Goal: Task Accomplishment & Management: Manage account settings

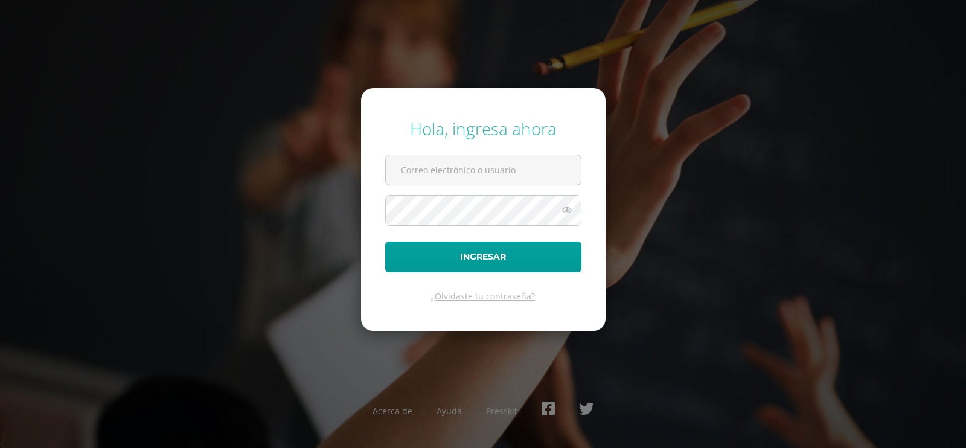
type input "dinacabrera@osoriosandoval.edu.gt"
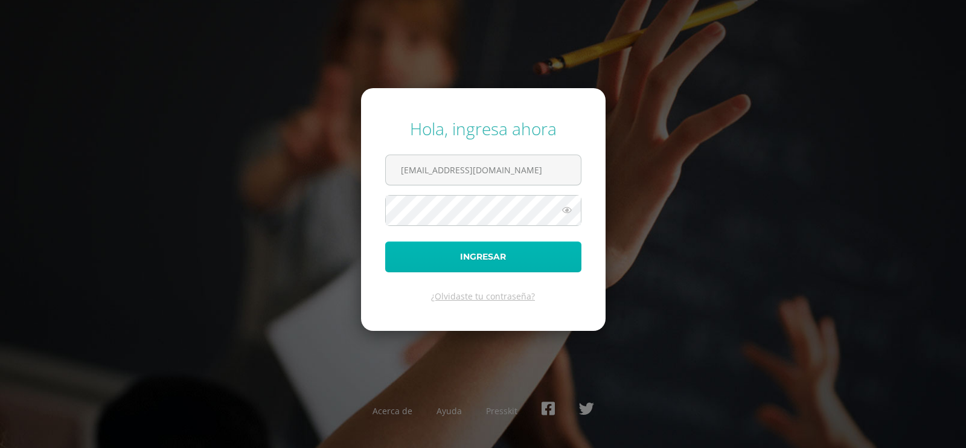
click at [482, 257] on button "Ingresar" at bounding box center [483, 257] width 196 height 31
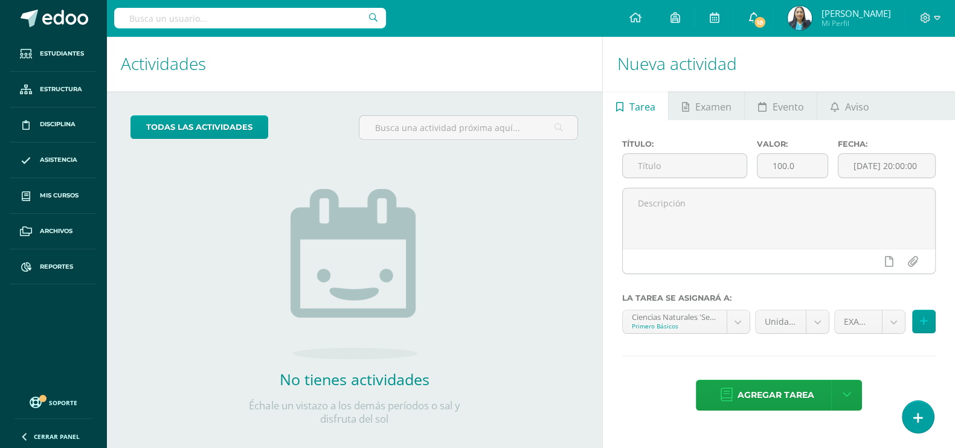
click at [758, 22] on icon at bounding box center [753, 17] width 10 height 11
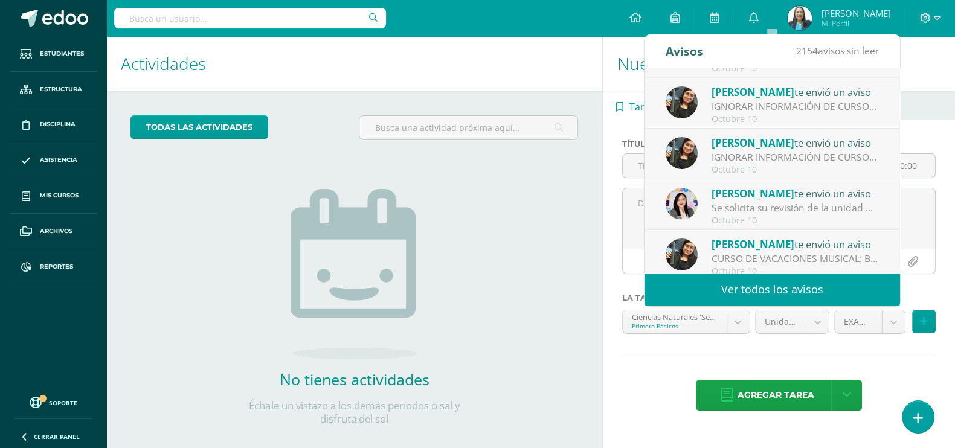
scroll to position [200, 0]
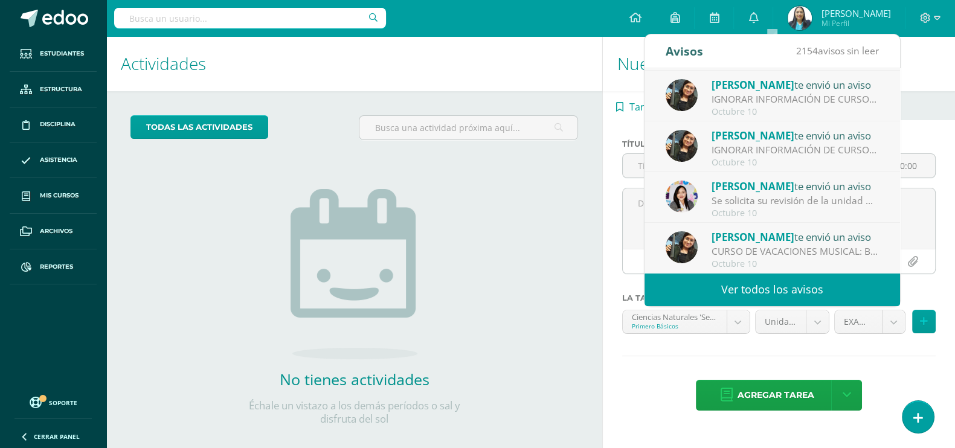
click at [828, 206] on div "Se solicita su revisión de la unidad Unidad 4 para el curso Emprendimiento para…" at bounding box center [795, 201] width 168 height 14
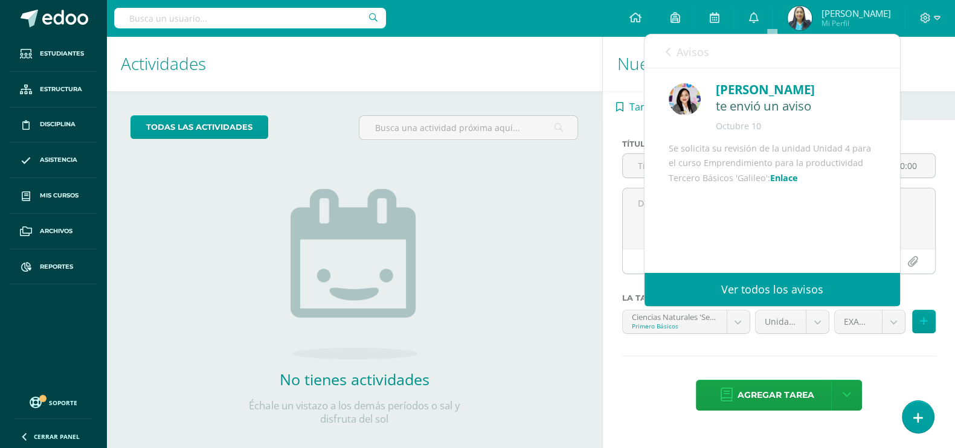
scroll to position [78, 0]
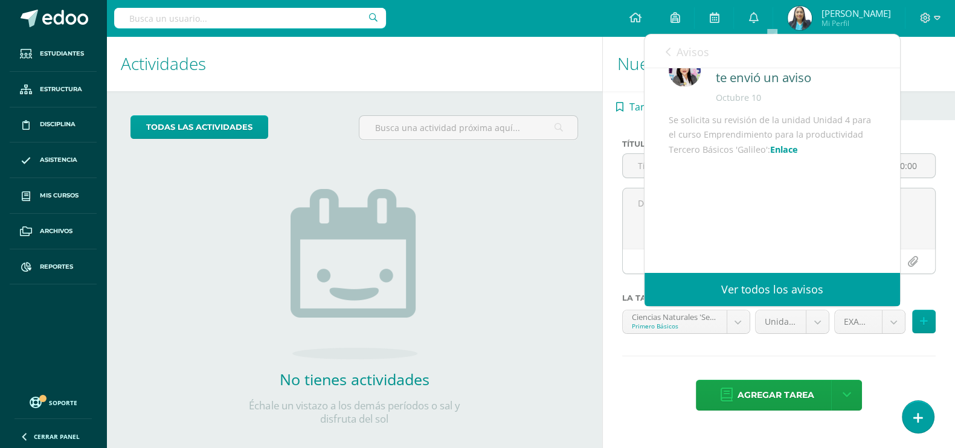
click at [798, 152] on link "Enlace" at bounding box center [784, 149] width 28 height 11
click at [274, 27] on input "text" at bounding box center [250, 18] width 272 height 21
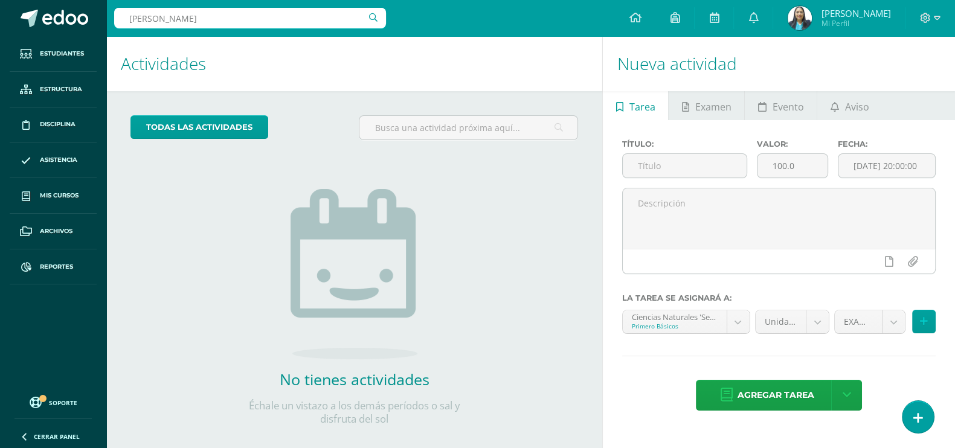
type input "ingrid velasquez"
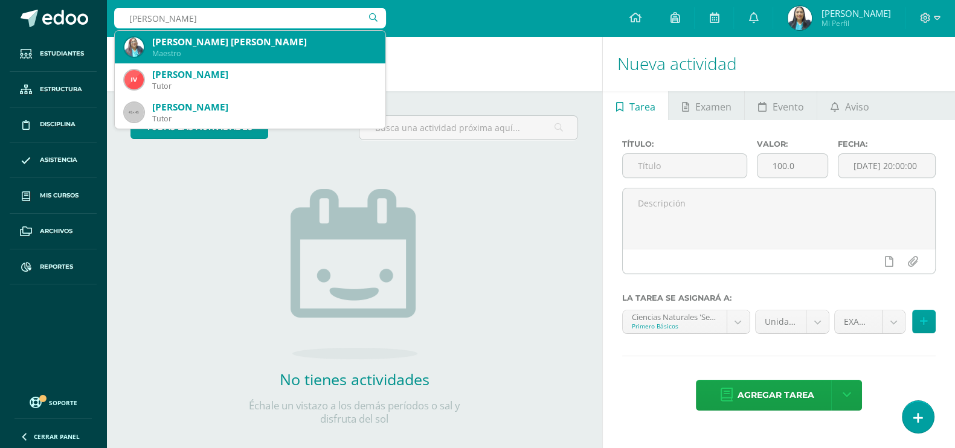
click at [281, 43] on div "Ingrid Marilu Velásquez Cáceres de Flores" at bounding box center [263, 42] width 223 height 13
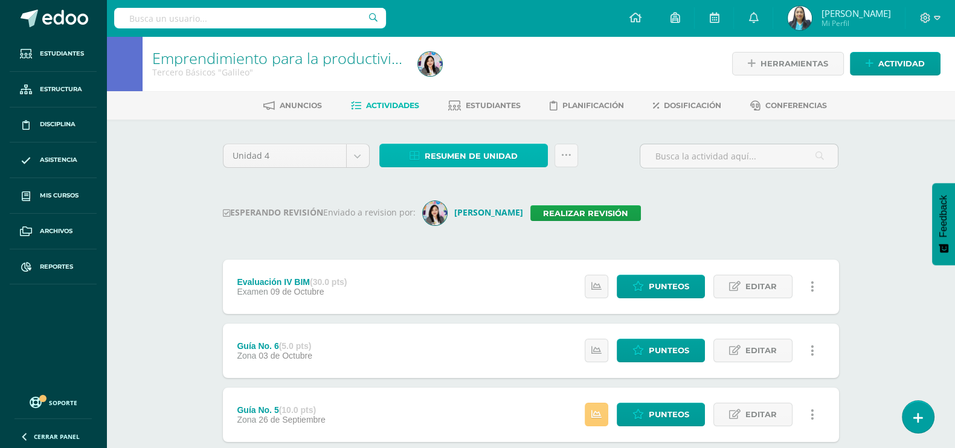
click at [482, 153] on span "Resumen de unidad" at bounding box center [470, 156] width 93 height 22
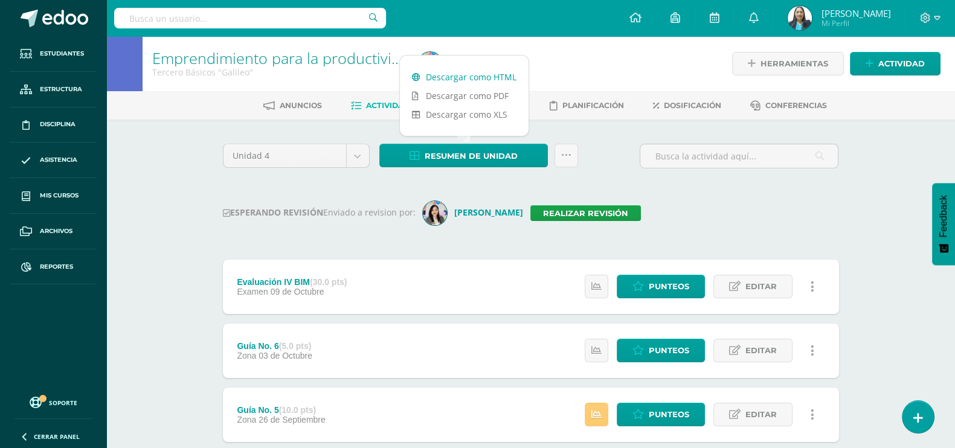
click at [466, 78] on link "Descargar como HTML" at bounding box center [464, 77] width 129 height 19
click at [255, 19] on input "text" at bounding box center [250, 18] width 272 height 21
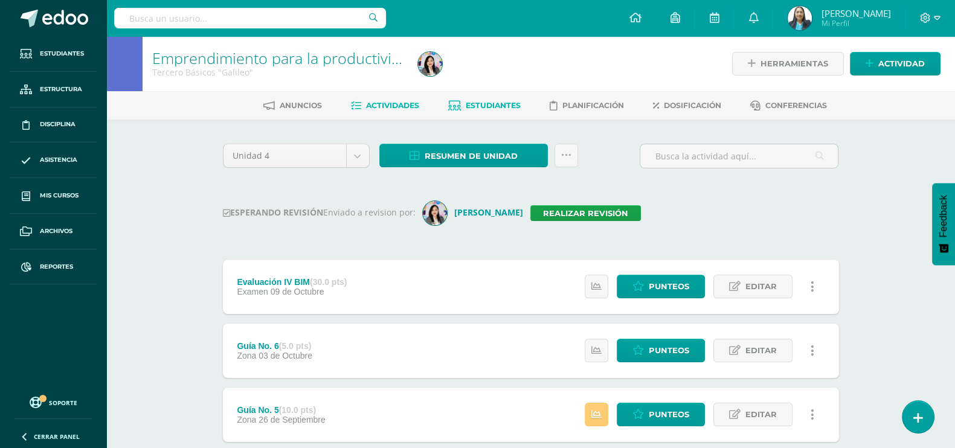
click at [496, 97] on link "Estudiantes" at bounding box center [484, 105] width 72 height 19
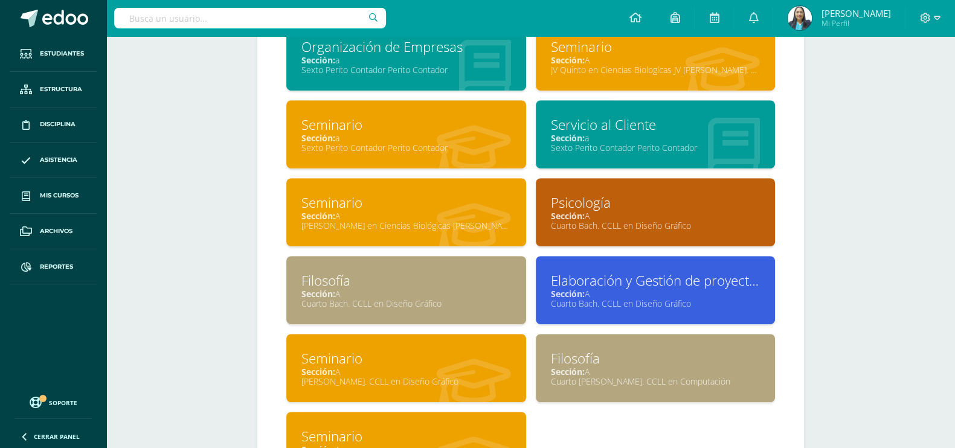
scroll to position [830, 0]
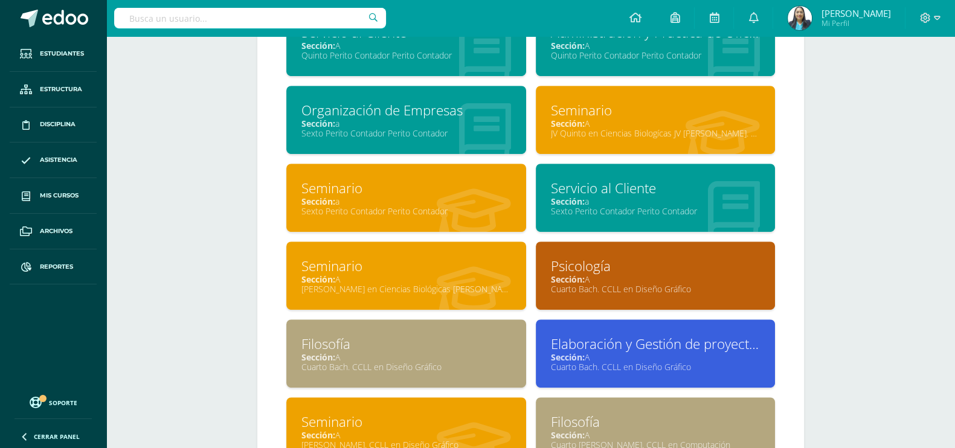
click at [691, 361] on div "Sección: A" at bounding box center [656, 356] width 210 height 11
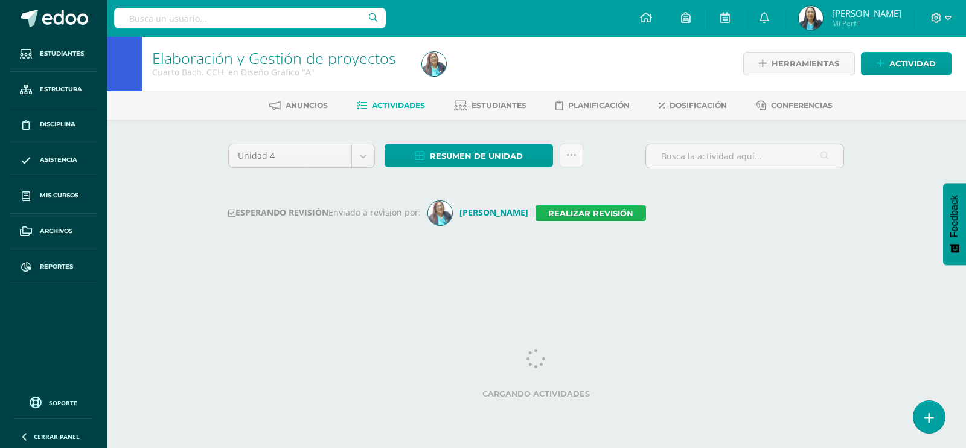
click at [579, 208] on link "Realizar revisión" at bounding box center [591, 213] width 110 height 16
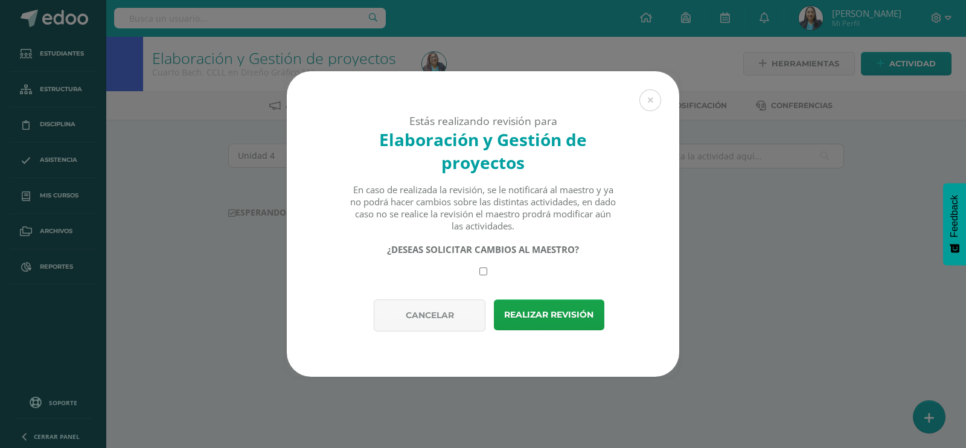
drag, startPoint x: 479, startPoint y: 271, endPoint x: 485, endPoint y: 270, distance: 6.1
click at [485, 270] on input "checkbox" at bounding box center [483, 271] width 8 height 8
checkbox input "true"
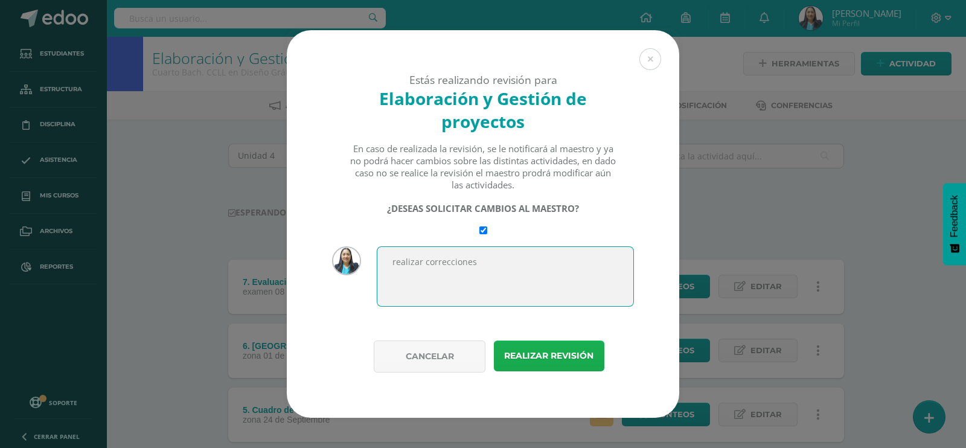
type textarea "realizar correcciones"
click at [519, 360] on button "Realizar revisión" at bounding box center [549, 356] width 110 height 31
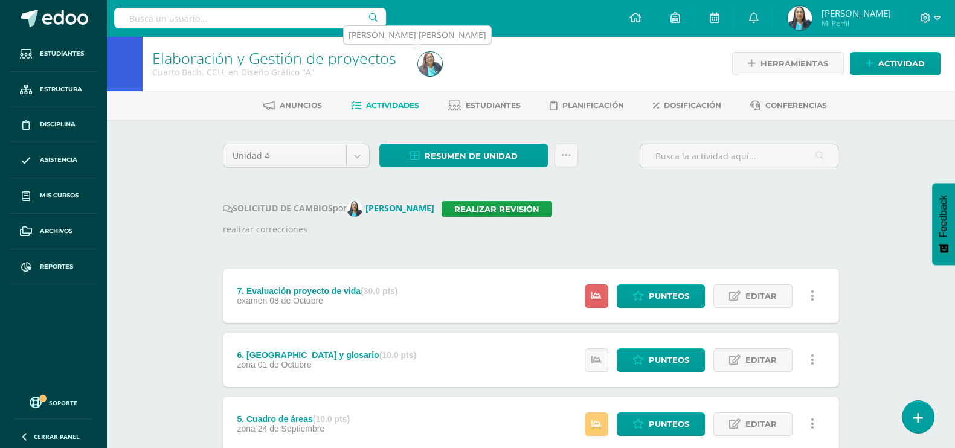
click at [432, 64] on img at bounding box center [430, 64] width 24 height 24
click at [220, 13] on input "text" at bounding box center [250, 18] width 272 height 21
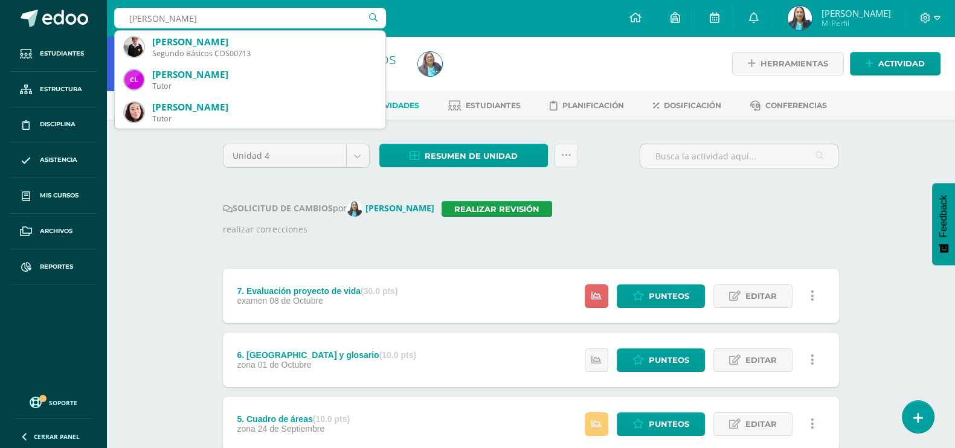
type input "rodrigo lopez"
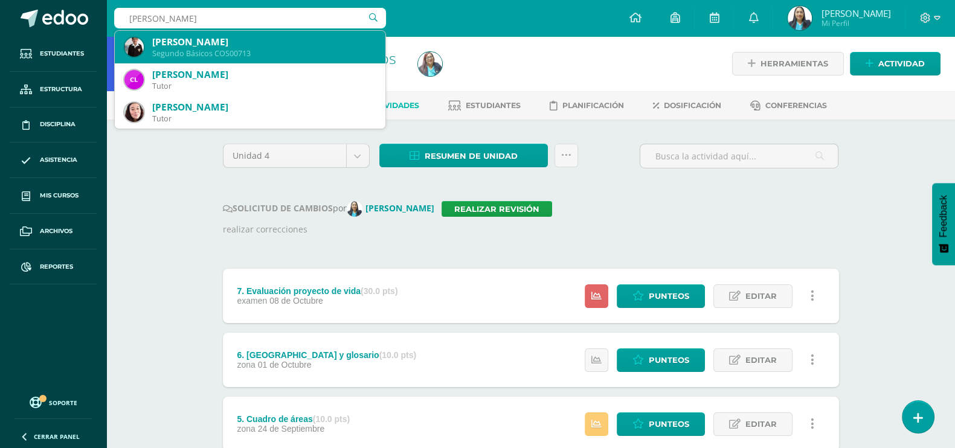
click at [238, 37] on div "Rodrigo Osberto Lopez Galindo" at bounding box center [263, 42] width 223 height 13
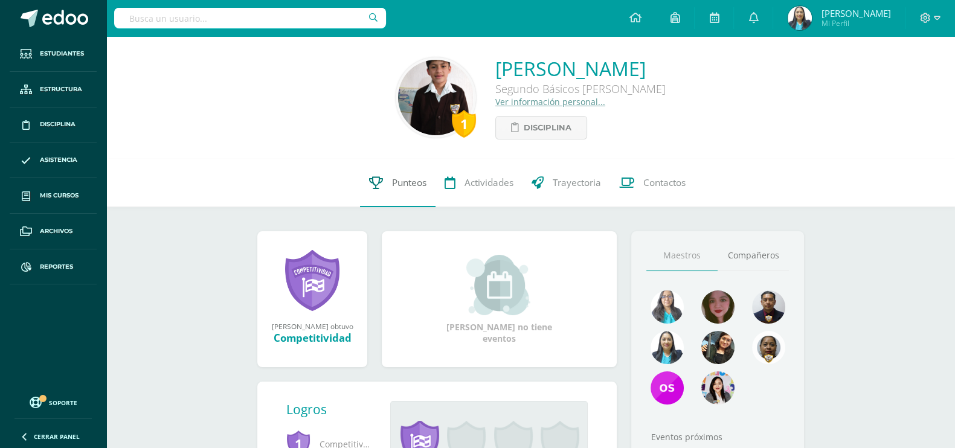
click at [411, 187] on span "Punteos" at bounding box center [409, 182] width 34 height 13
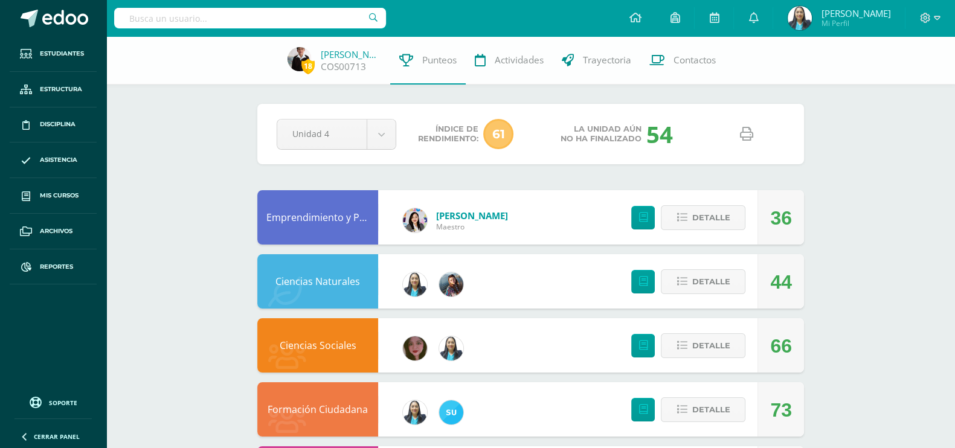
click at [750, 140] on icon at bounding box center [746, 133] width 13 height 13
click at [296, 10] on input "text" at bounding box center [250, 18] width 272 height 21
type input "katerine monterroso"
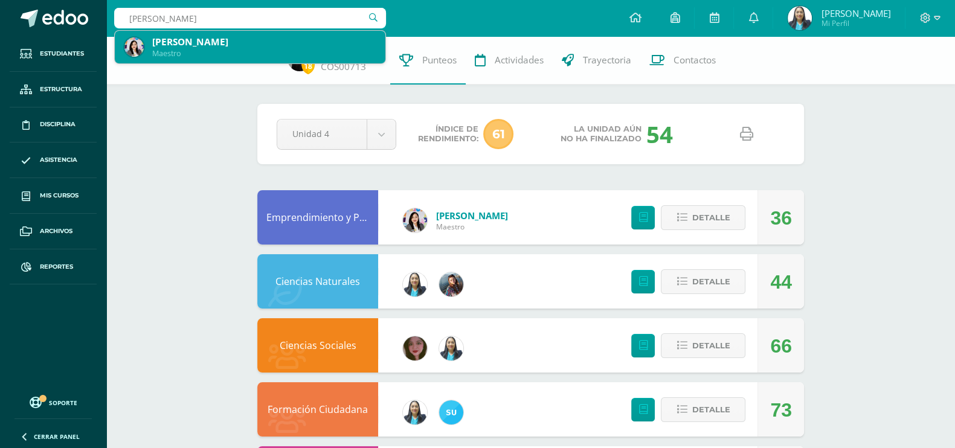
click at [235, 41] on div "Katerin Abigail Monterroso Rodríguez" at bounding box center [263, 42] width 223 height 13
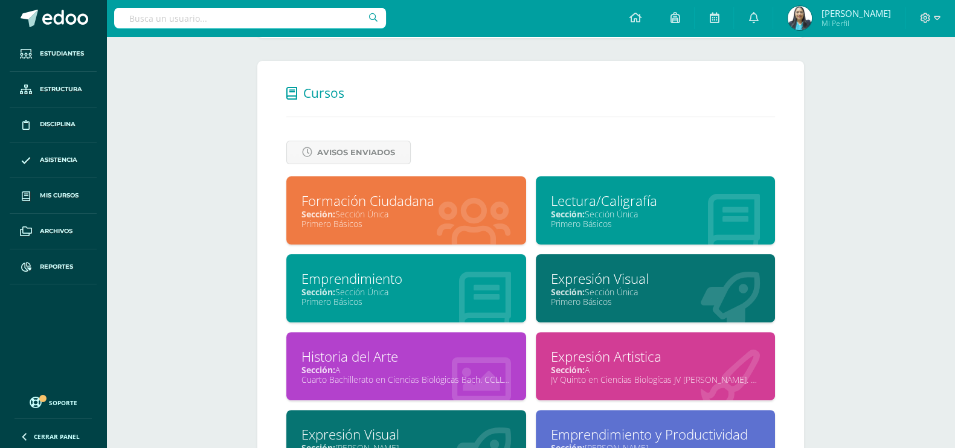
scroll to position [528, 0]
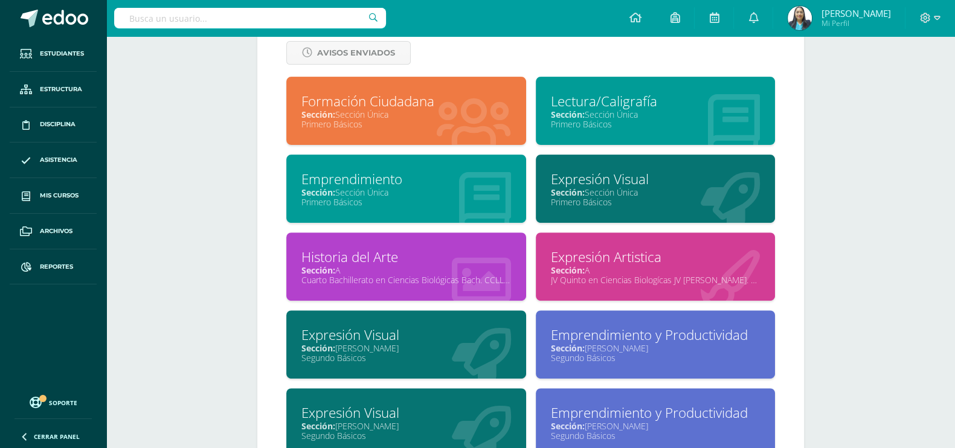
click at [380, 355] on div "Segundo Básicos" at bounding box center [406, 357] width 210 height 11
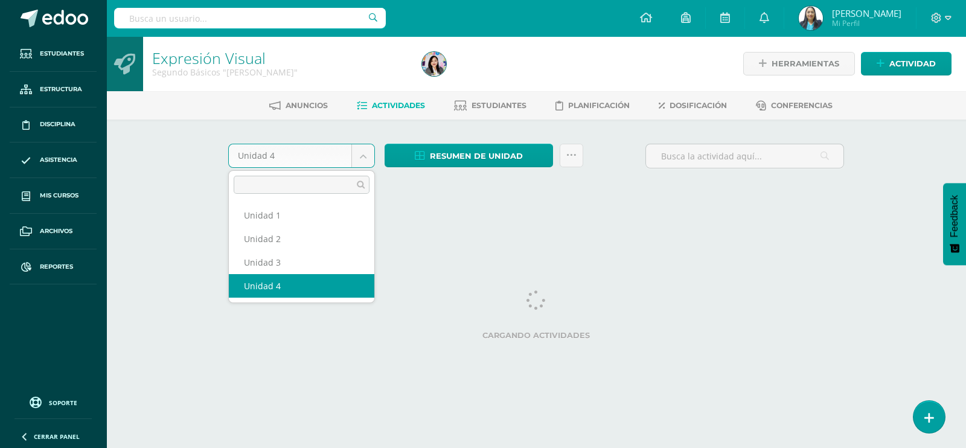
click at [365, 158] on body "Estudiantes Estructura Disciplina Asistencia Mis cursos Archivos Reportes Sopor…" at bounding box center [483, 112] width 966 height 225
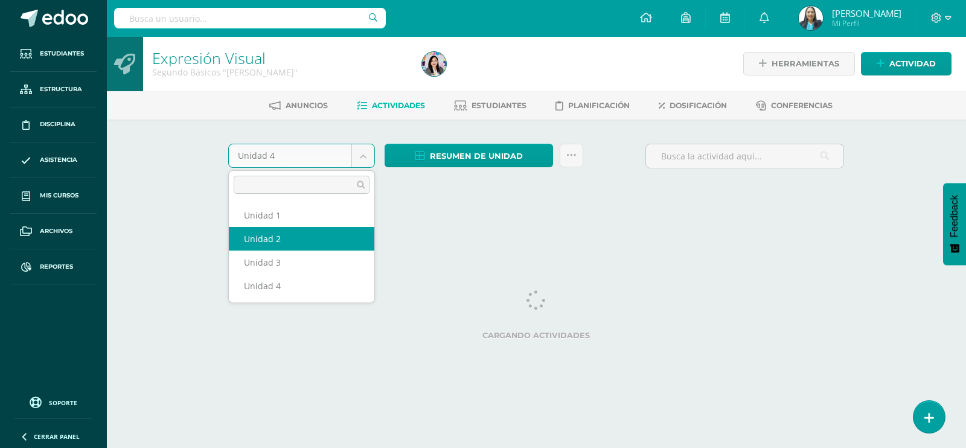
select select "Unidad 2"
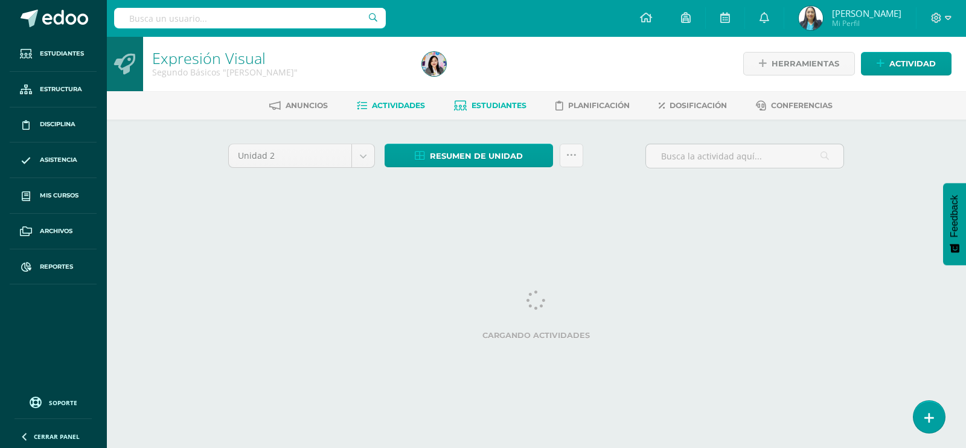
click at [487, 104] on span "Estudiantes" at bounding box center [499, 105] width 55 height 9
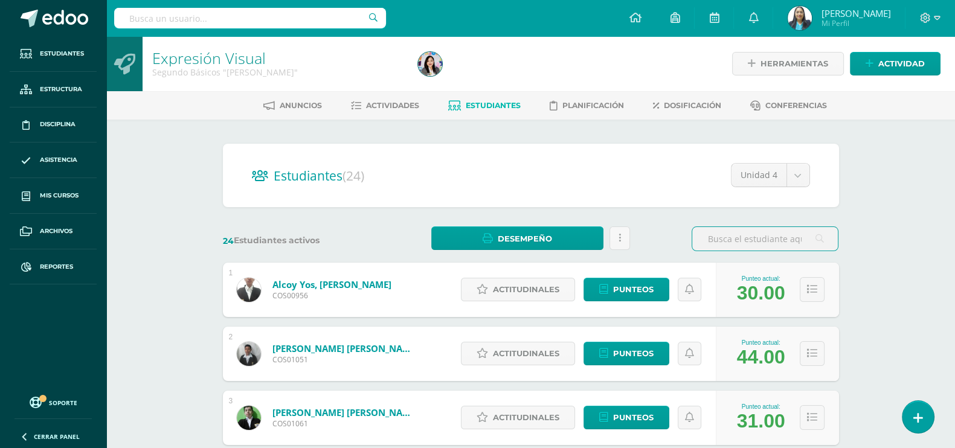
click at [274, 24] on input "text" at bounding box center [250, 18] width 272 height 21
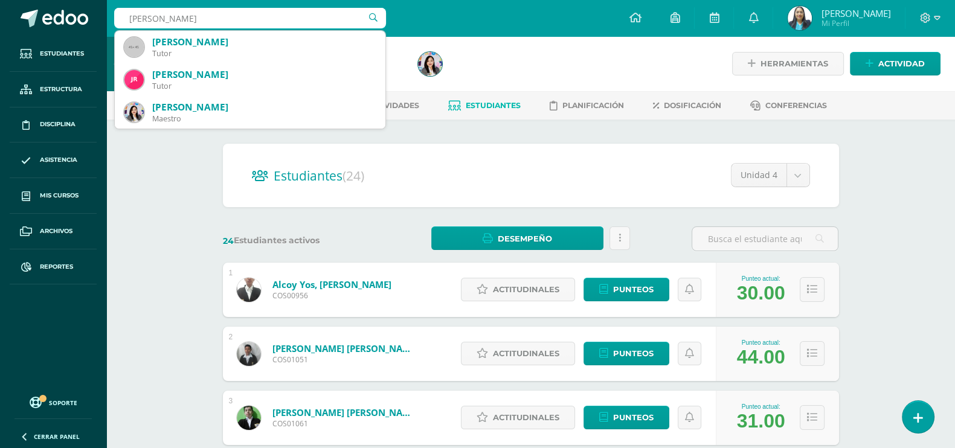
type input "rodrigo lopez"
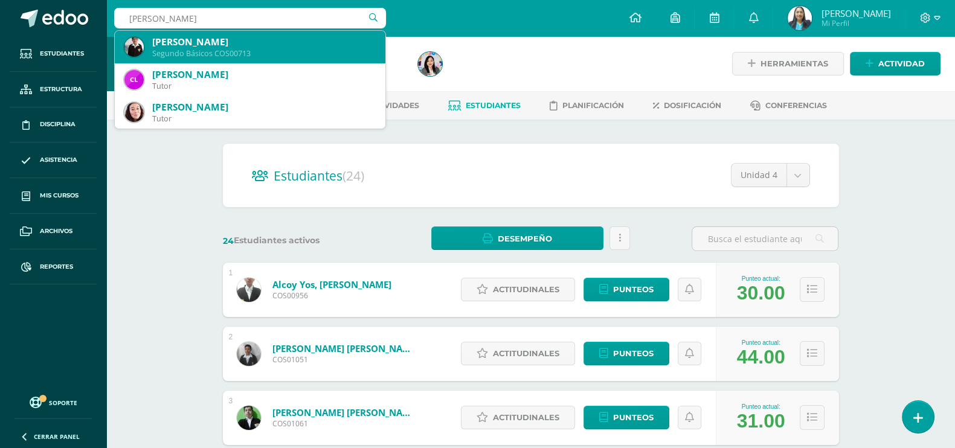
click at [277, 33] on div "Rodrigo Osberto Lopez Galindo Segundo Básicos COS00713" at bounding box center [249, 47] width 251 height 33
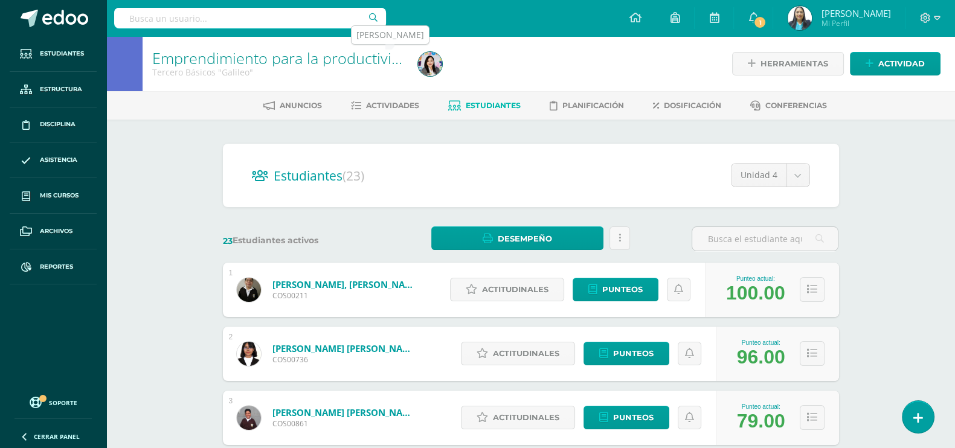
click at [428, 65] on img at bounding box center [430, 64] width 24 height 24
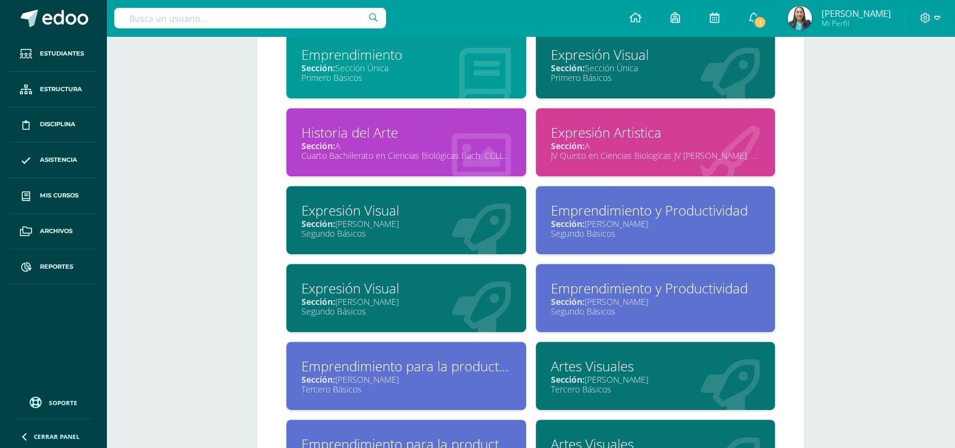
scroll to position [747, 0]
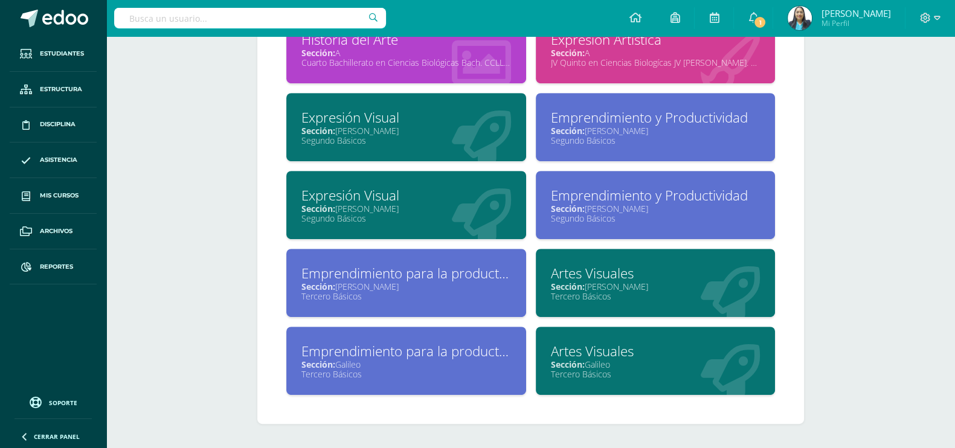
click at [424, 133] on div "Sección: Miguel Angel" at bounding box center [406, 130] width 210 height 11
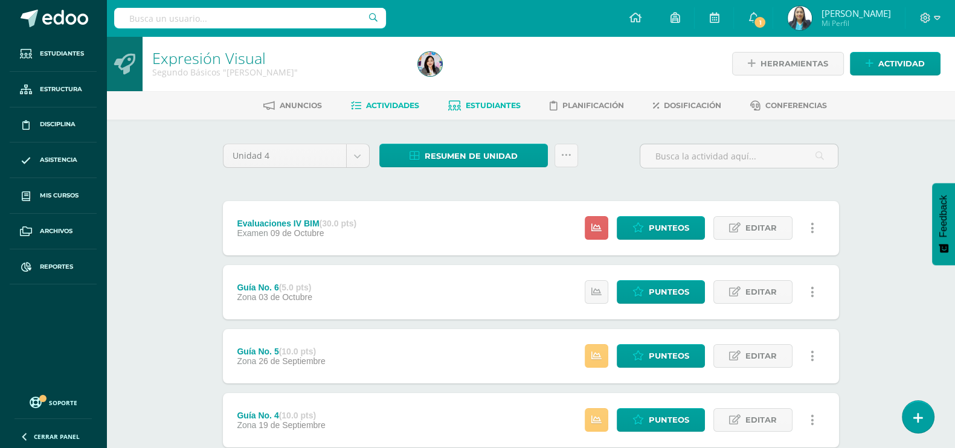
click at [496, 102] on span "Estudiantes" at bounding box center [493, 105] width 55 height 9
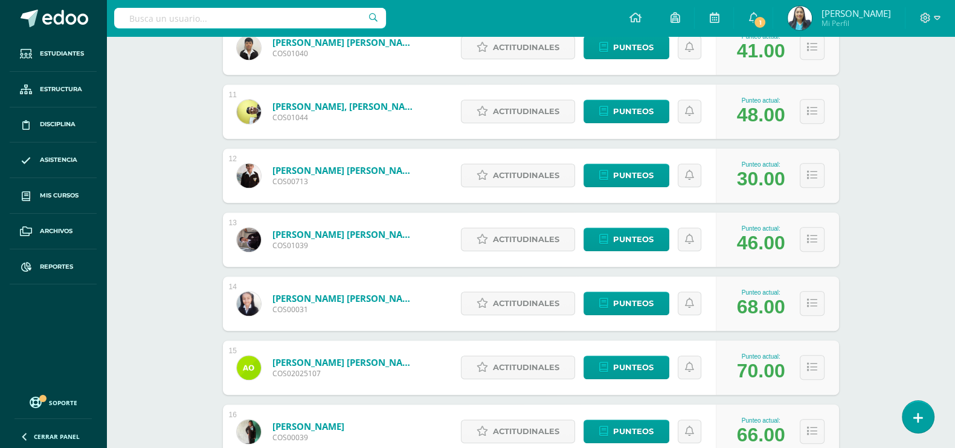
scroll to position [822, 0]
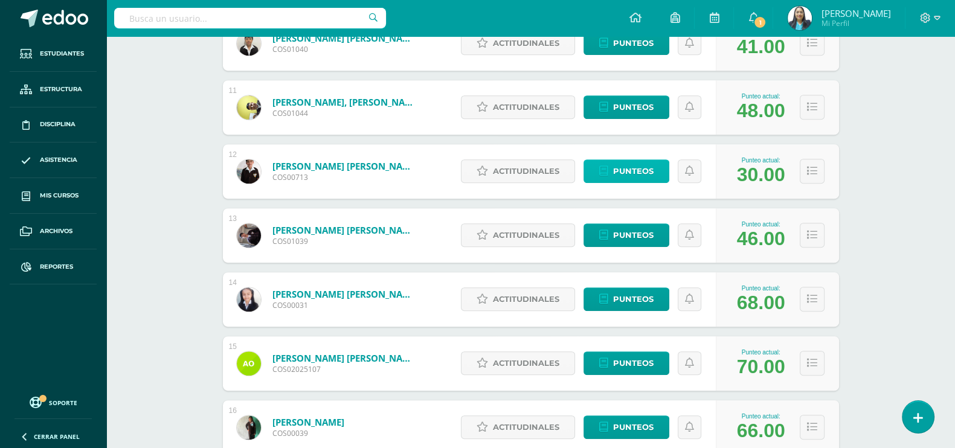
click at [647, 171] on span "Punteos" at bounding box center [633, 171] width 40 height 22
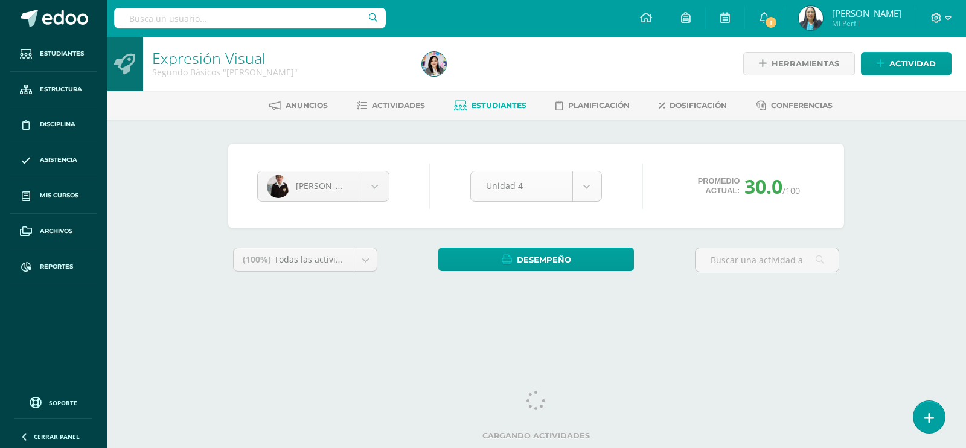
click at [589, 184] on body "Estudiantes Estructura Disciplina Asistencia Mis cursos Archivos Reportes Sopor…" at bounding box center [483, 162] width 966 height 325
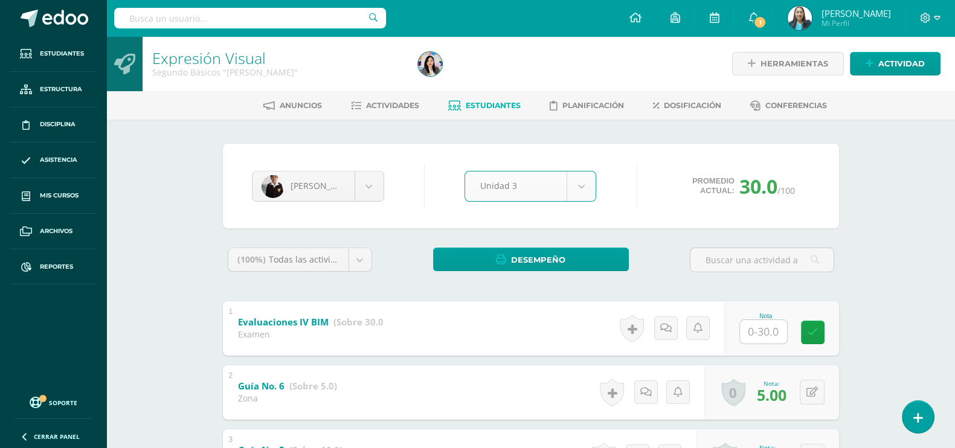
click at [586, 187] on body "Estudiantes Estructura Disciplina Asistencia Mis cursos Archivos Reportes Sopor…" at bounding box center [477, 442] width 955 height 884
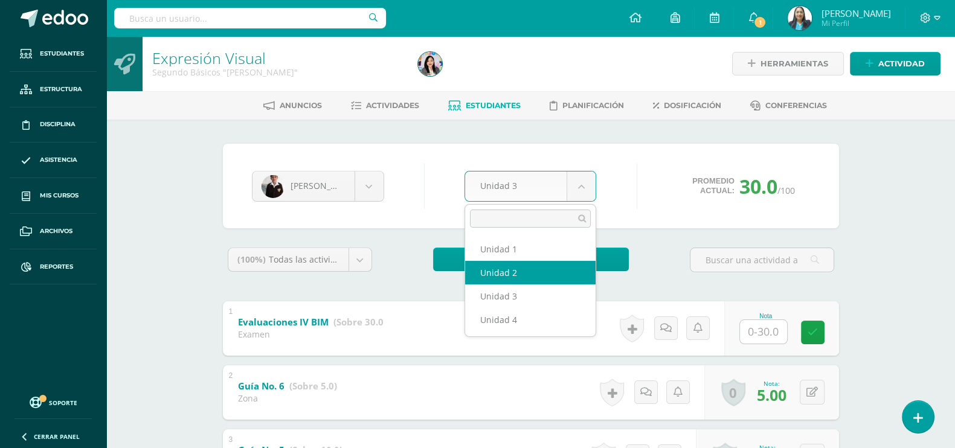
select select "Unidad 2"
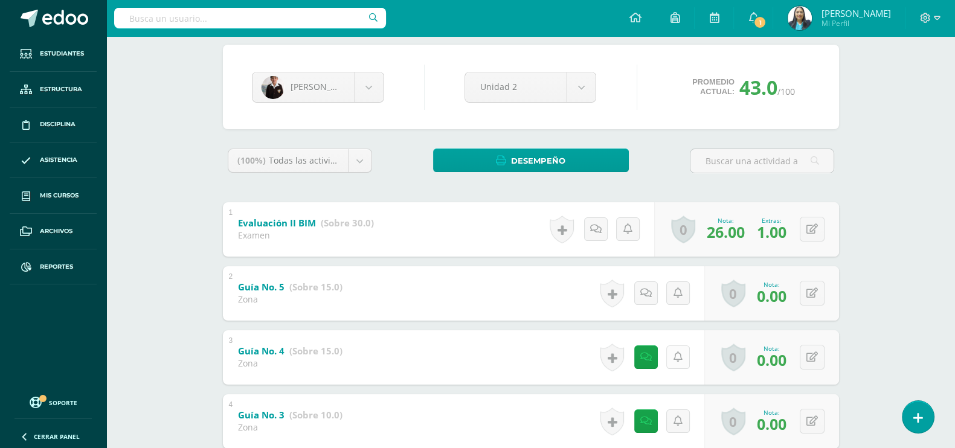
scroll to position [75, 0]
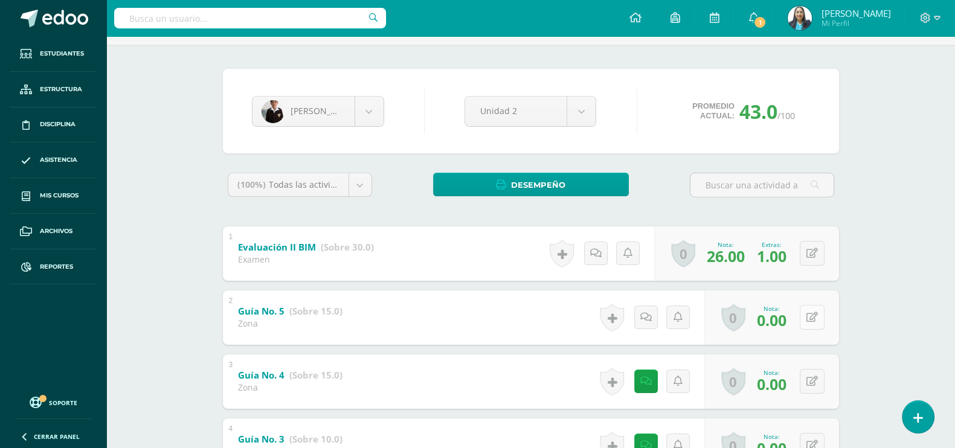
click at [810, 317] on button at bounding box center [811, 317] width 25 height 25
type input "15"
click at [776, 317] on link at bounding box center [788, 321] width 24 height 24
click at [813, 376] on icon at bounding box center [811, 381] width 11 height 10
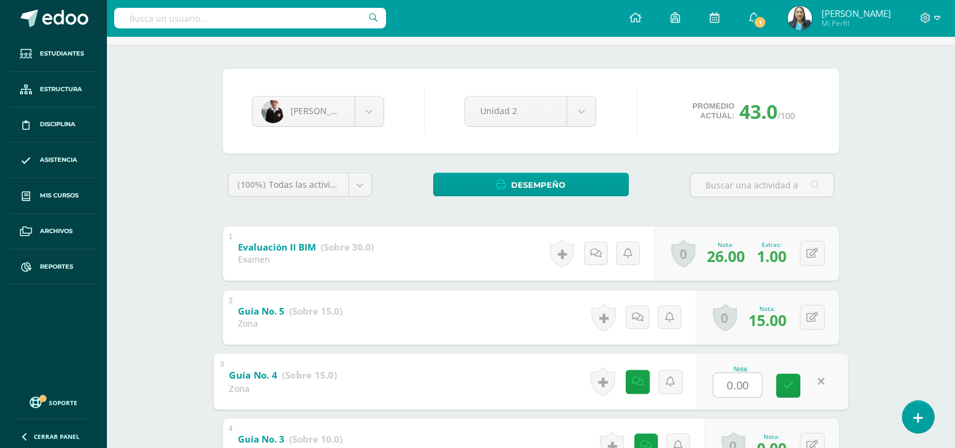
type input "2"
click at [786, 381] on icon at bounding box center [788, 385] width 11 height 10
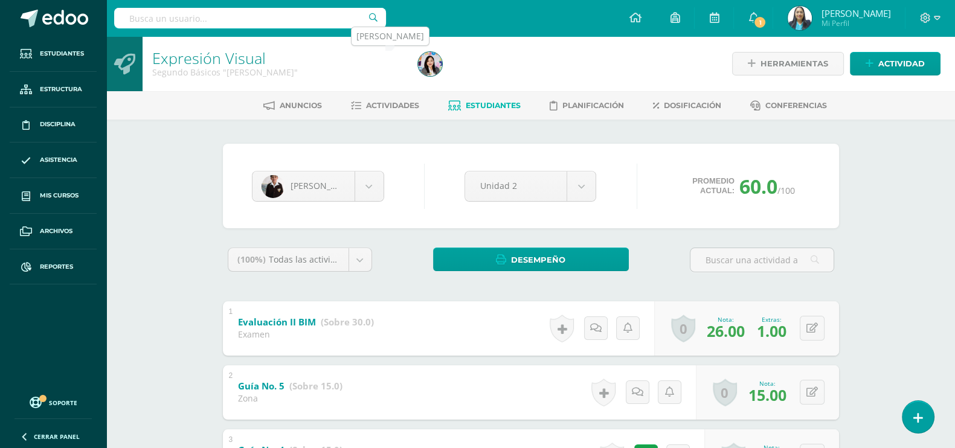
click at [423, 63] on img at bounding box center [430, 64] width 24 height 24
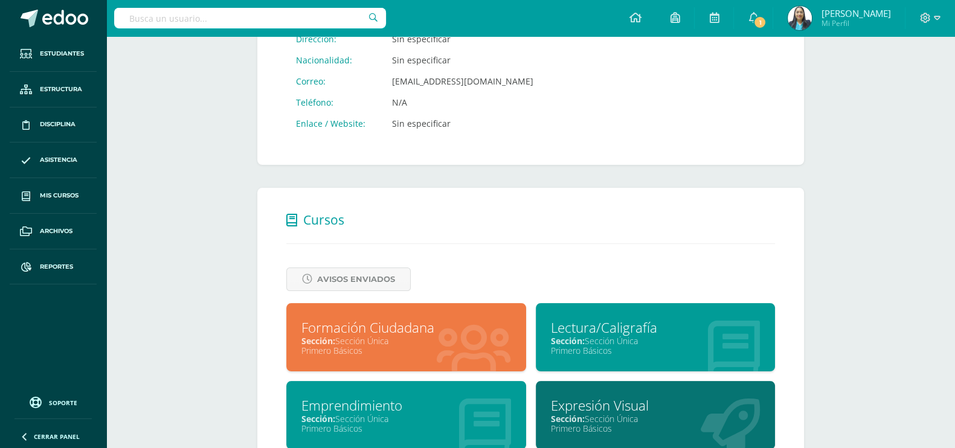
scroll to position [603, 0]
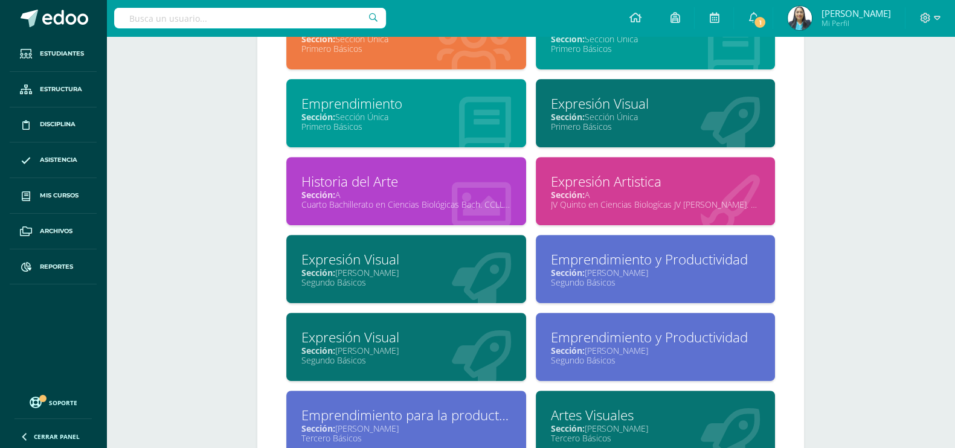
click at [625, 283] on div "Segundo Básicos" at bounding box center [656, 282] width 210 height 11
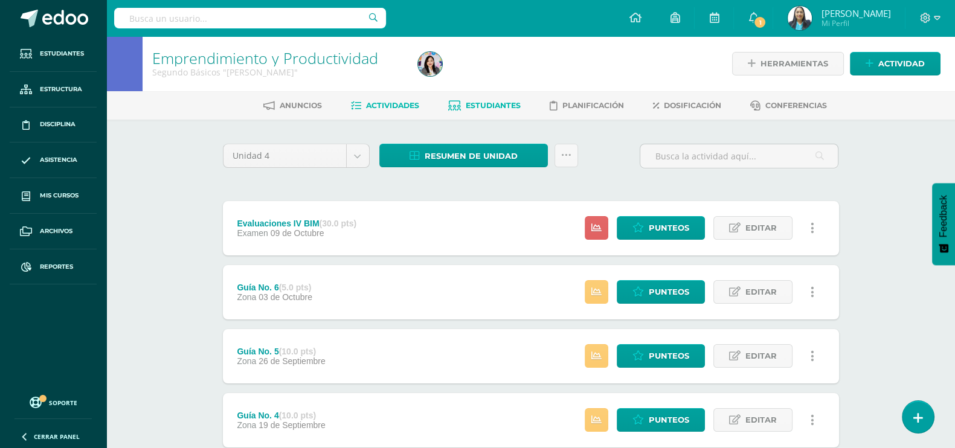
click at [496, 104] on span "Estudiantes" at bounding box center [493, 105] width 55 height 9
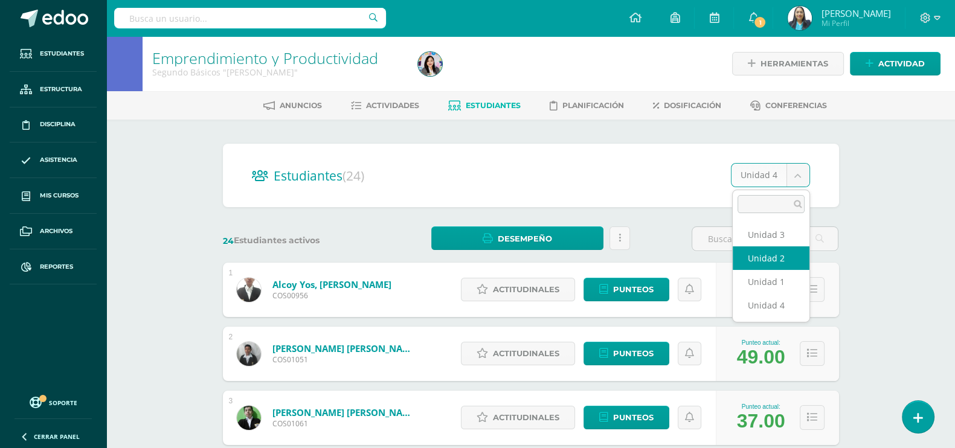
select select "/dashboard/teacher/section/2656/students/?unit=113231"
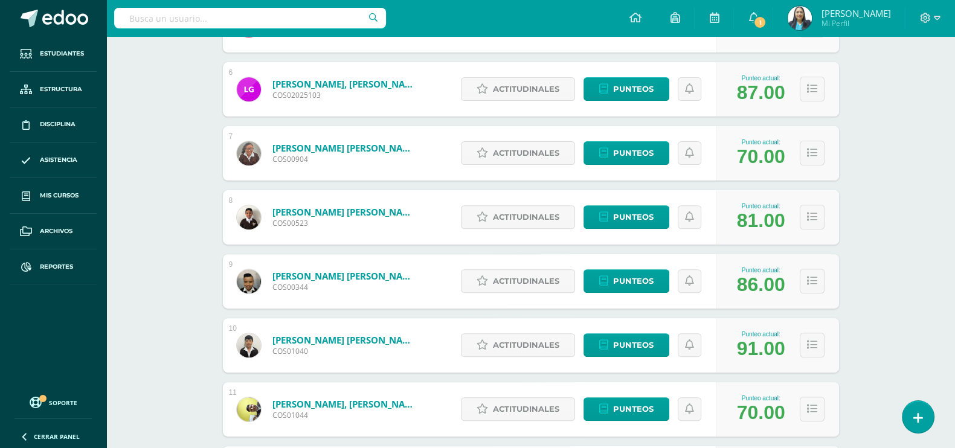
scroll to position [747, 0]
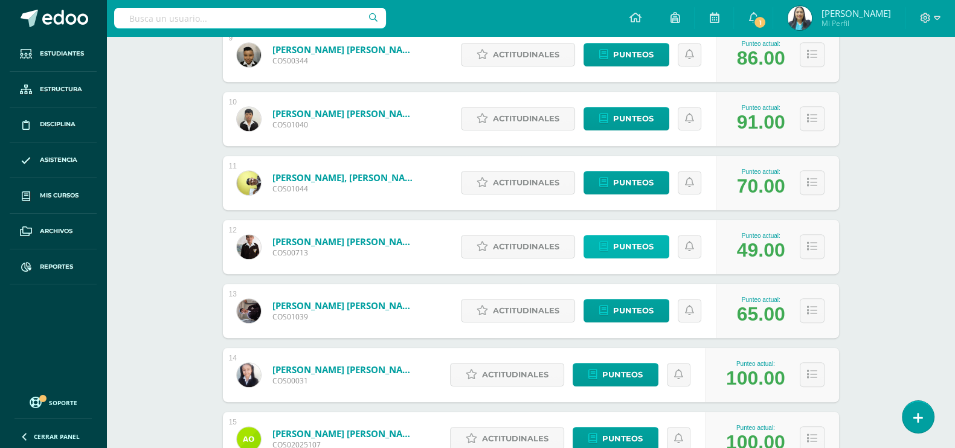
click at [637, 245] on span "Punteos" at bounding box center [633, 246] width 40 height 22
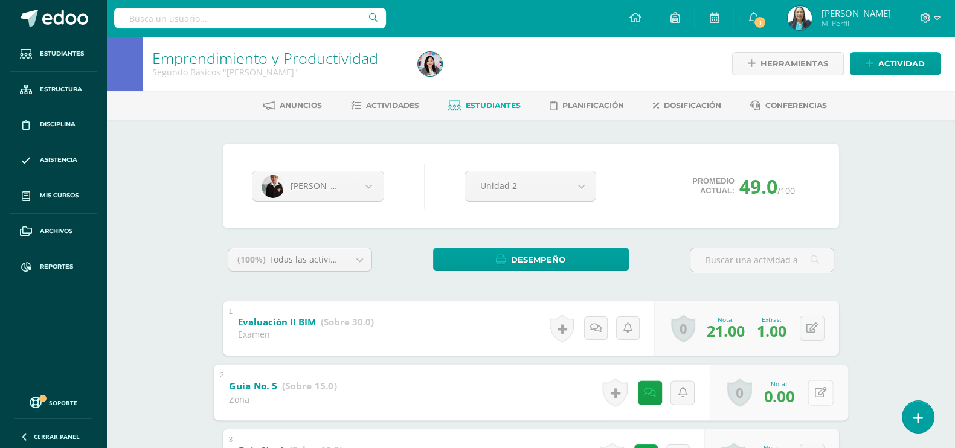
click at [811, 389] on button at bounding box center [819, 392] width 25 height 25
type input "11"
click at [779, 400] on link at bounding box center [788, 396] width 24 height 24
drag, startPoint x: 137, startPoint y: 12, endPoint x: 145, endPoint y: 16, distance: 8.9
click at [143, 16] on input "text" at bounding box center [250, 18] width 272 height 21
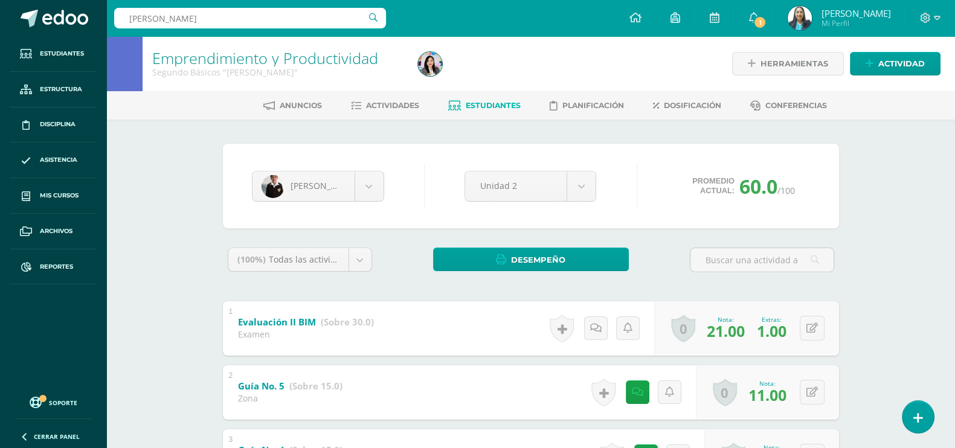
type input "monica del rosario"
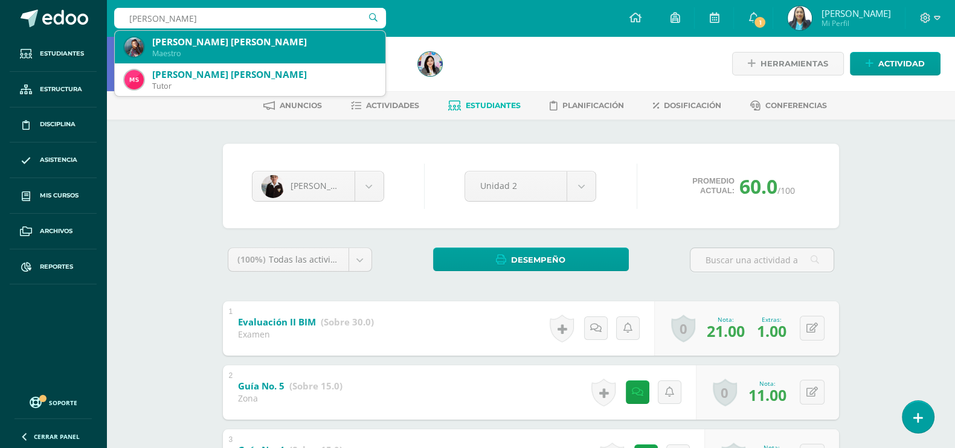
click at [133, 43] on img at bounding box center [133, 46] width 19 height 19
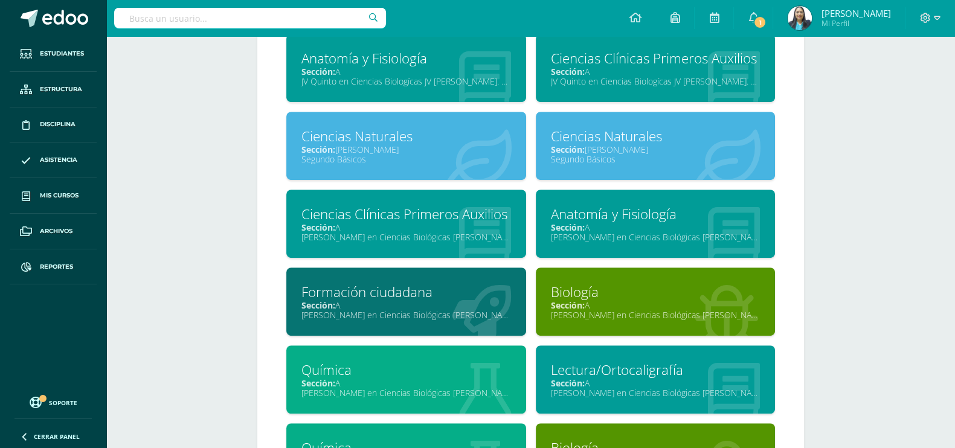
scroll to position [906, 0]
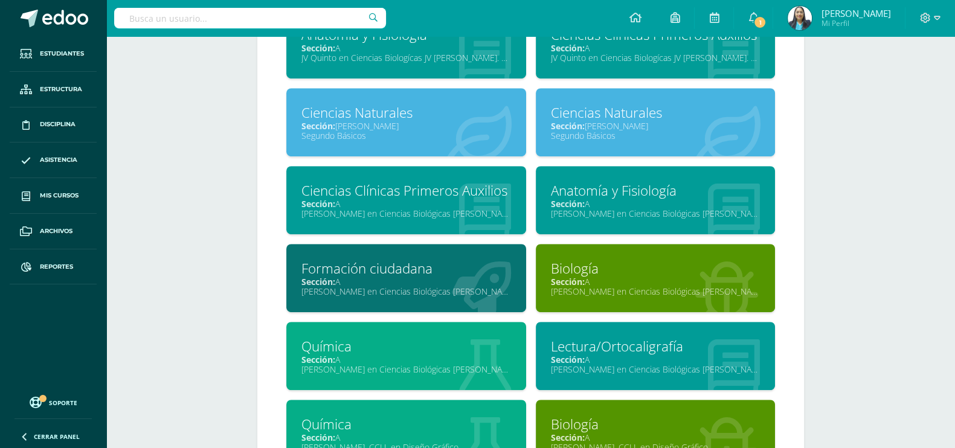
click at [444, 131] on div "Sección: [PERSON_NAME]" at bounding box center [406, 125] width 210 height 11
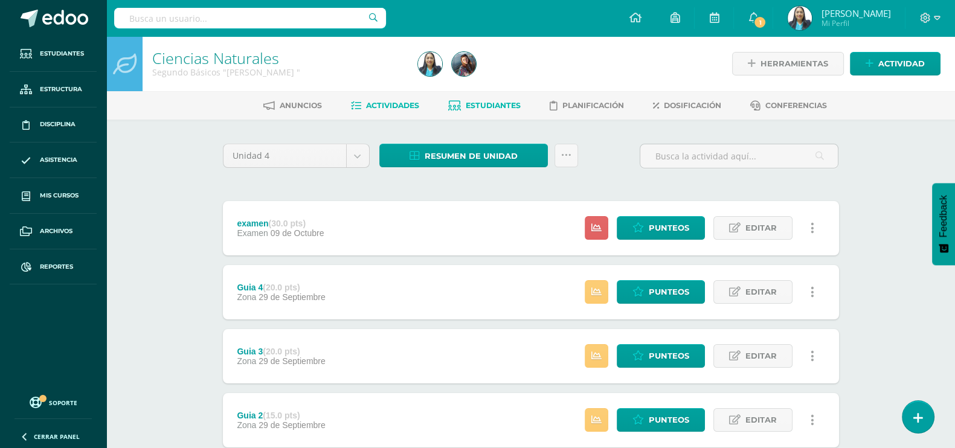
click at [497, 104] on span "Estudiantes" at bounding box center [493, 105] width 55 height 9
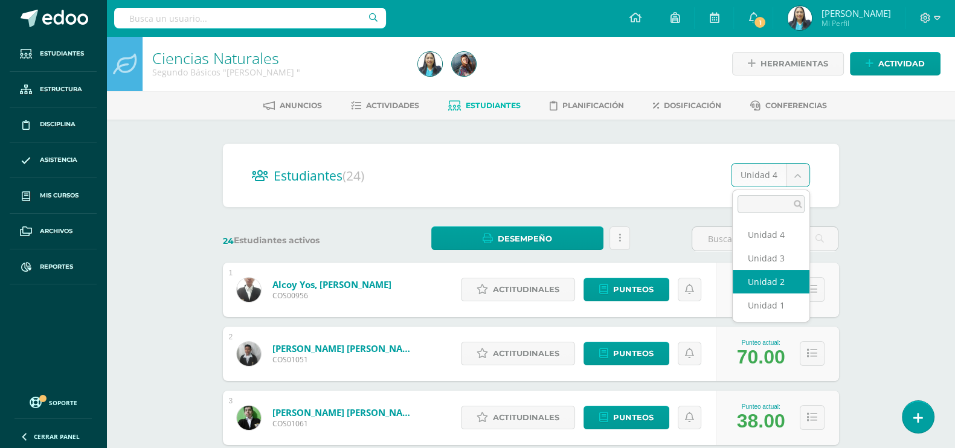
select select "/dashboard/teacher/section/2657/students/?unit=113238"
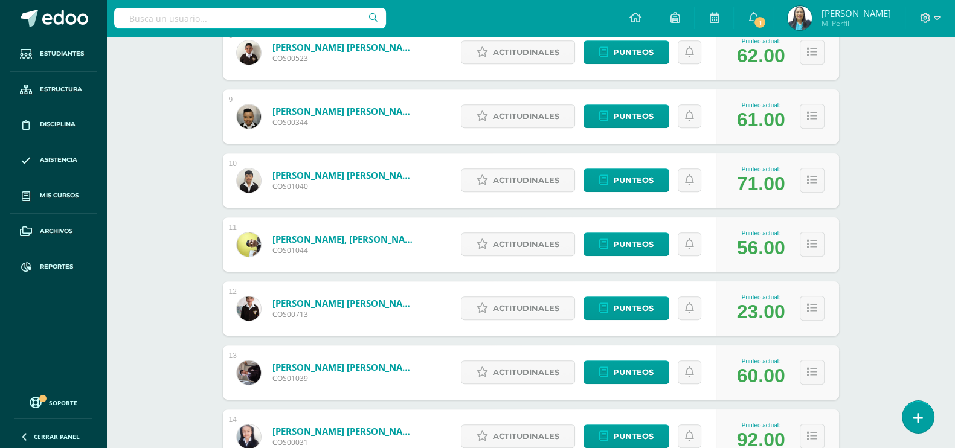
scroll to position [747, 0]
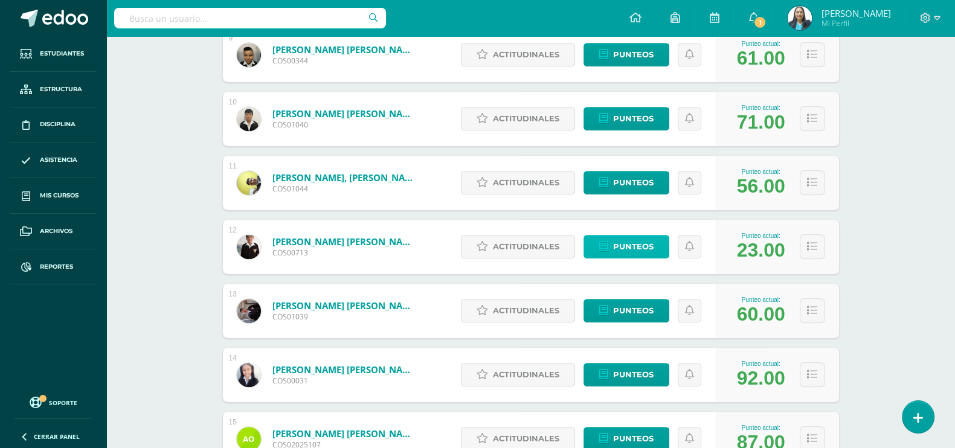
click at [633, 243] on span "Punteos" at bounding box center [633, 246] width 40 height 22
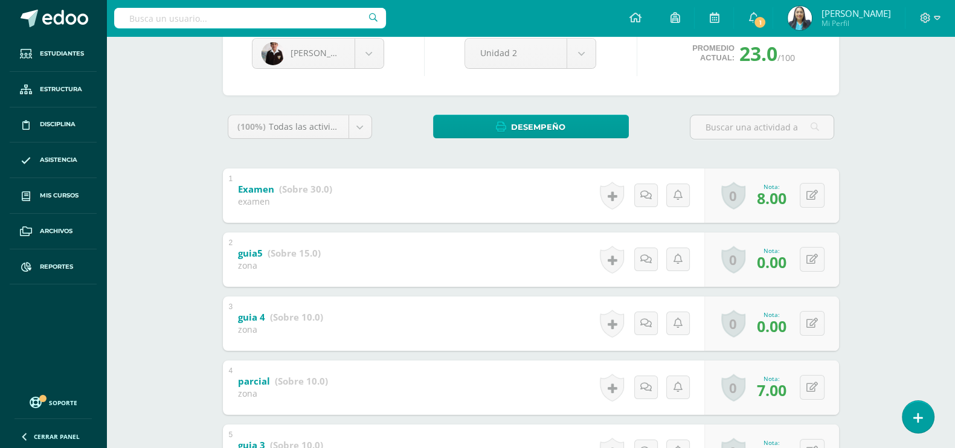
scroll to position [226, 0]
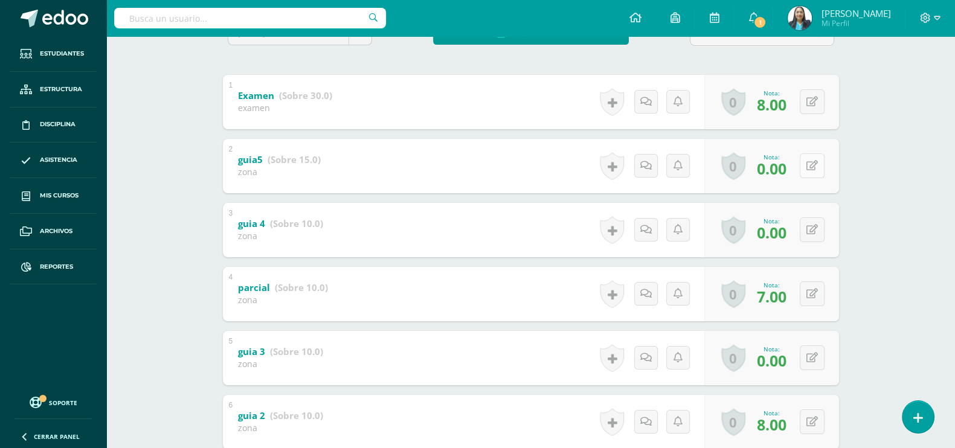
click at [808, 166] on button at bounding box center [811, 165] width 25 height 25
type input "15"
click at [790, 166] on icon at bounding box center [788, 170] width 11 height 10
click at [807, 225] on button at bounding box center [819, 229] width 25 height 25
type input "10"
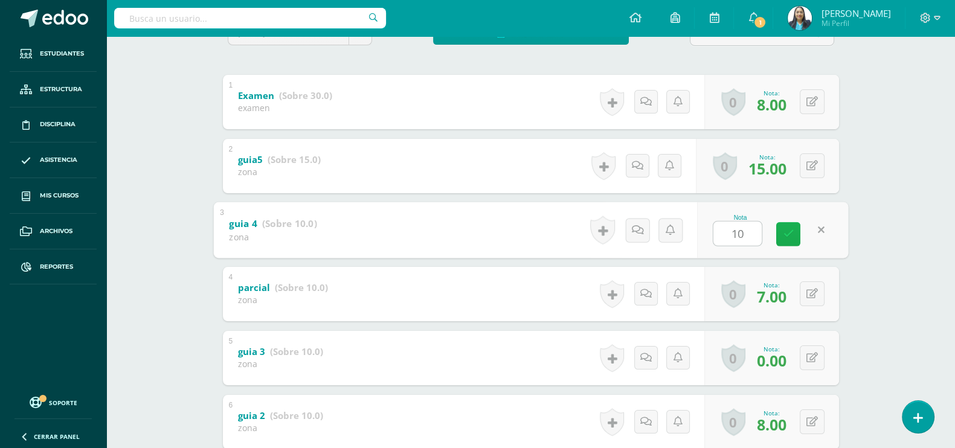
click at [793, 243] on link at bounding box center [788, 234] width 24 height 24
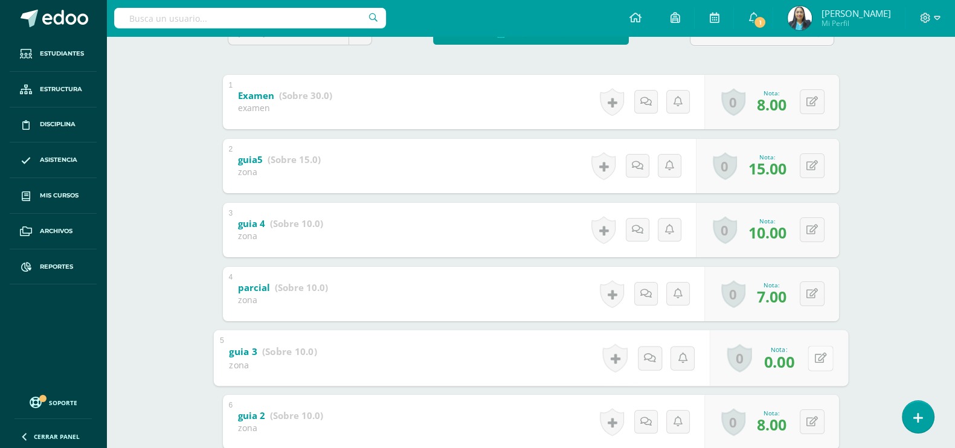
click at [815, 357] on icon at bounding box center [820, 358] width 12 height 10
type input "3"
click at [794, 360] on link at bounding box center [788, 362] width 24 height 24
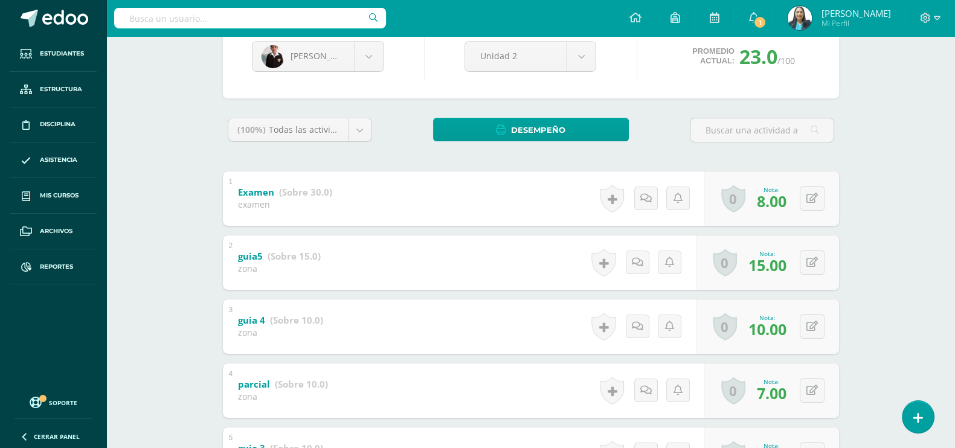
scroll to position [75, 0]
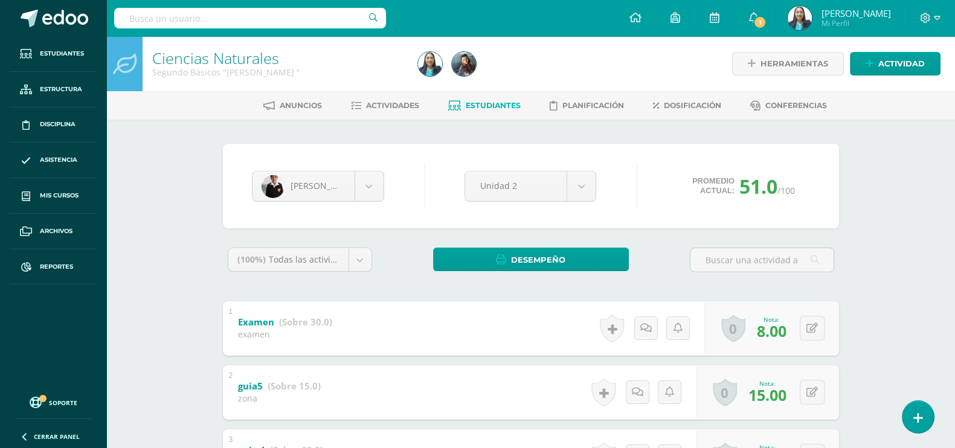
click at [211, 15] on input "text" at bounding box center [250, 18] width 272 height 21
type input "lily rosales"
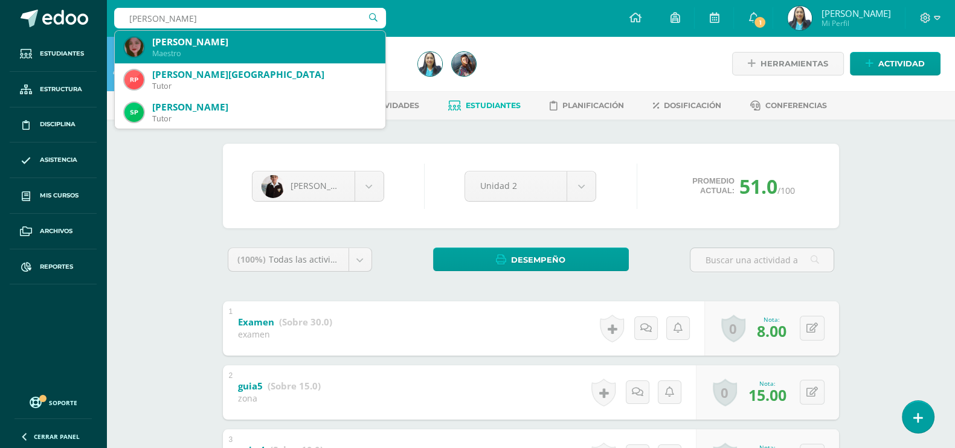
click at [234, 39] on div "Irma Lily Rosales Dominguez" at bounding box center [263, 42] width 223 height 13
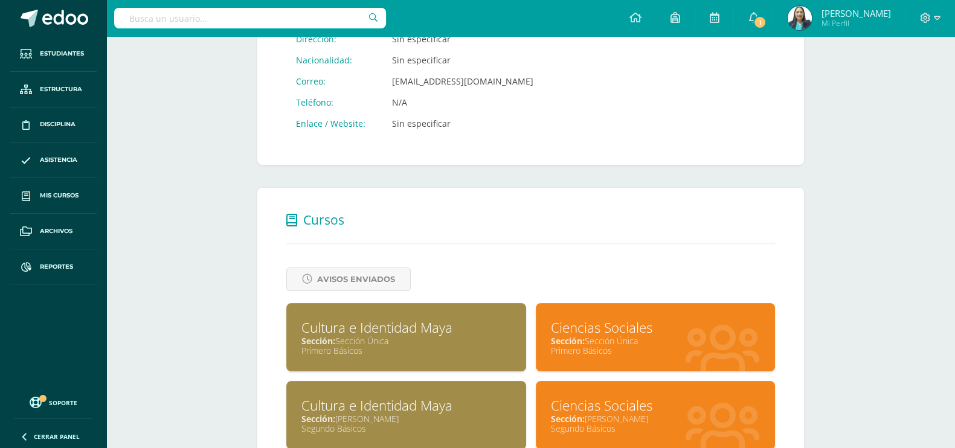
scroll to position [453, 0]
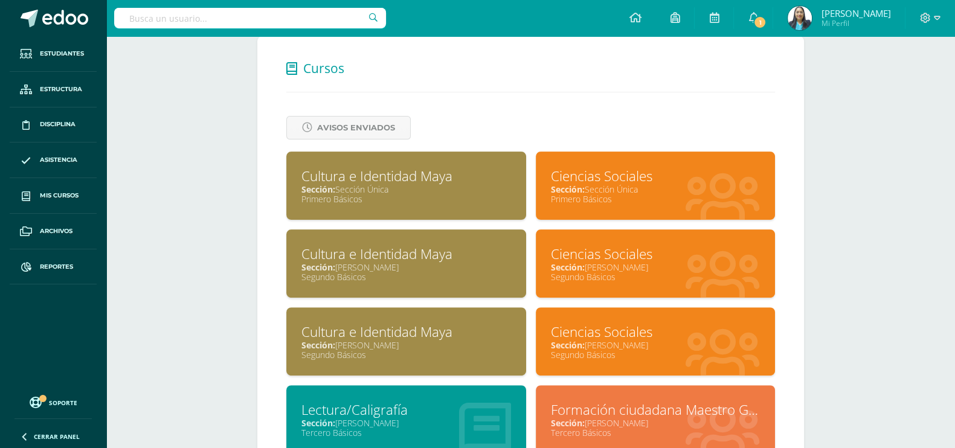
click at [639, 258] on div "Ciencias Sociales" at bounding box center [656, 254] width 210 height 19
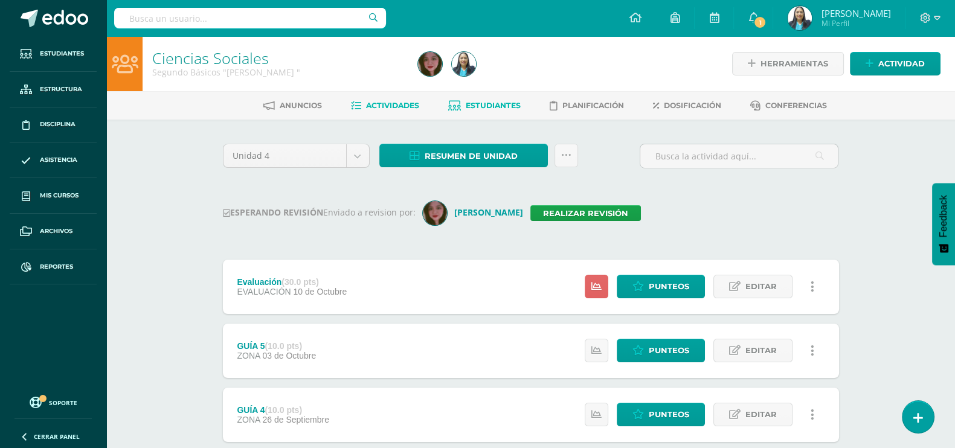
click at [507, 105] on span "Estudiantes" at bounding box center [493, 105] width 55 height 9
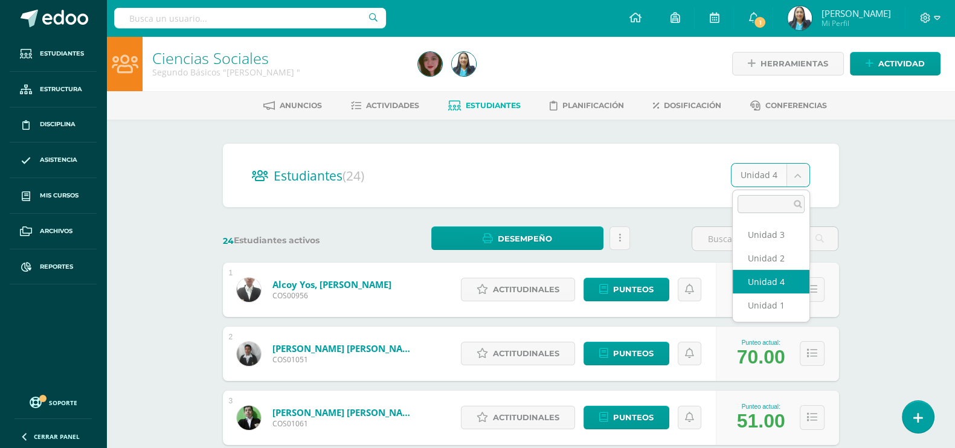
select select "/dashboard/teacher/section/2658/students/?unit=113245"
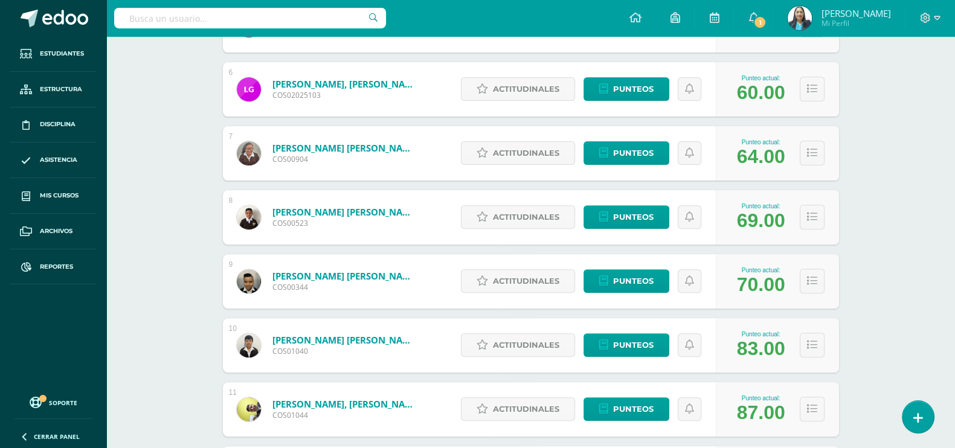
scroll to position [747, 0]
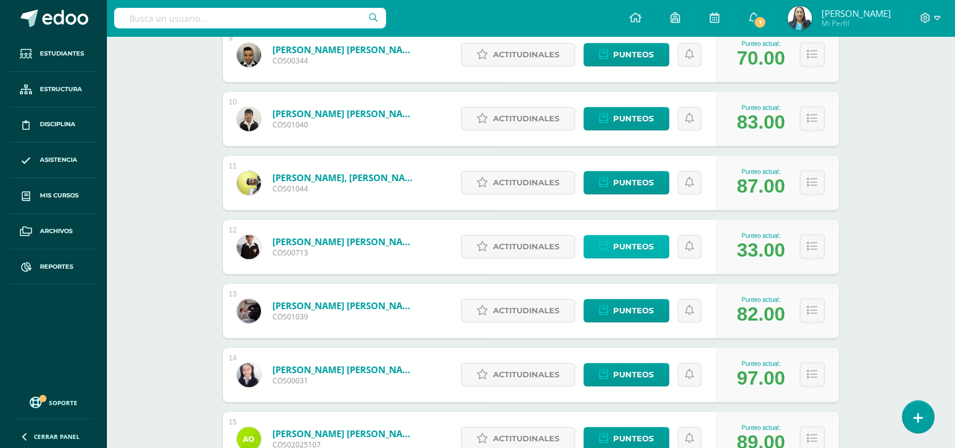
click at [655, 247] on link "Punteos" at bounding box center [626, 247] width 86 height 24
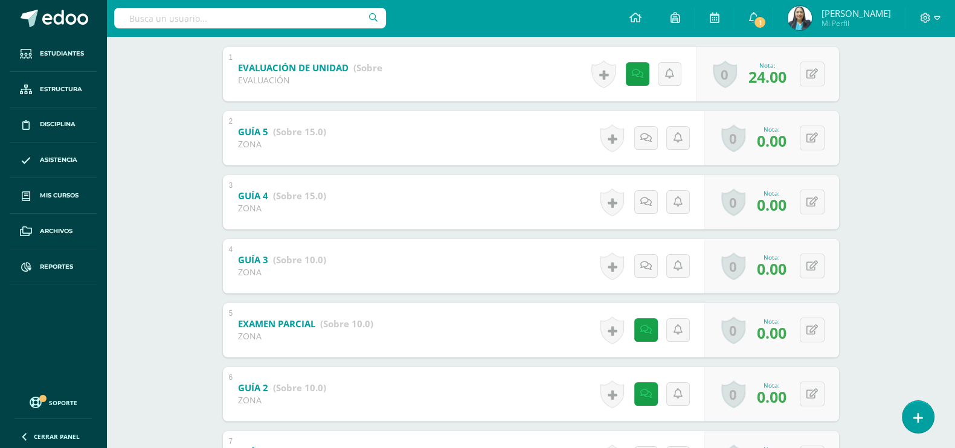
scroll to position [150, 0]
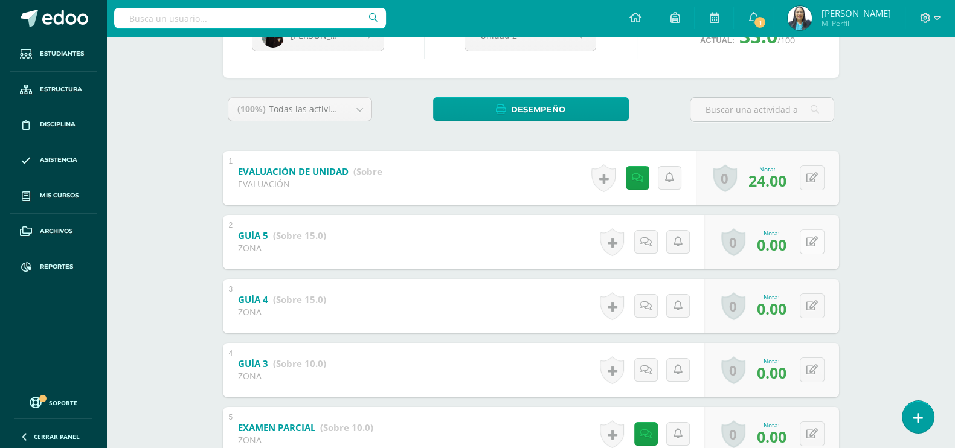
click at [810, 240] on button at bounding box center [811, 241] width 25 height 25
type input "15"
click at [793, 245] on link at bounding box center [788, 246] width 24 height 24
click at [811, 306] on button at bounding box center [819, 305] width 25 height 25
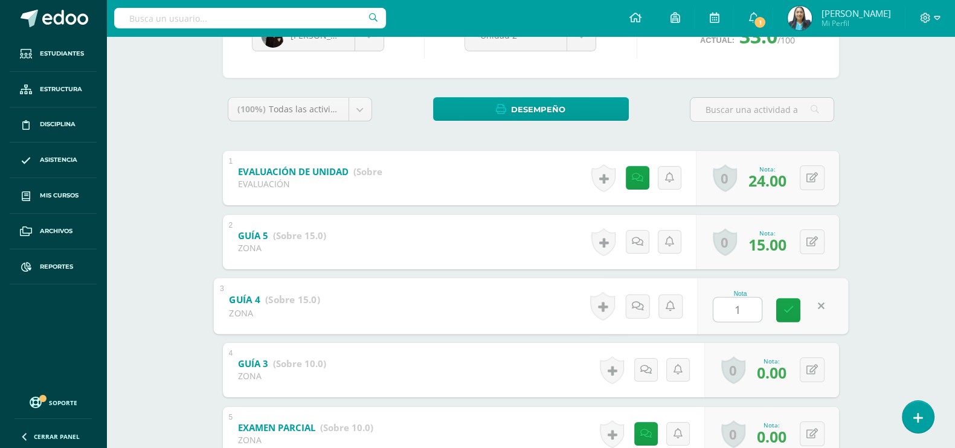
type input "12"
click at [787, 305] on icon at bounding box center [788, 310] width 11 height 10
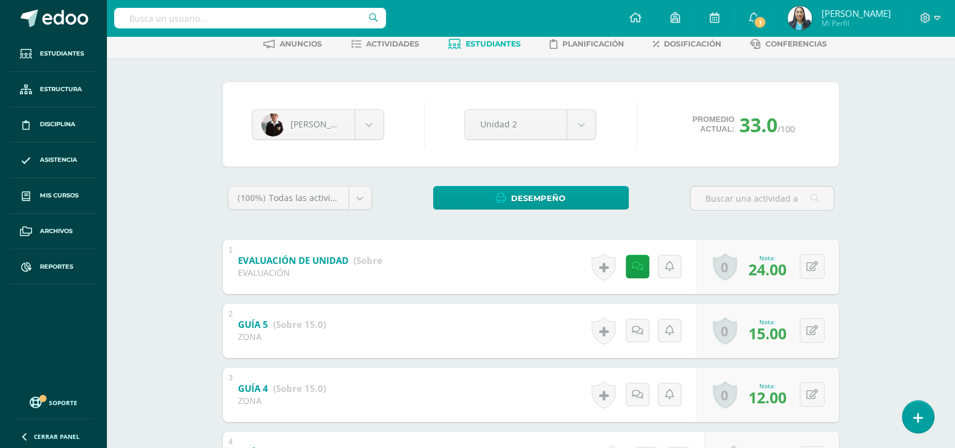
scroll to position [0, 0]
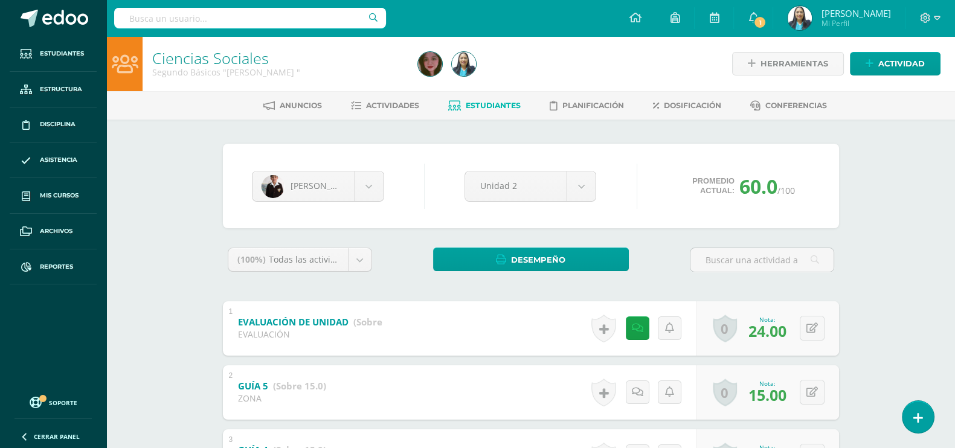
click at [209, 16] on input "text" at bounding box center [250, 18] width 272 height 21
type input "amy"
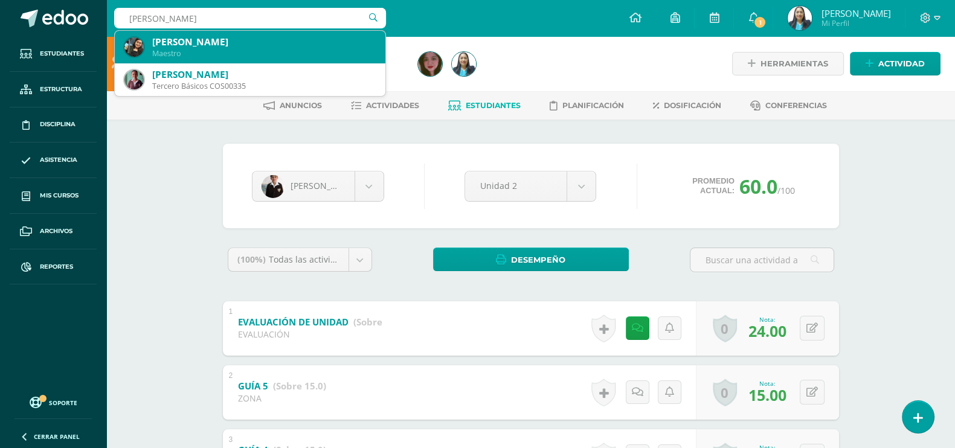
click at [235, 46] on div "[PERSON_NAME]" at bounding box center [263, 42] width 223 height 13
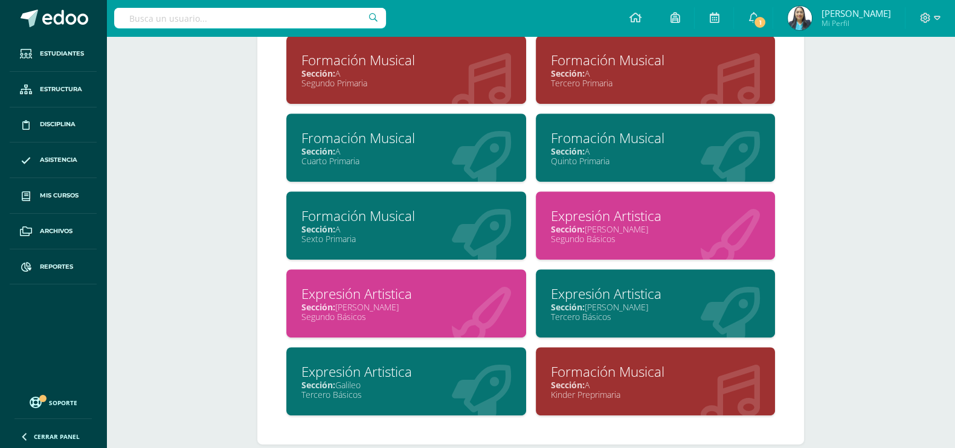
scroll to position [747, 0]
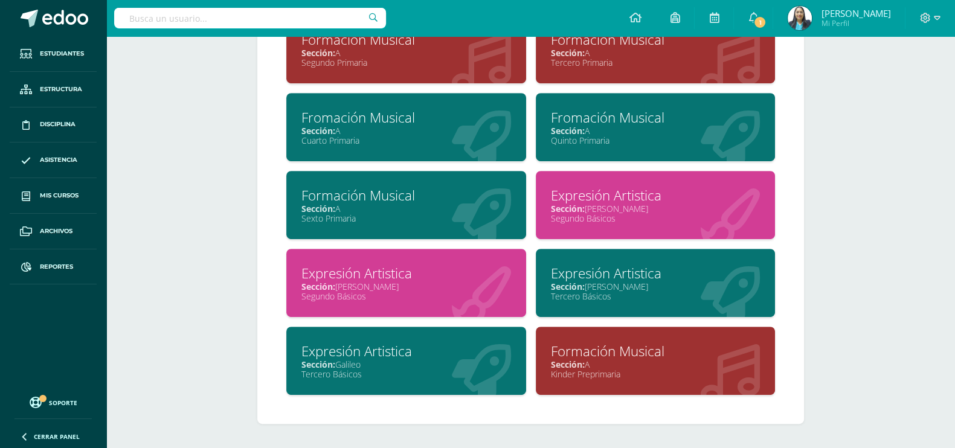
click at [640, 213] on div "Segundo Básicos" at bounding box center [656, 218] width 210 height 11
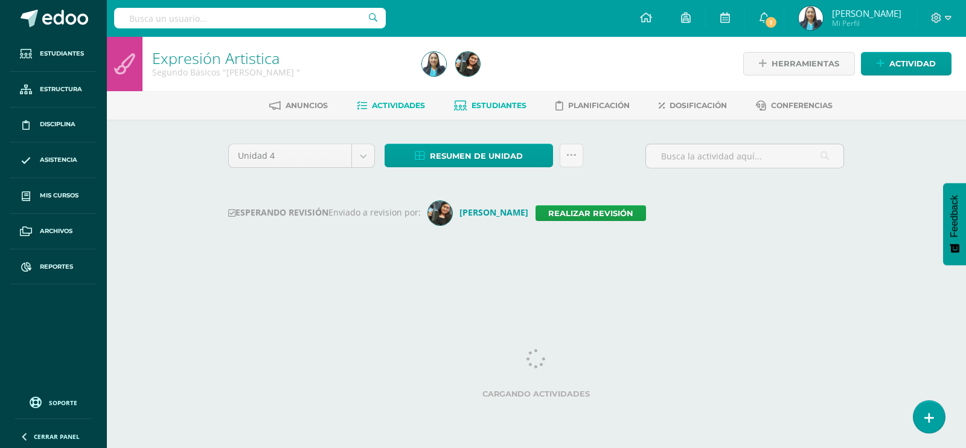
click at [493, 99] on link "Estudiantes" at bounding box center [490, 105] width 72 height 19
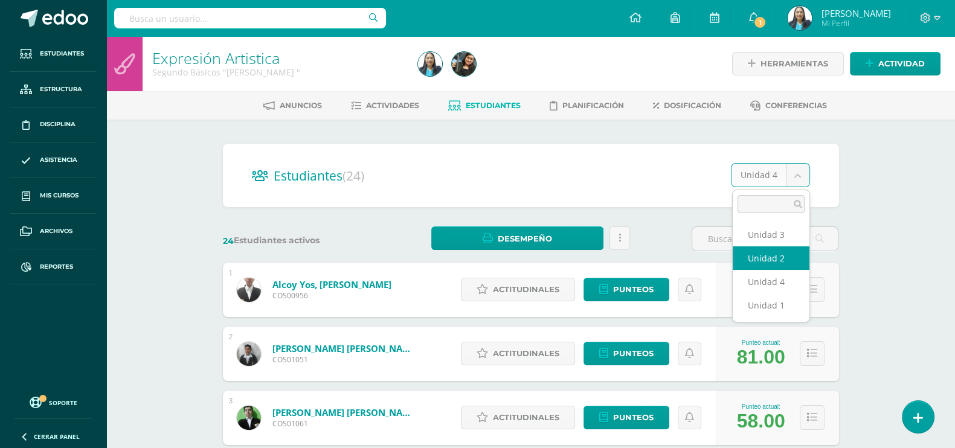
select select "/dashboard/teacher/section/2660/students/?unit=113259"
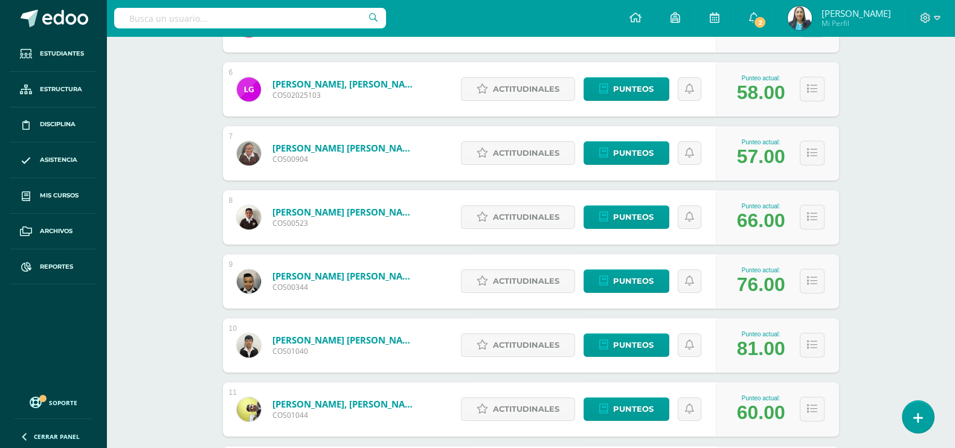
scroll to position [747, 0]
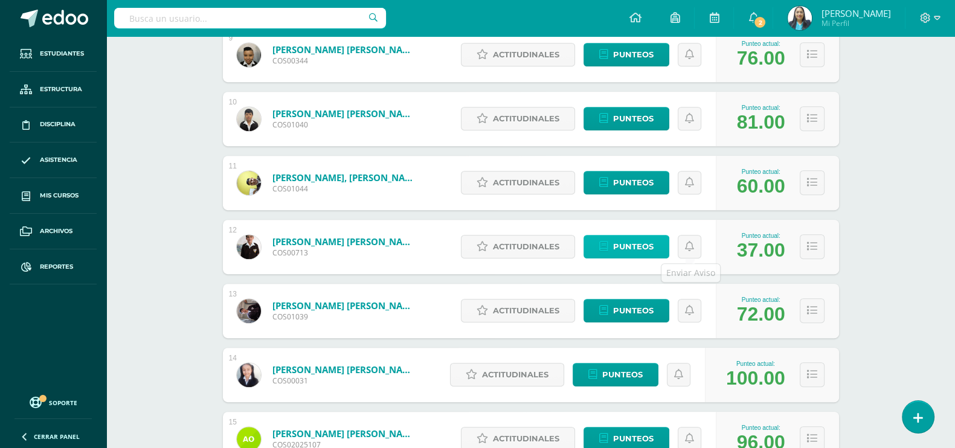
click at [638, 247] on span "Punteos" at bounding box center [633, 246] width 40 height 22
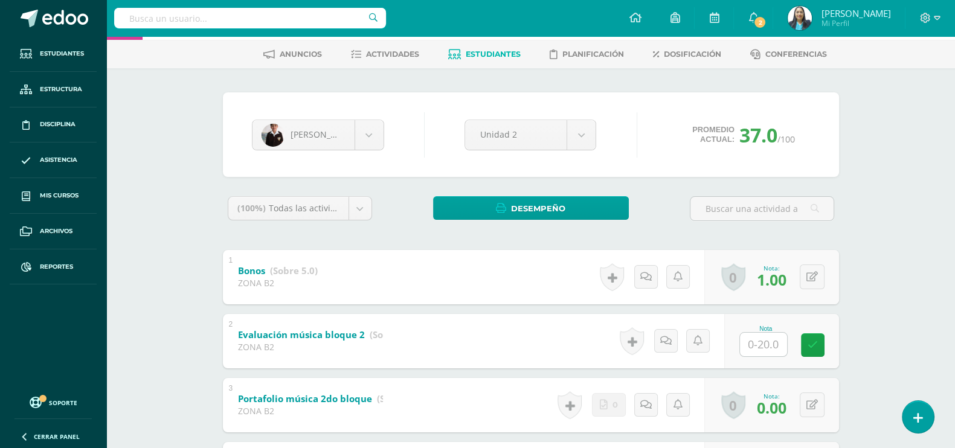
scroll to position [75, 0]
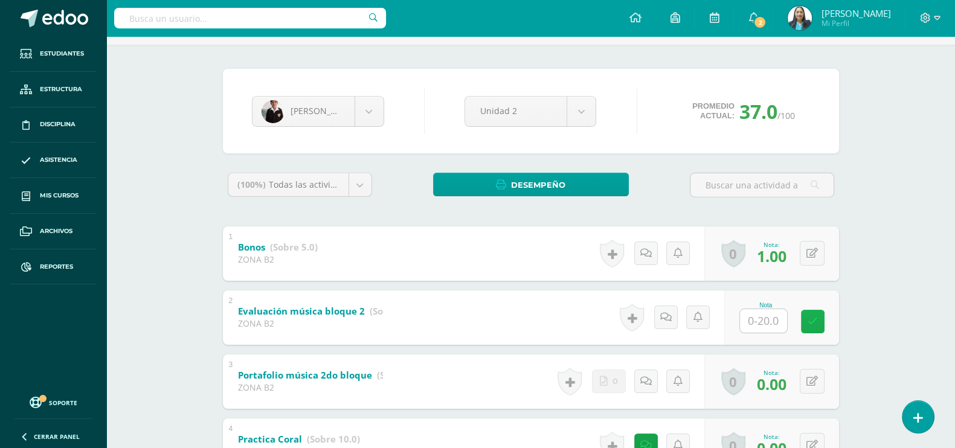
click at [807, 320] on icon at bounding box center [812, 321] width 10 height 10
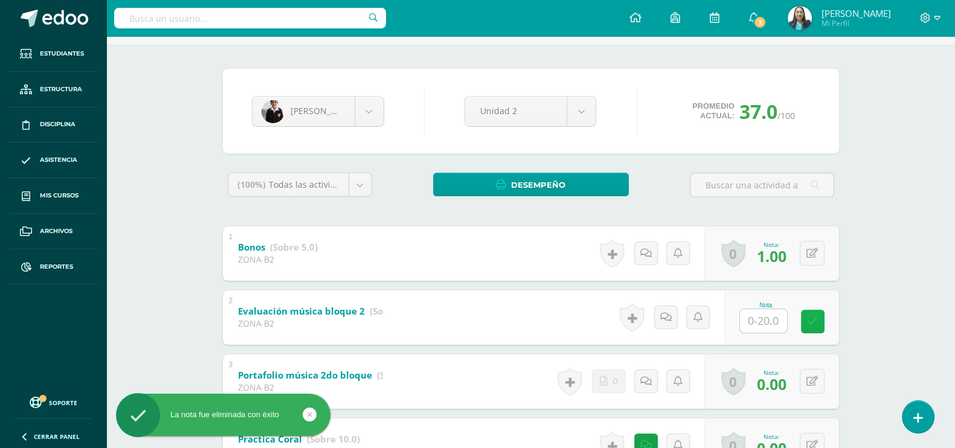
click at [812, 321] on icon at bounding box center [812, 321] width 10 height 10
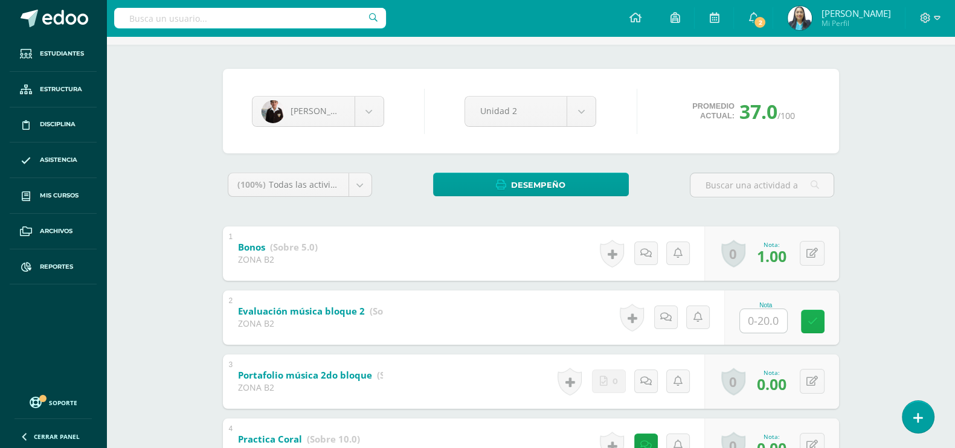
click at [811, 321] on icon at bounding box center [812, 321] width 10 height 10
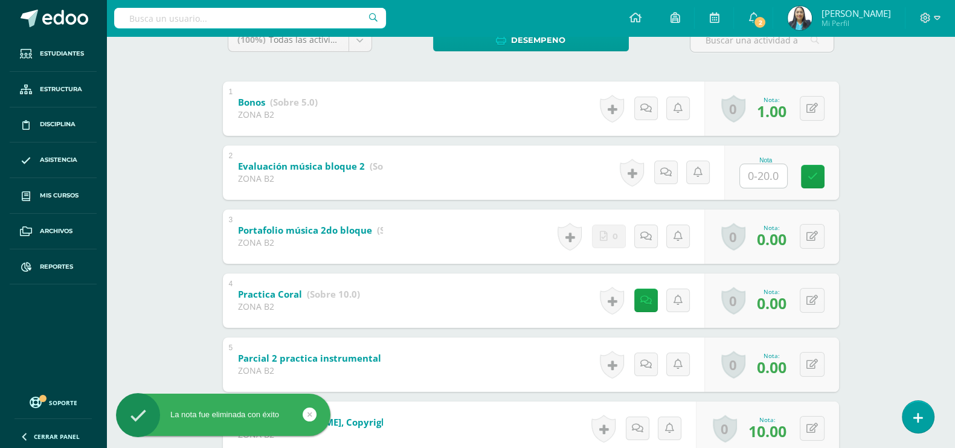
scroll to position [226, 0]
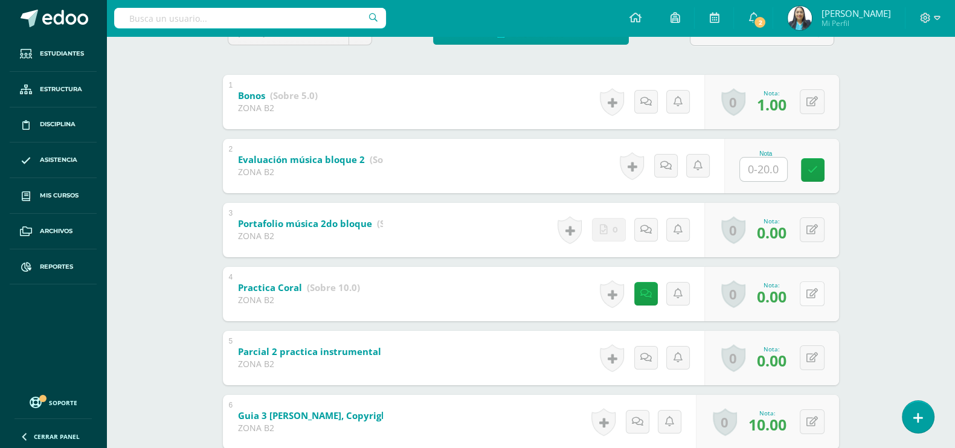
click at [810, 289] on button at bounding box center [811, 293] width 25 height 25
type input "10"
click at [789, 298] on icon at bounding box center [788, 298] width 11 height 10
click at [815, 358] on icon at bounding box center [811, 358] width 11 height 10
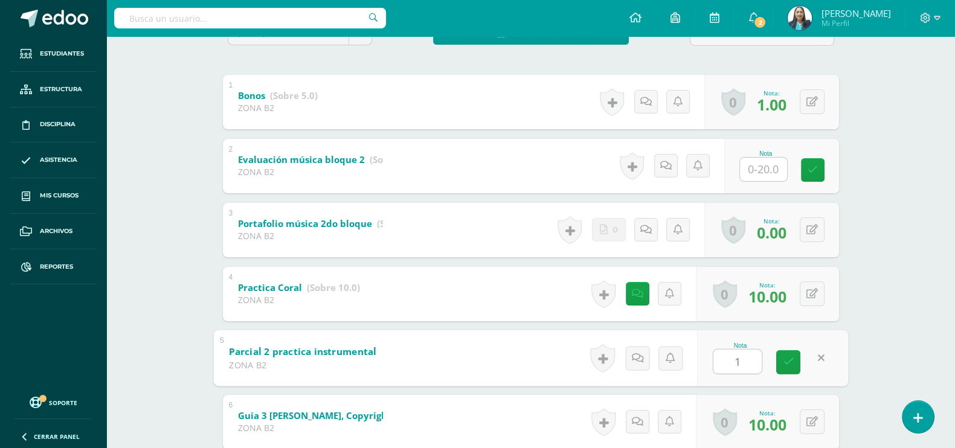
type input "10"
click at [784, 363] on icon at bounding box center [788, 362] width 11 height 10
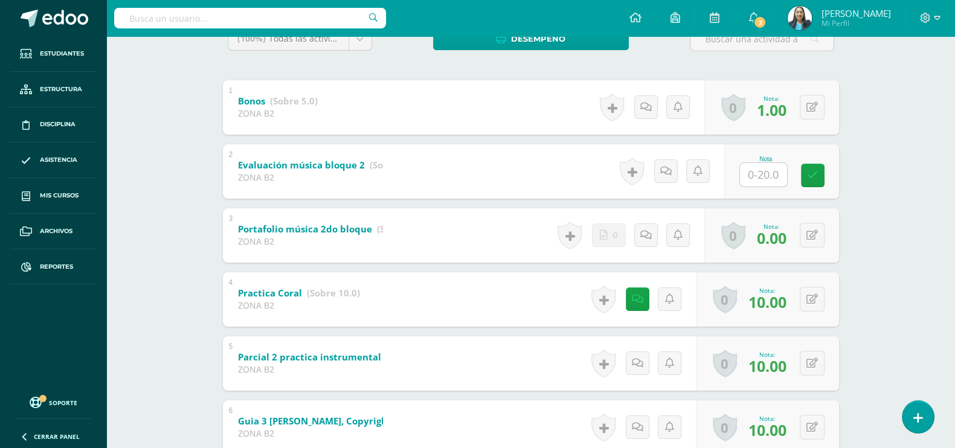
scroll to position [197, 0]
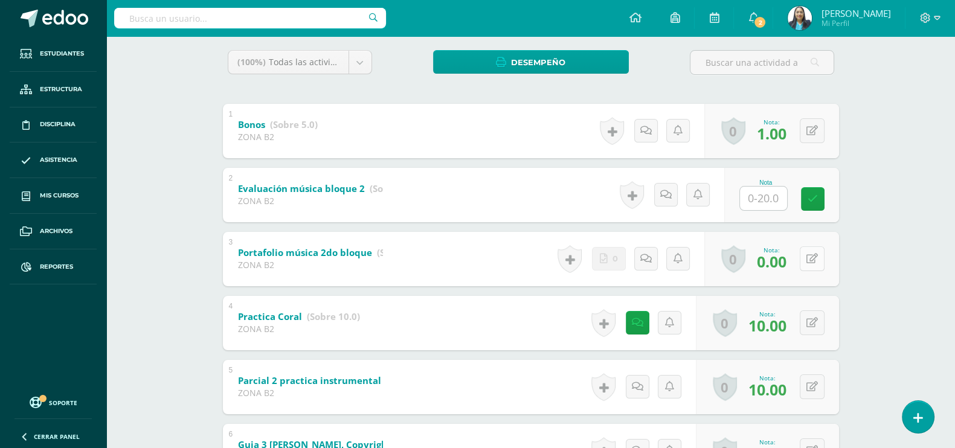
click at [803, 257] on div "0 Logros Logros obtenidos Aún no hay logros agregados Nota: 0.00" at bounding box center [771, 259] width 135 height 54
click at [819, 258] on icon at bounding box center [820, 259] width 12 height 10
type input "3"
click at [785, 264] on icon at bounding box center [788, 263] width 11 height 10
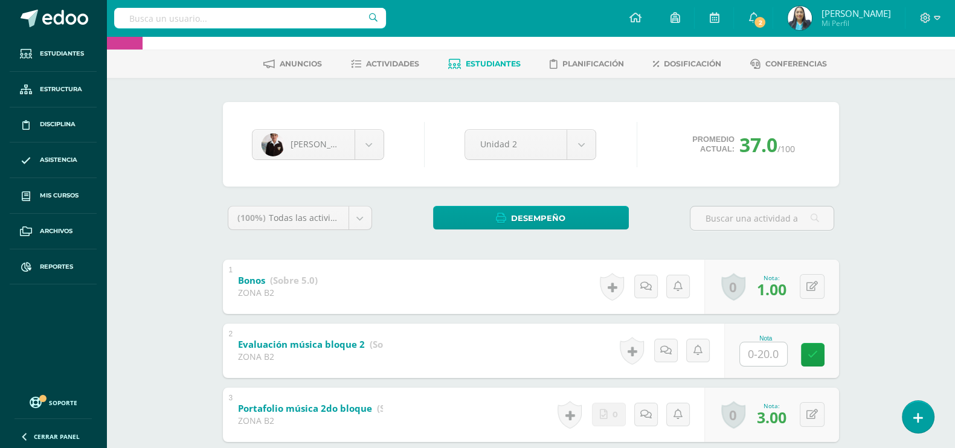
scroll to position [0, 0]
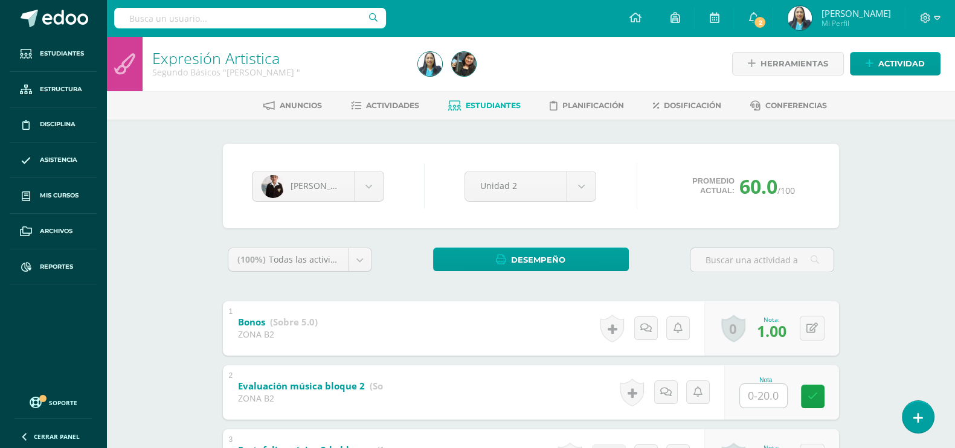
click at [150, 16] on input "text" at bounding box center [250, 18] width 272 height 21
type input "jonatan"
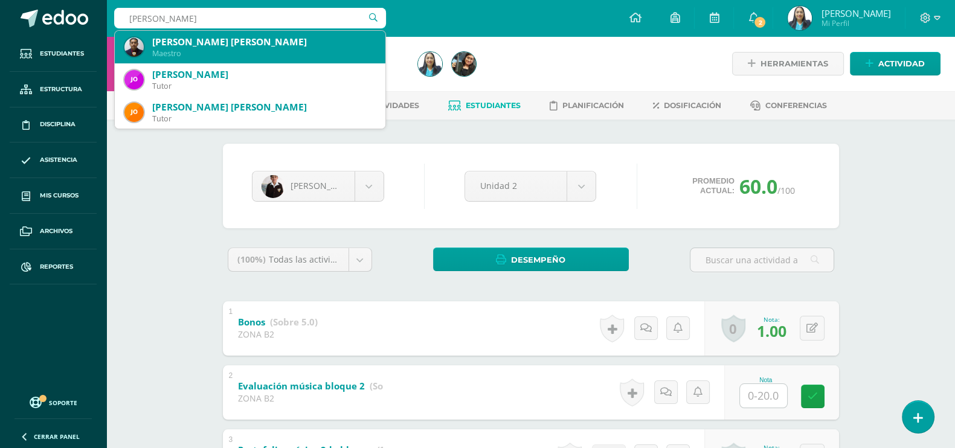
click at [184, 54] on div "Maestro" at bounding box center [263, 53] width 223 height 10
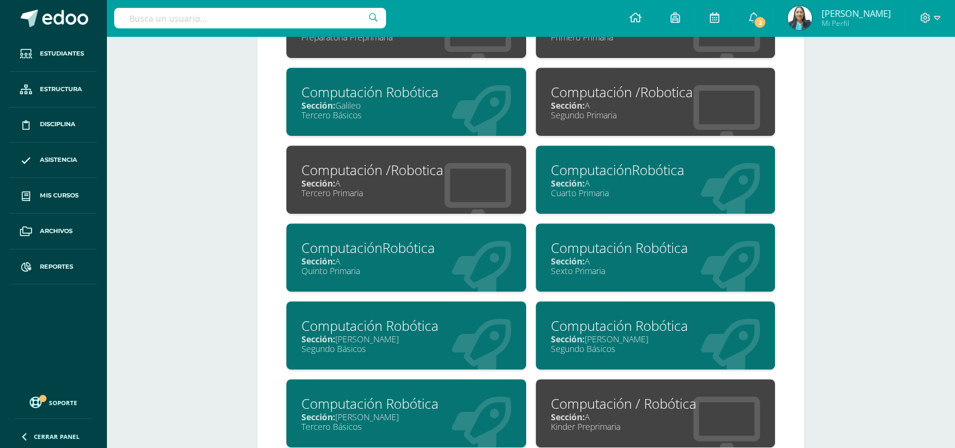
scroll to position [747, 0]
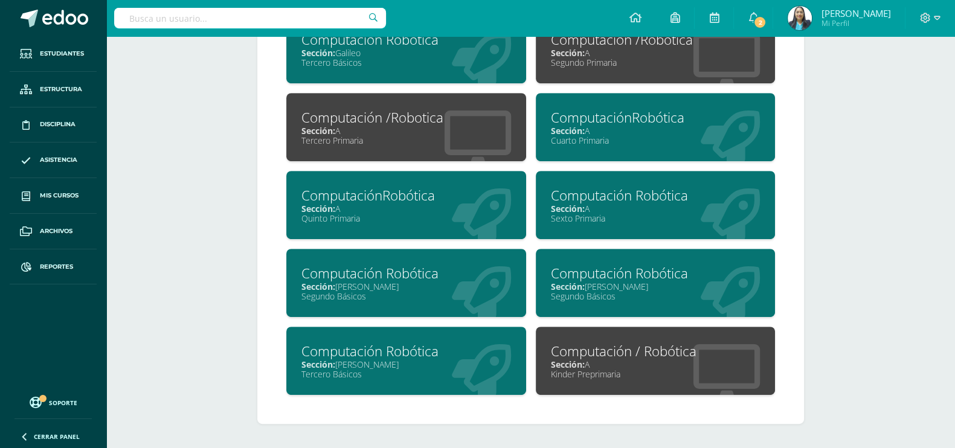
click at [444, 300] on div "Segundo Básicos" at bounding box center [406, 295] width 210 height 11
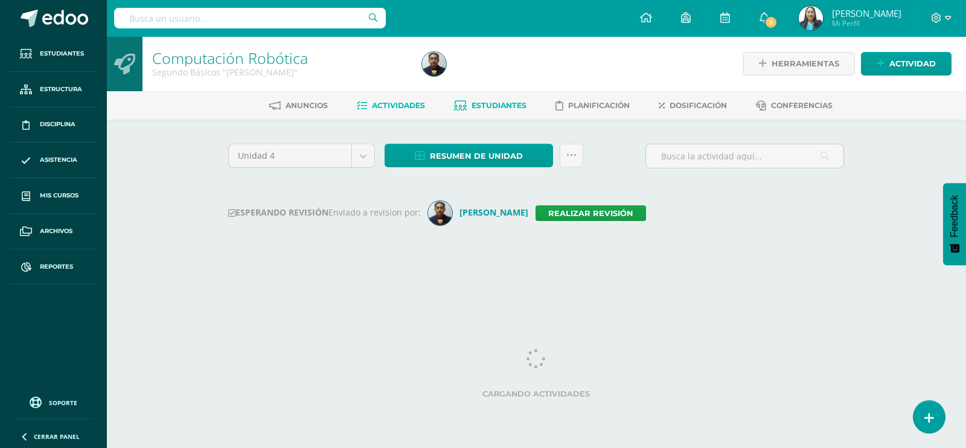
click at [495, 98] on link "Estudiantes" at bounding box center [490, 105] width 72 height 19
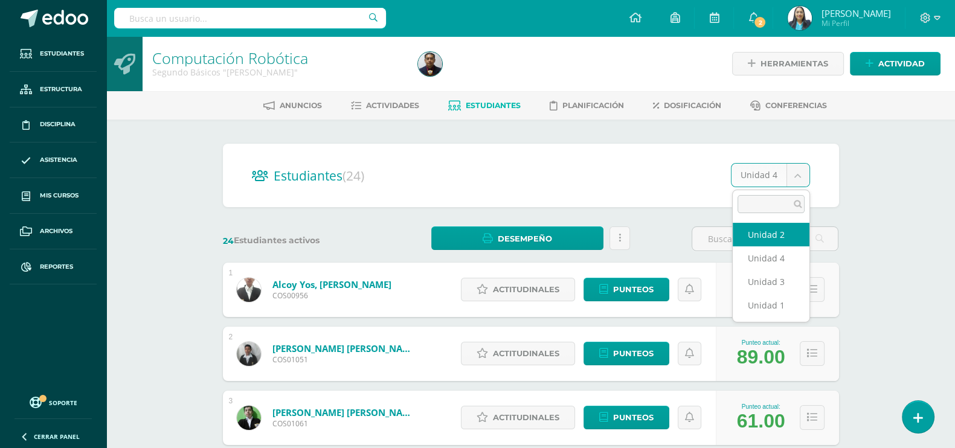
select select "/dashboard/teacher/section/2661/students/?unit=113266"
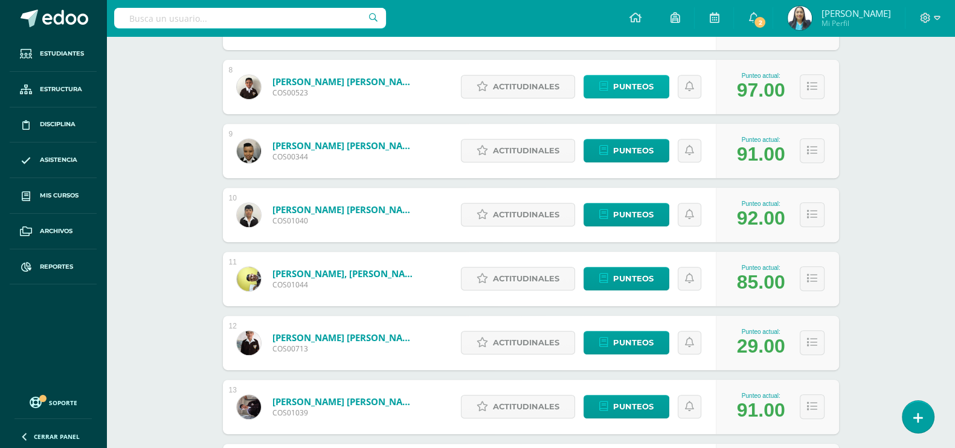
scroll to position [671, 0]
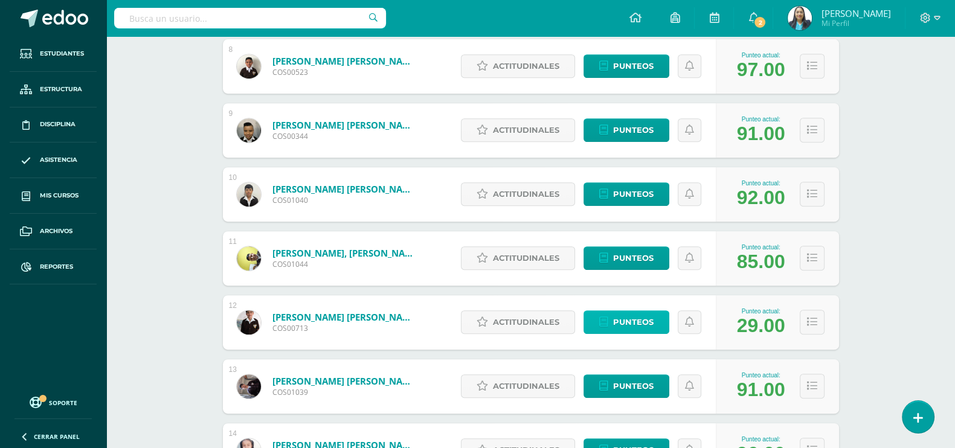
click at [632, 324] on span "Punteos" at bounding box center [633, 322] width 40 height 22
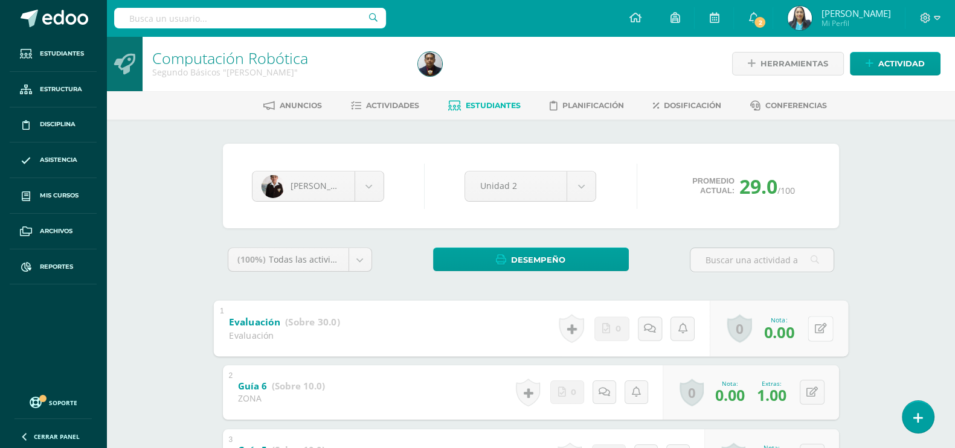
click at [813, 325] on button at bounding box center [819, 328] width 25 height 25
type input "30"
click at [788, 337] on link at bounding box center [788, 332] width 24 height 24
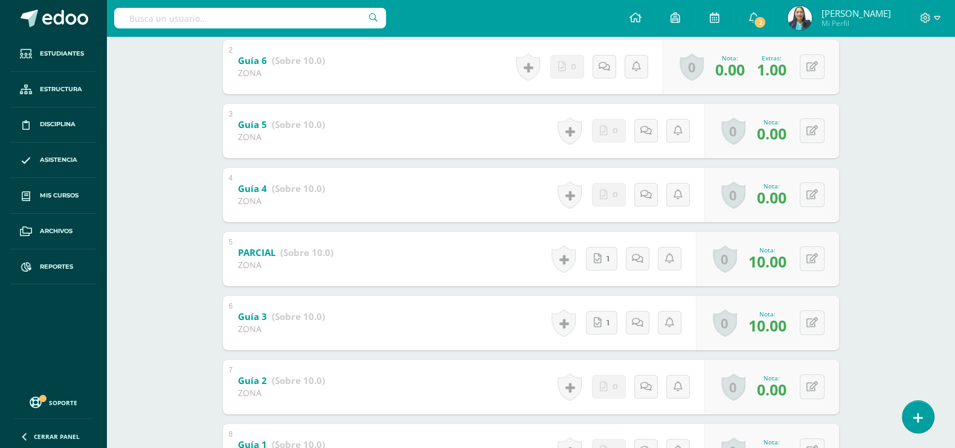
scroll to position [301, 0]
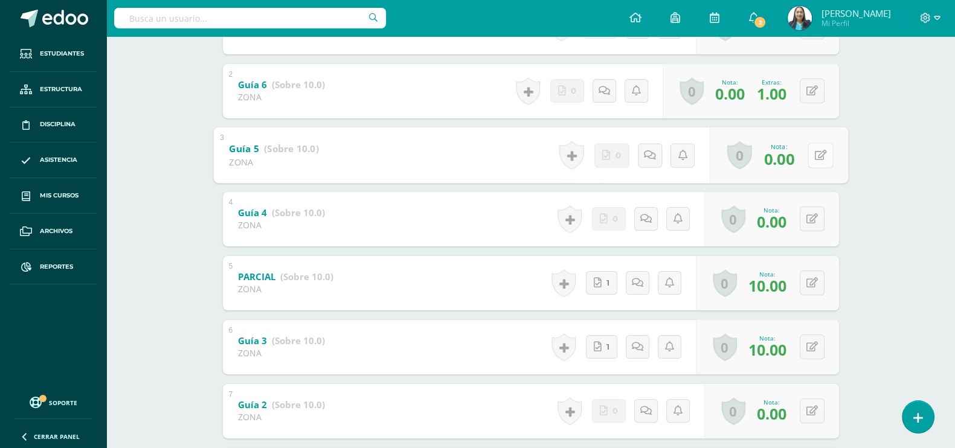
click at [814, 154] on icon at bounding box center [820, 155] width 12 height 10
type input "1"
click at [794, 154] on link at bounding box center [788, 159] width 24 height 24
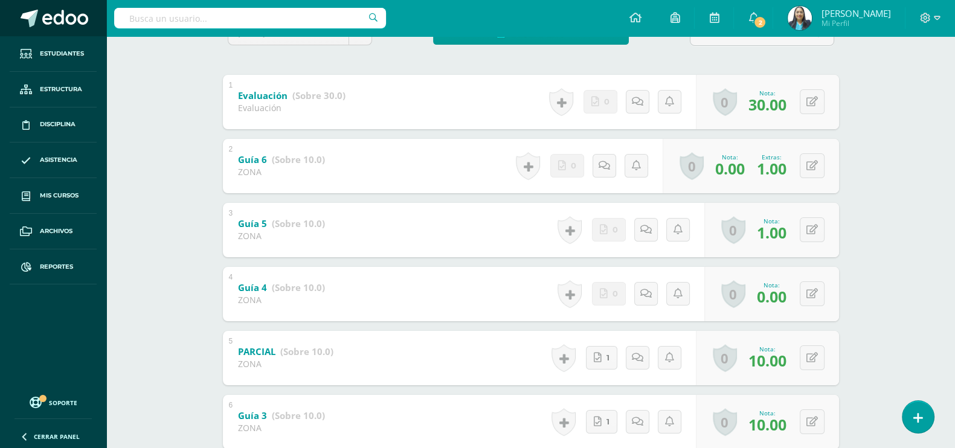
scroll to position [0, 0]
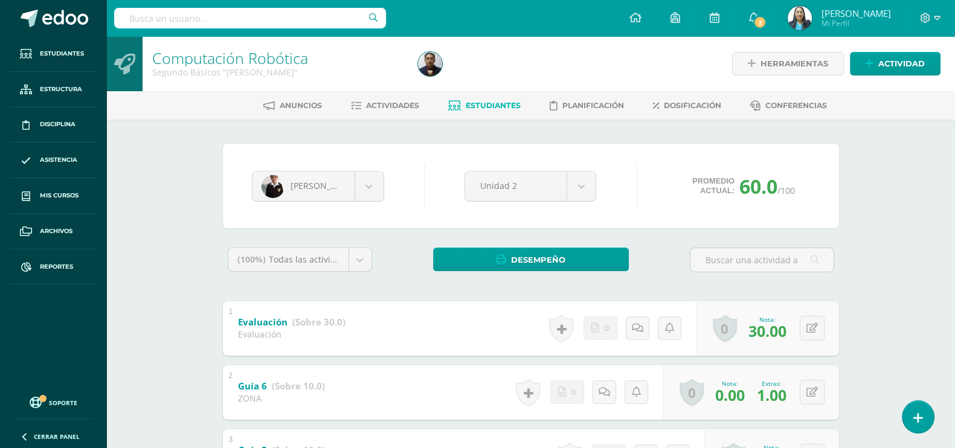
click at [306, 18] on input "text" at bounding box center [250, 18] width 272 height 21
type input "lily"
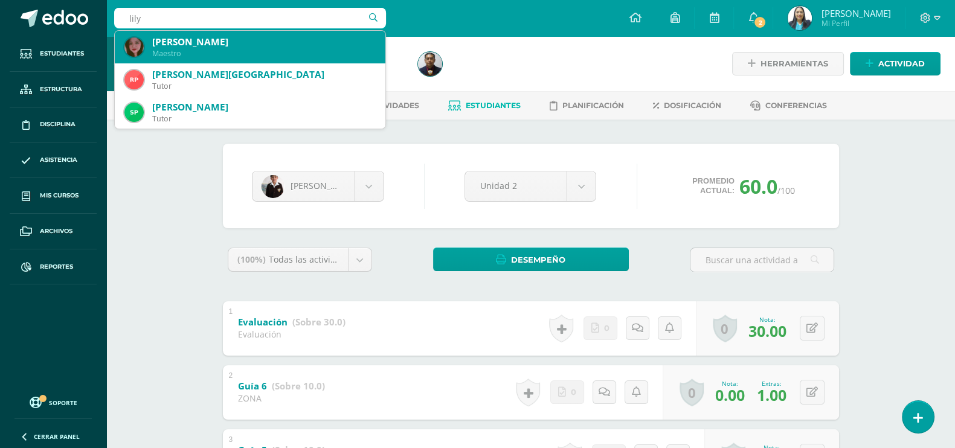
click at [315, 44] on div "Irma Lily Rosales Dominguez" at bounding box center [263, 42] width 223 height 13
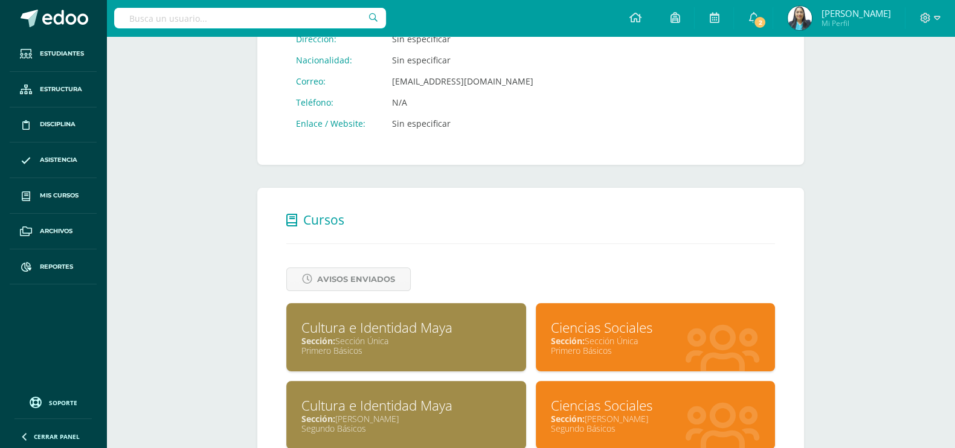
scroll to position [528, 0]
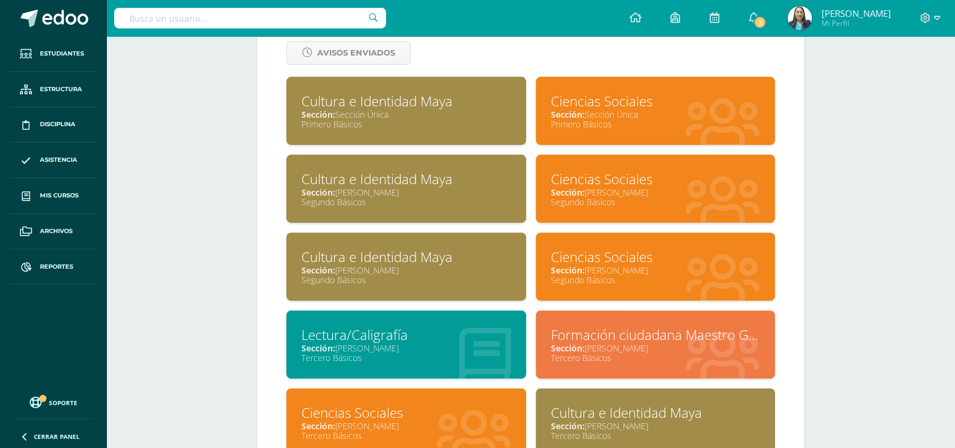
click at [478, 208] on div "Segundo Básicos" at bounding box center [406, 201] width 210 height 11
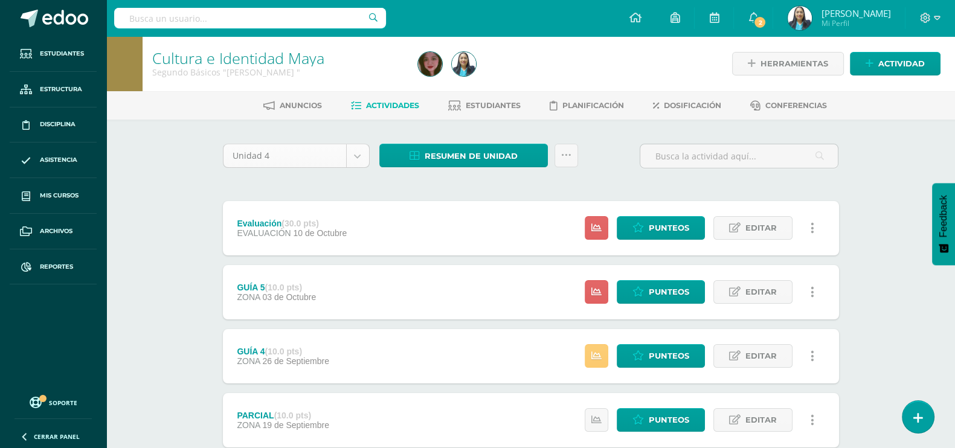
click at [356, 144] on div "Unidad 4" at bounding box center [296, 156] width 147 height 24
click at [357, 150] on body "Estudiantes Estructura Disciplina Asistencia Mis cursos Archivos Reportes Sopor…" at bounding box center [477, 360] width 955 height 720
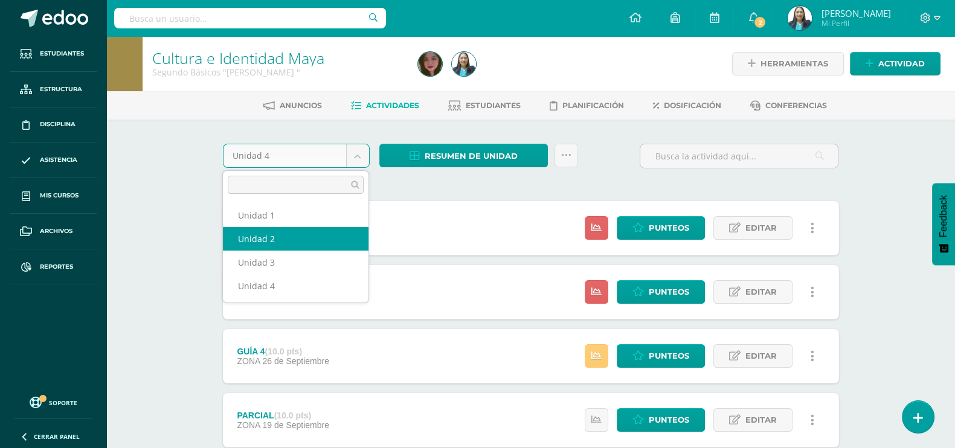
select select "Unidad 2"
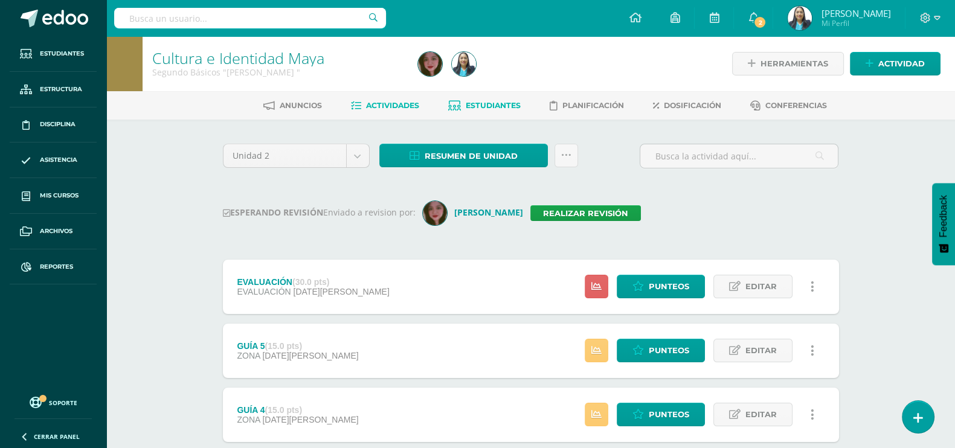
click at [490, 99] on link "Estudiantes" at bounding box center [484, 105] width 72 height 19
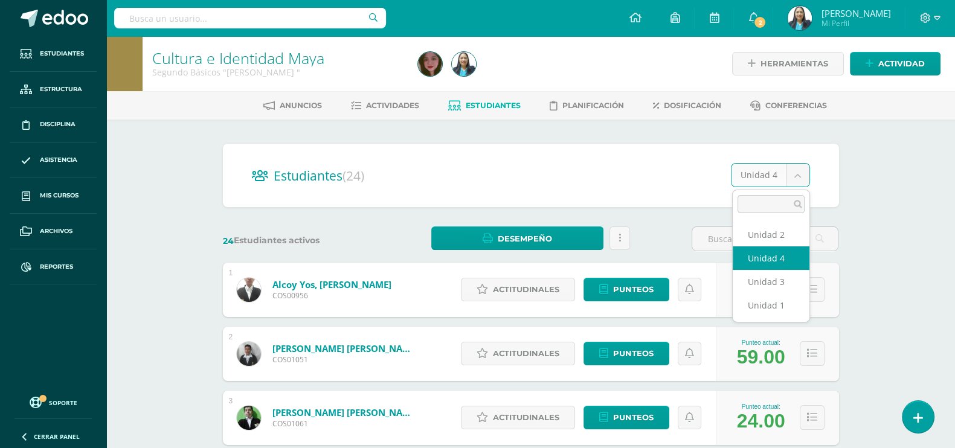
click at [776, 236] on input "text" at bounding box center [765, 239] width 146 height 24
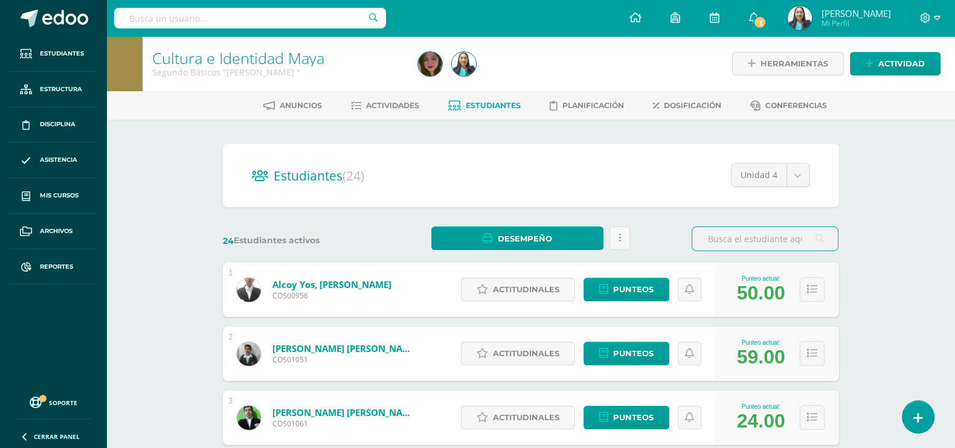
click at [776, 232] on input "text" at bounding box center [765, 239] width 146 height 24
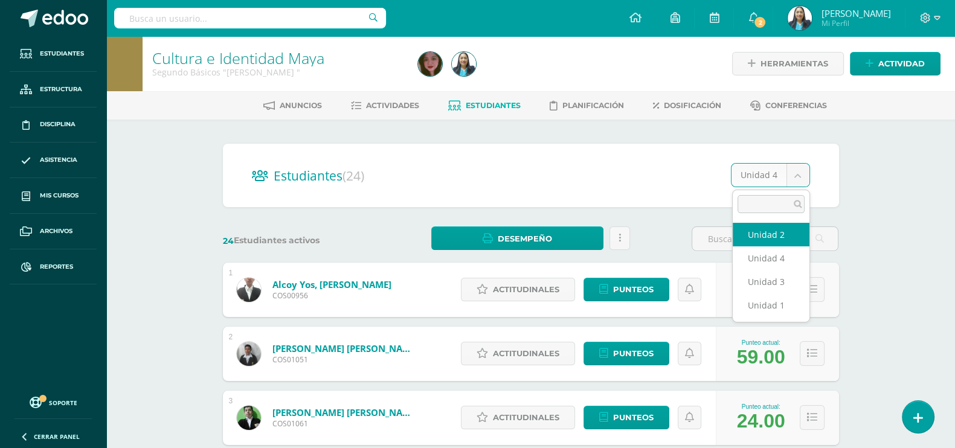
select select "/dashboard/teacher/section/2665/students/?unit=113294"
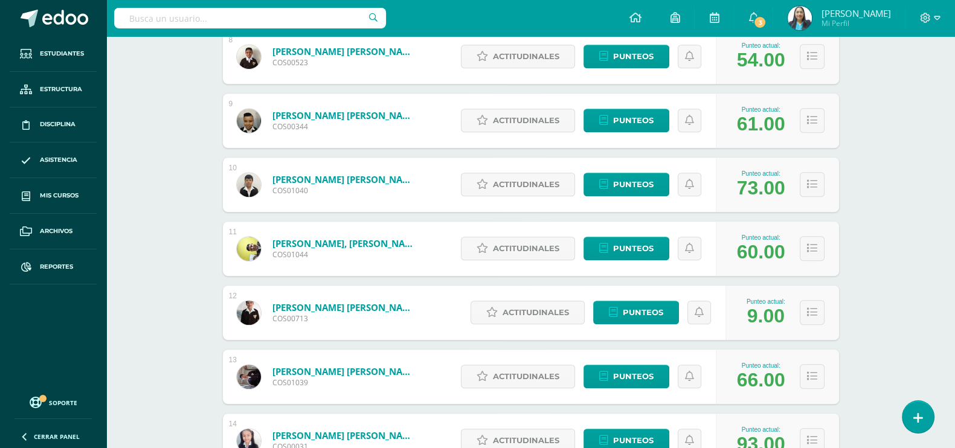
scroll to position [747, 0]
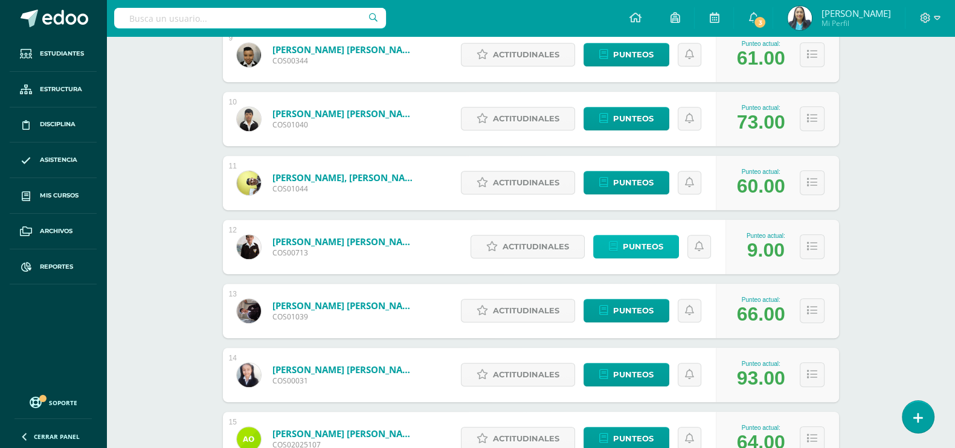
click at [636, 248] on span "Punteos" at bounding box center [643, 246] width 40 height 22
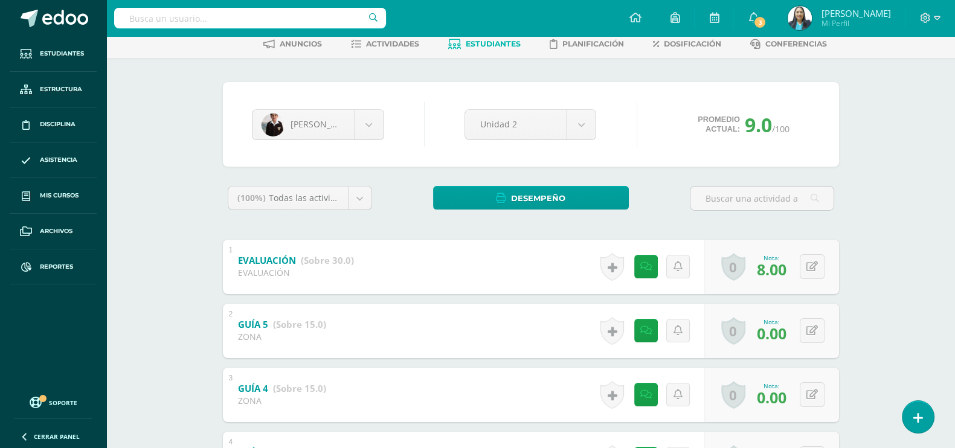
scroll to position [75, 0]
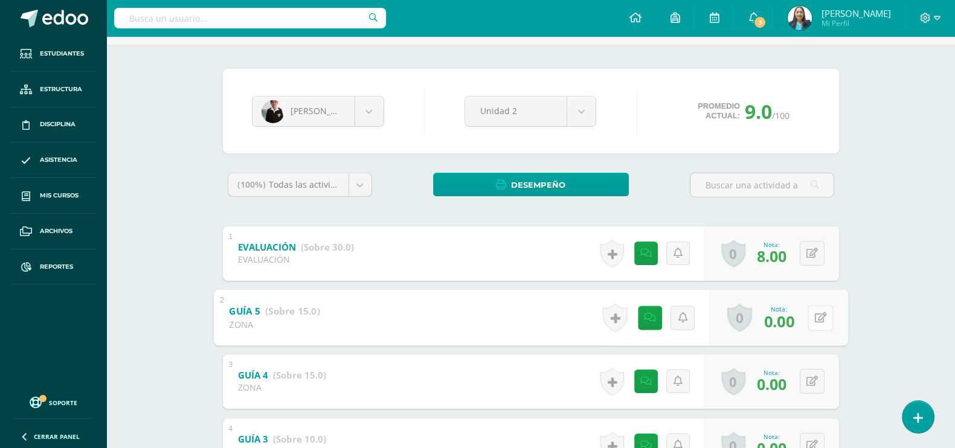
click at [814, 319] on icon at bounding box center [820, 317] width 12 height 10
type input "15"
click at [784, 325] on link at bounding box center [788, 321] width 24 height 24
click at [815, 382] on icon at bounding box center [811, 381] width 11 height 10
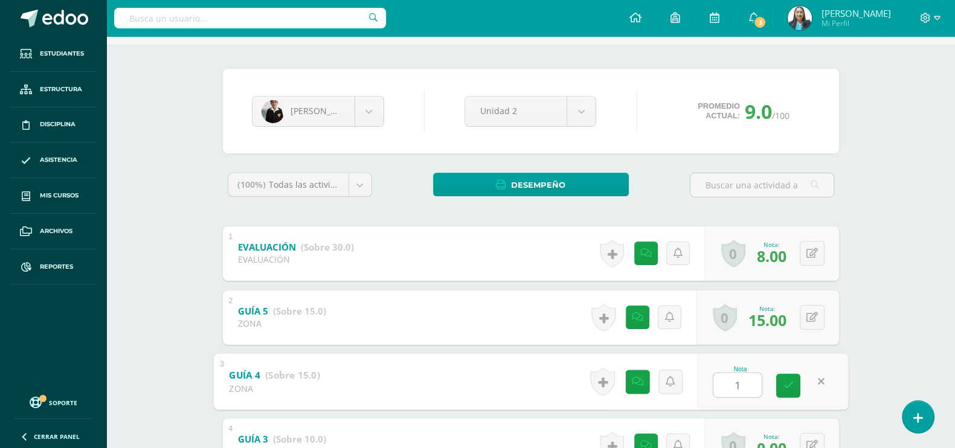
type input "15"
click at [794, 389] on link at bounding box center [788, 385] width 24 height 24
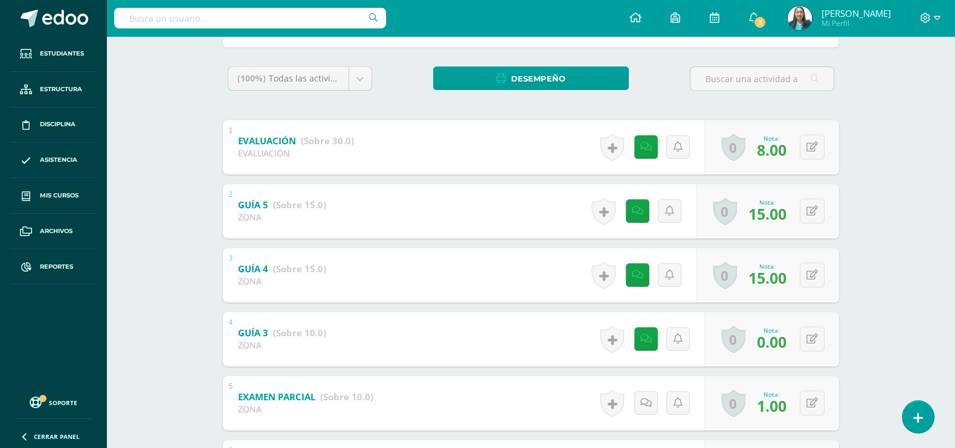
scroll to position [226, 0]
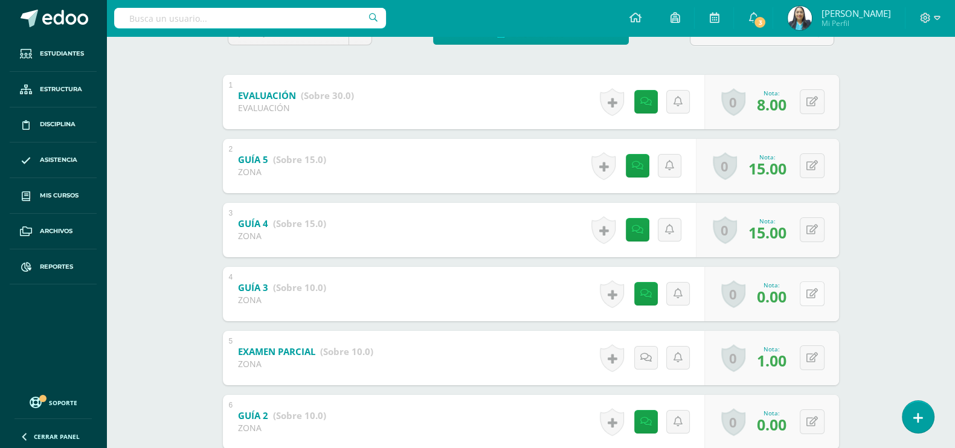
click at [809, 293] on button at bounding box center [811, 293] width 25 height 25
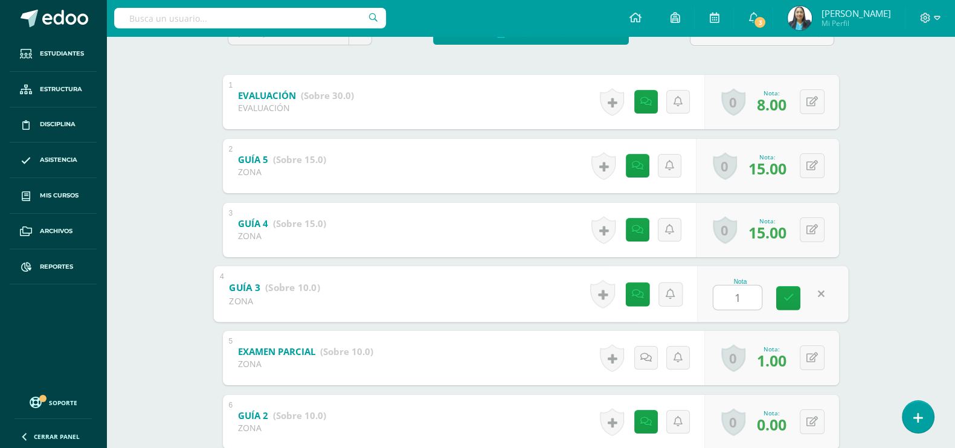
type input "10"
click at [788, 303] on link at bounding box center [788, 298] width 24 height 24
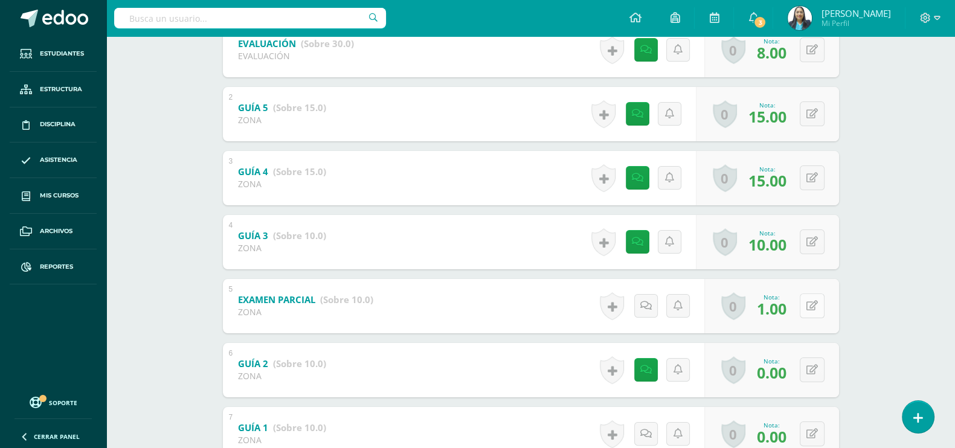
scroll to position [301, 0]
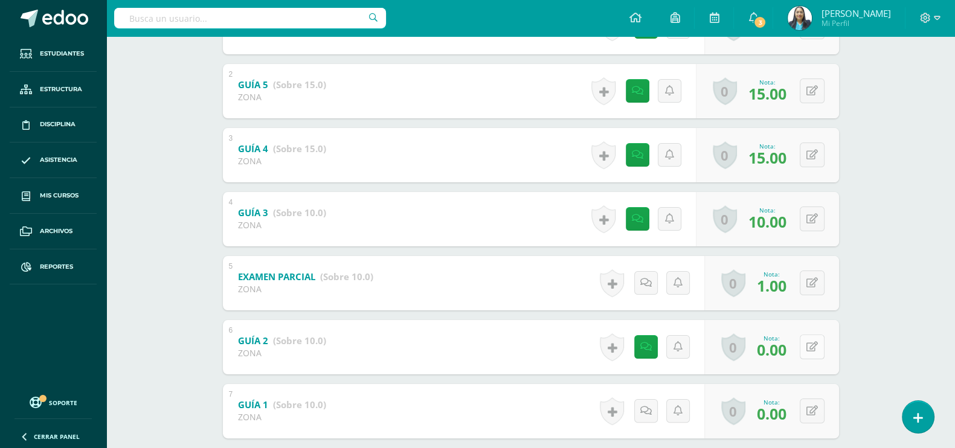
click at [810, 345] on button at bounding box center [811, 346] width 25 height 25
type input "10"
click at [793, 348] on link at bounding box center [788, 351] width 24 height 24
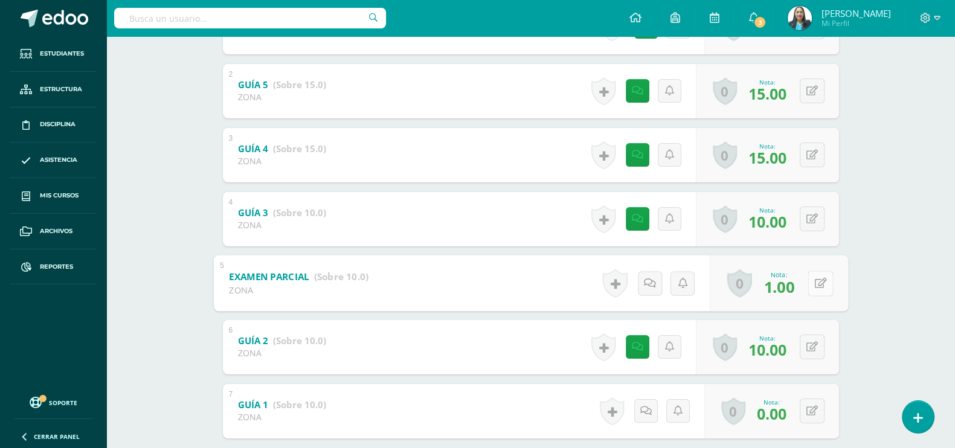
click at [813, 287] on button at bounding box center [819, 282] width 25 height 25
type input "2"
click at [777, 289] on link at bounding box center [788, 287] width 24 height 24
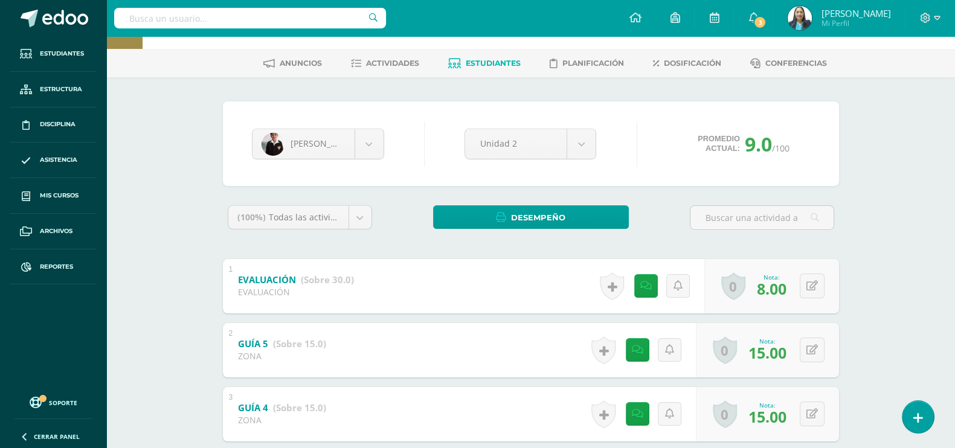
scroll to position [0, 0]
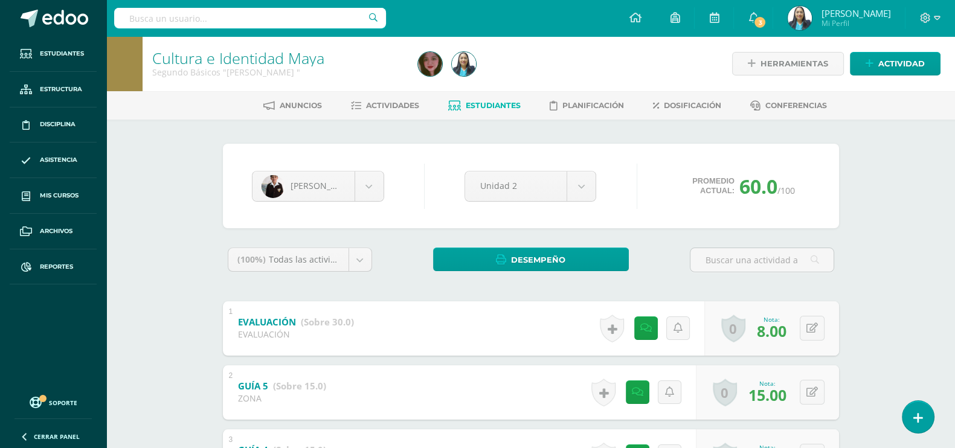
click at [240, 24] on input "text" at bounding box center [250, 18] width 272 height 21
type input "jessica moya"
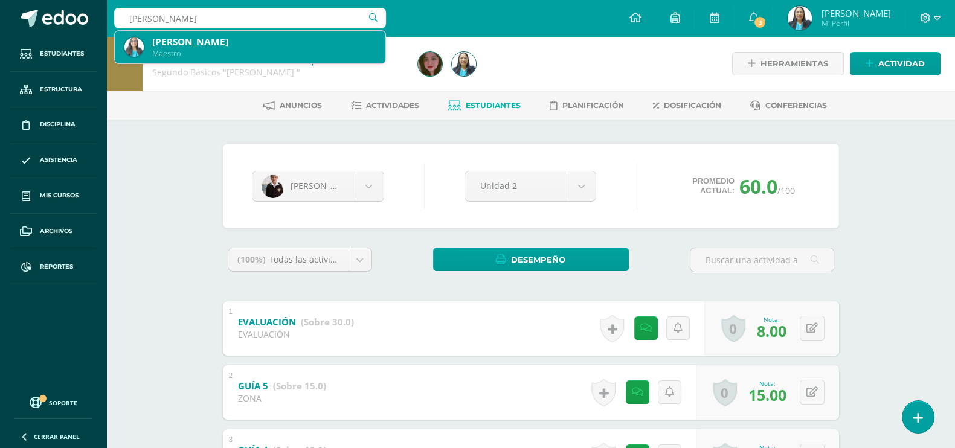
click at [248, 44] on div "Jessica Fabiola Moya Fajardo" at bounding box center [263, 42] width 223 height 13
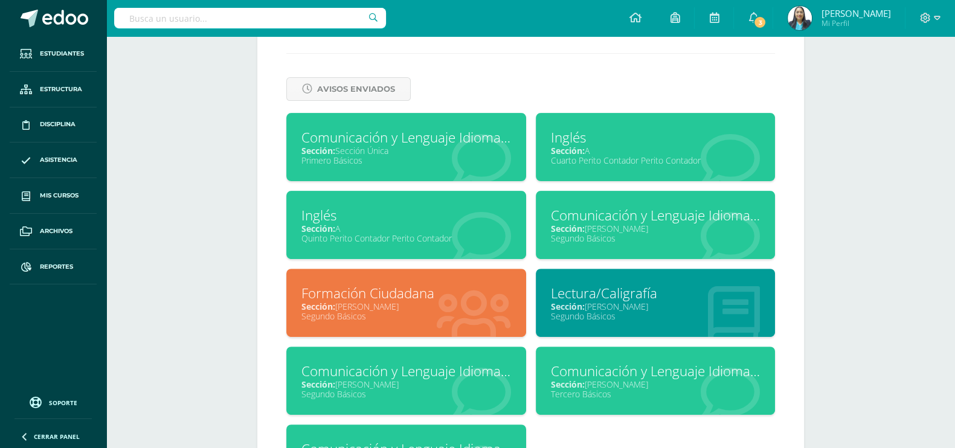
scroll to position [528, 0]
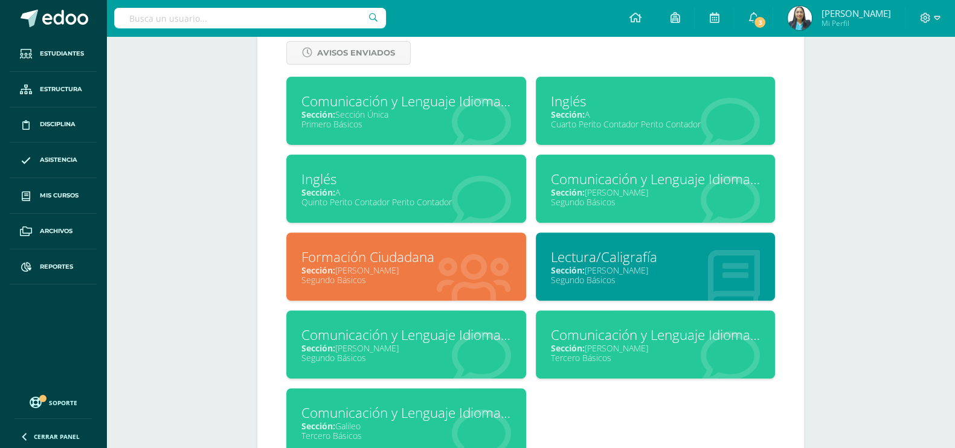
click at [606, 211] on div "Comunicación y Lenguaje Idioma Extranjero Sección: [PERSON_NAME] Segundo Básicos" at bounding box center [656, 189] width 240 height 68
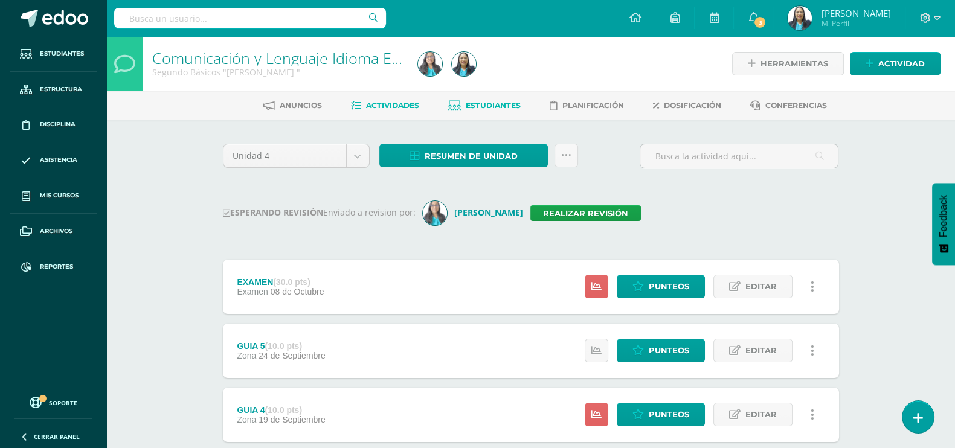
click at [506, 104] on span "Estudiantes" at bounding box center [493, 105] width 55 height 9
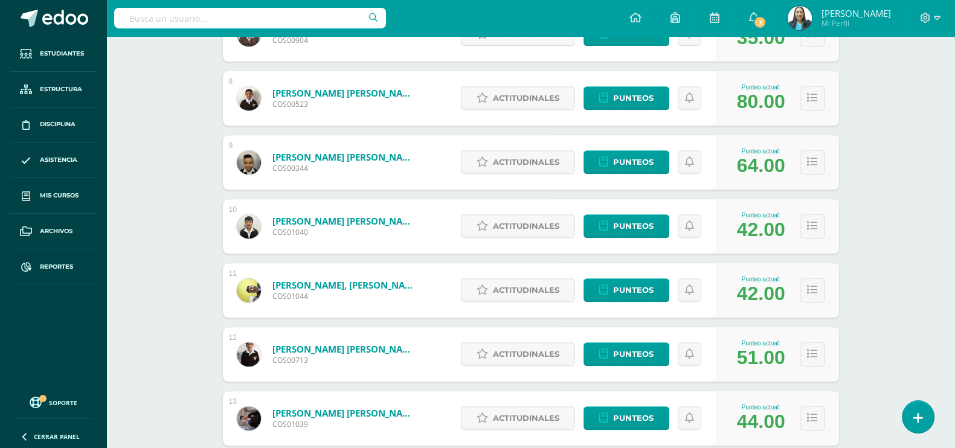
scroll to position [671, 0]
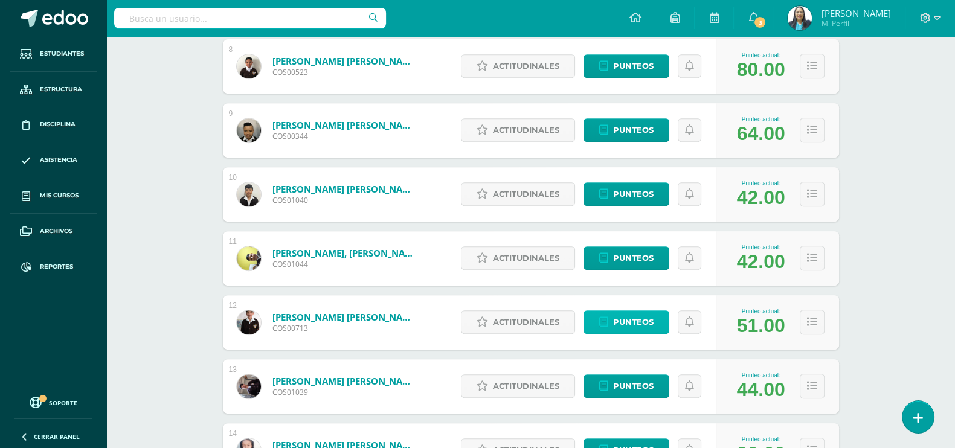
click at [629, 321] on span "Punteos" at bounding box center [633, 322] width 40 height 22
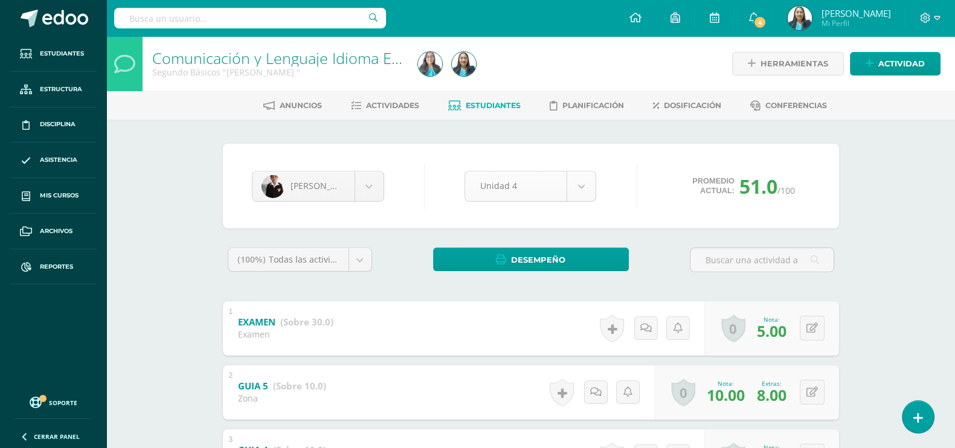
click at [583, 182] on body "Estudiantes Estructura Disciplina Asistencia Mis cursos Archivos Reportes Sopor…" at bounding box center [477, 410] width 955 height 820
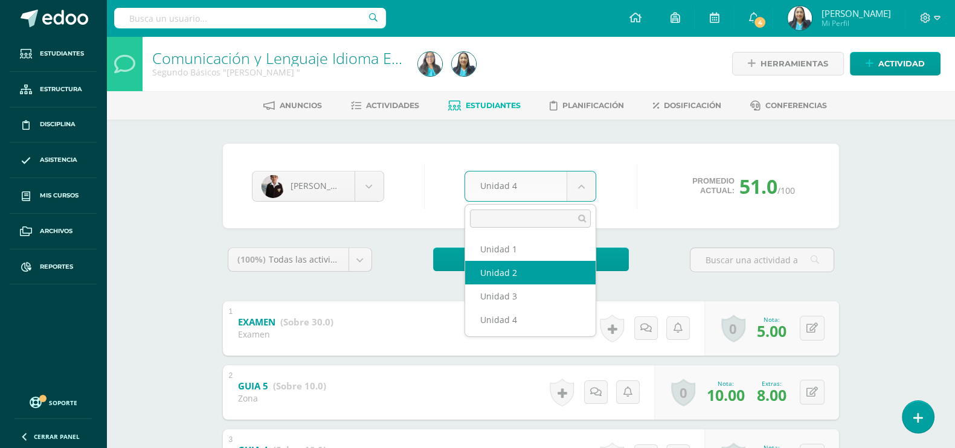
select select "Unidad 2"
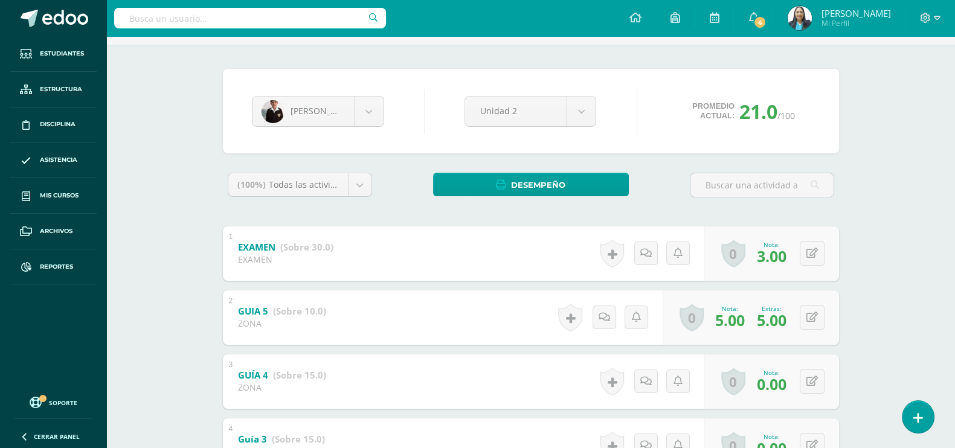
scroll to position [226, 0]
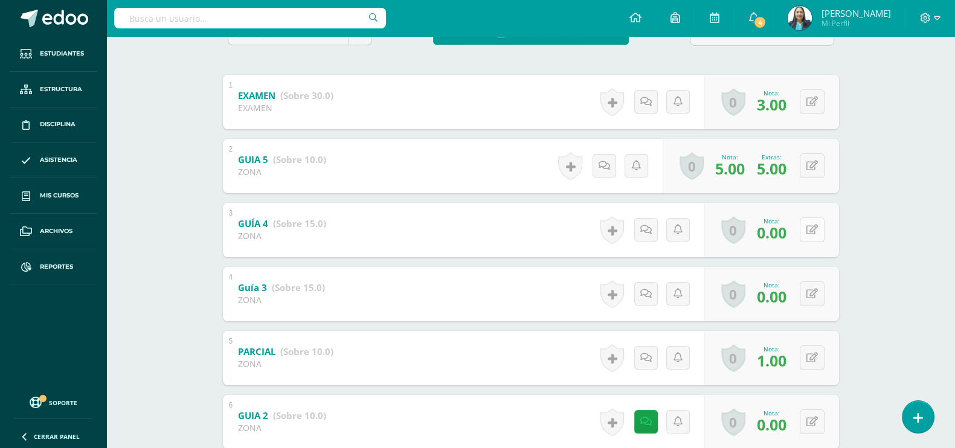
click at [810, 222] on button at bounding box center [811, 229] width 25 height 25
type input "15"
click at [789, 231] on icon at bounding box center [788, 234] width 11 height 10
click at [811, 295] on button at bounding box center [811, 293] width 25 height 25
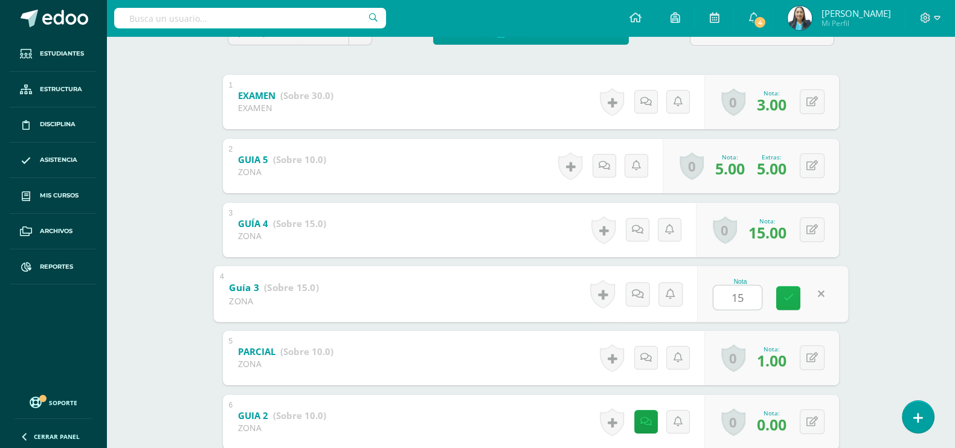
click at [787, 295] on icon at bounding box center [788, 298] width 11 height 10
click at [807, 294] on button at bounding box center [811, 293] width 25 height 25
type input "6"
click at [789, 298] on icon at bounding box center [788, 298] width 11 height 10
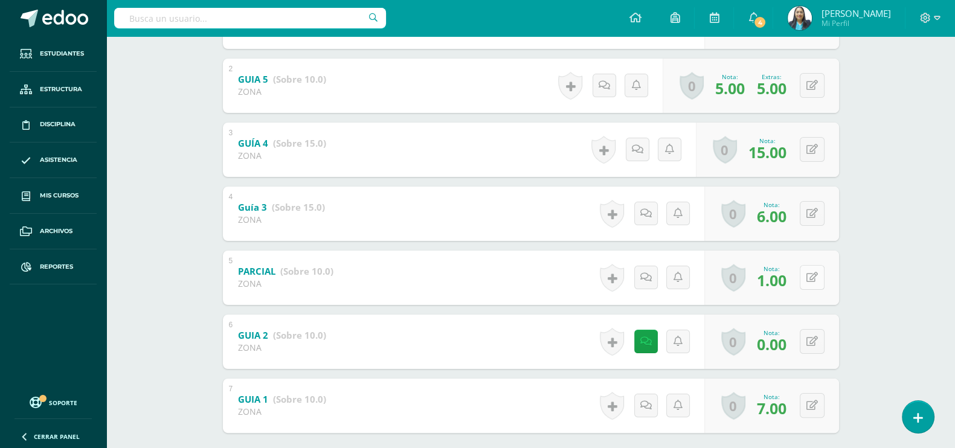
scroll to position [371, 0]
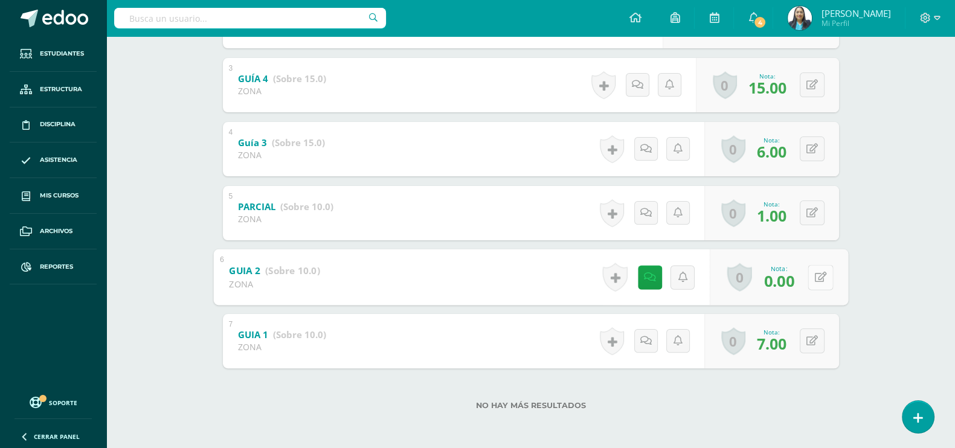
click at [808, 273] on button at bounding box center [819, 276] width 25 height 25
type input "10"
click at [789, 276] on icon at bounding box center [788, 281] width 11 height 10
click at [815, 216] on icon at bounding box center [811, 213] width 11 height 10
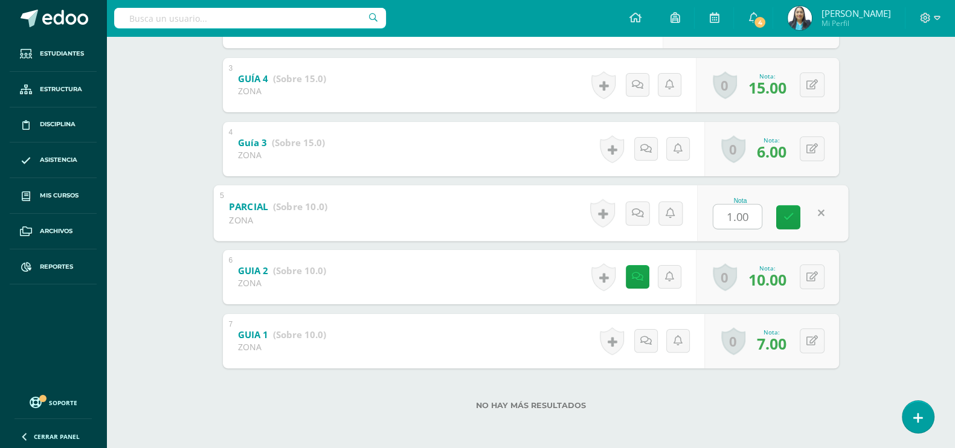
type input "9"
click at [791, 216] on icon at bounding box center [788, 217] width 11 height 10
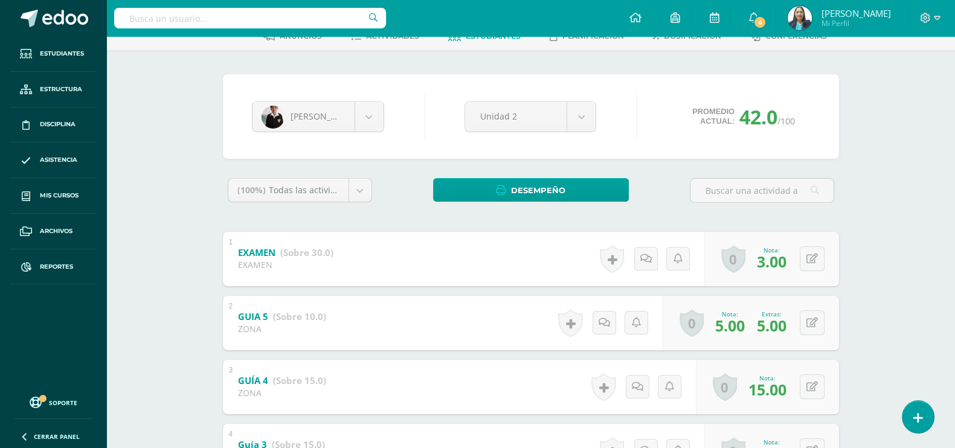
scroll to position [0, 0]
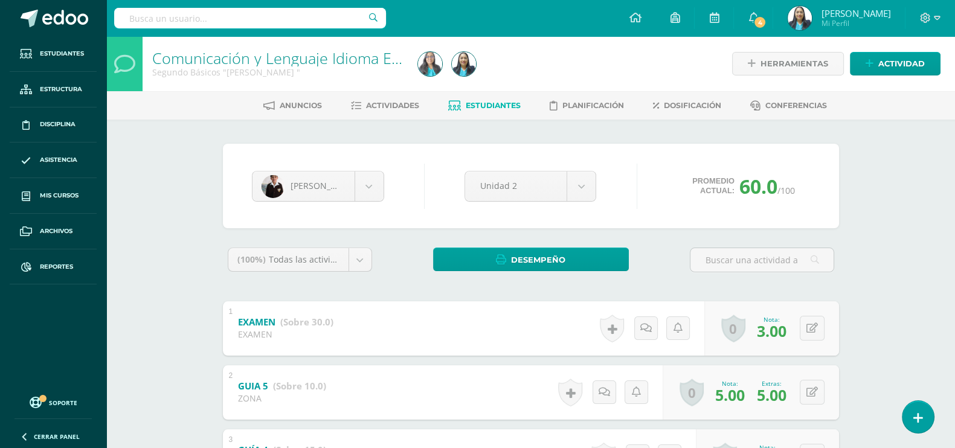
drag, startPoint x: 220, startPoint y: 5, endPoint x: 206, endPoint y: 34, distance: 32.4
click at [205, 24] on div at bounding box center [250, 18] width 272 height 36
click at [238, 14] on input "text" at bounding box center [250, 18] width 272 height 21
type input "karen"
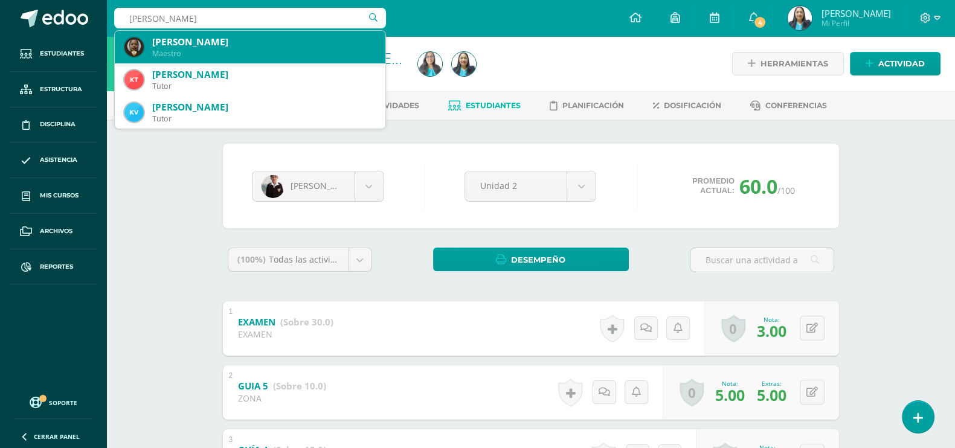
click at [269, 46] on div "Karen Ivonne Ramírez Diaz" at bounding box center [263, 42] width 223 height 13
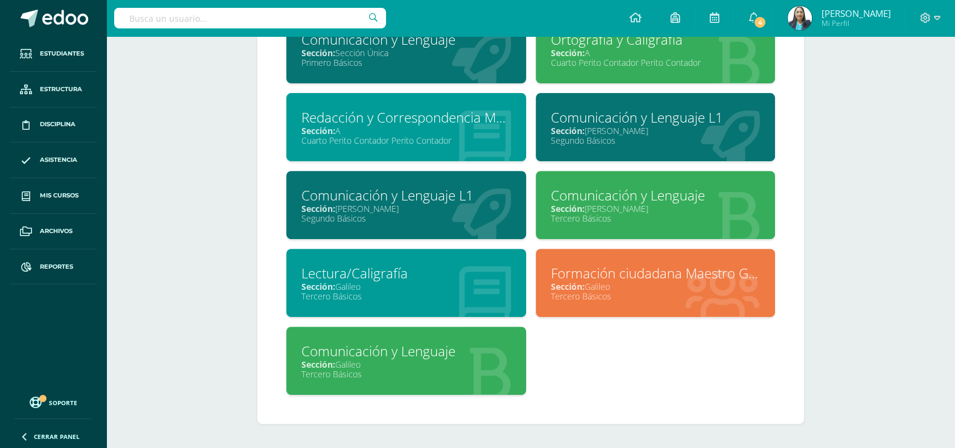
scroll to position [516, 0]
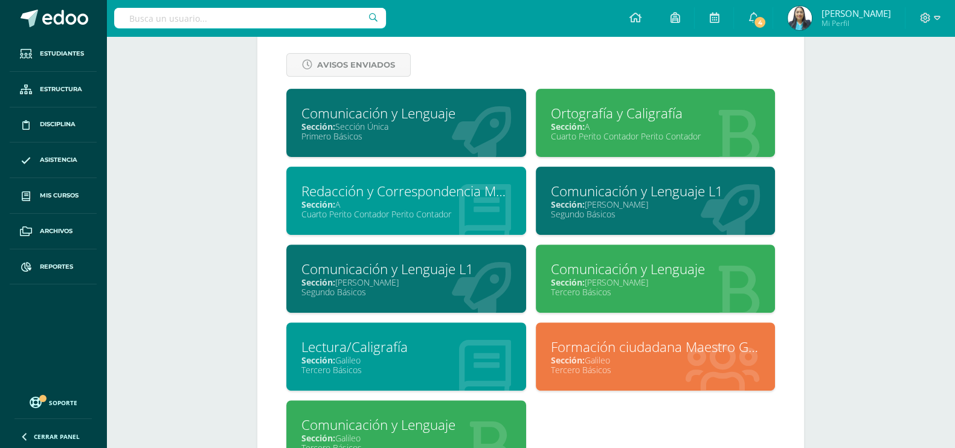
click at [602, 214] on div "Segundo Básicos" at bounding box center [656, 213] width 210 height 11
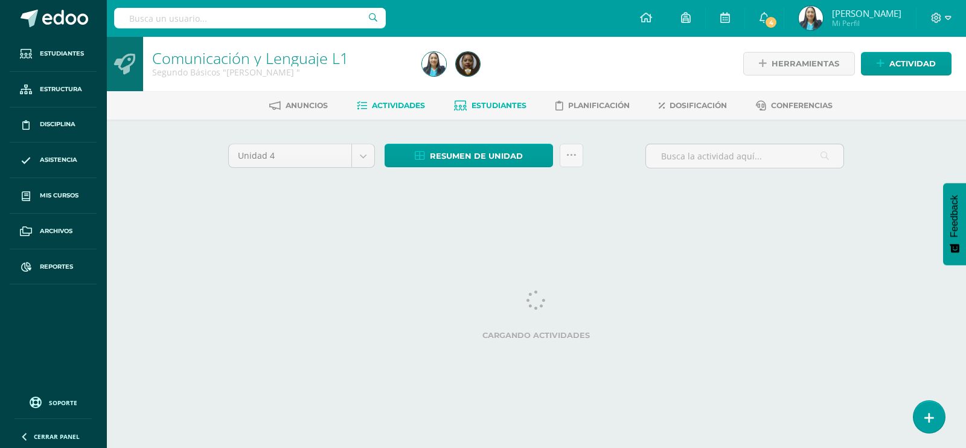
click at [496, 106] on span "Estudiantes" at bounding box center [499, 105] width 55 height 9
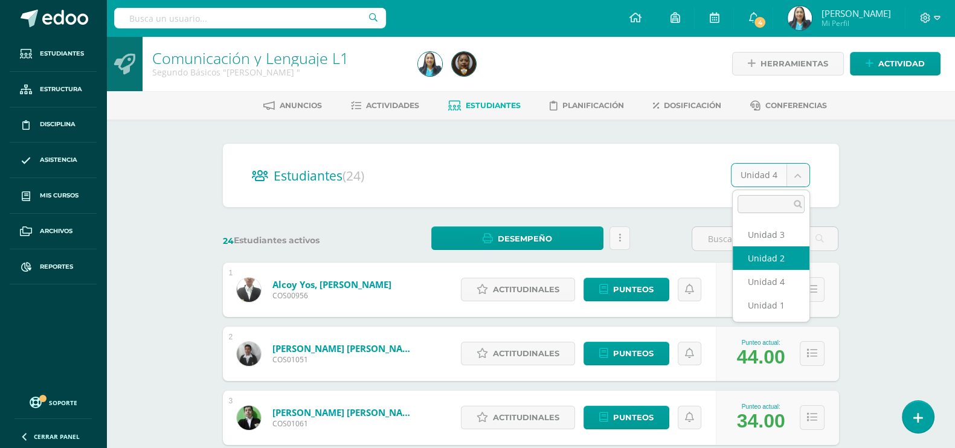
select select "/dashboard/teacher/section/2666/students/?unit=113301"
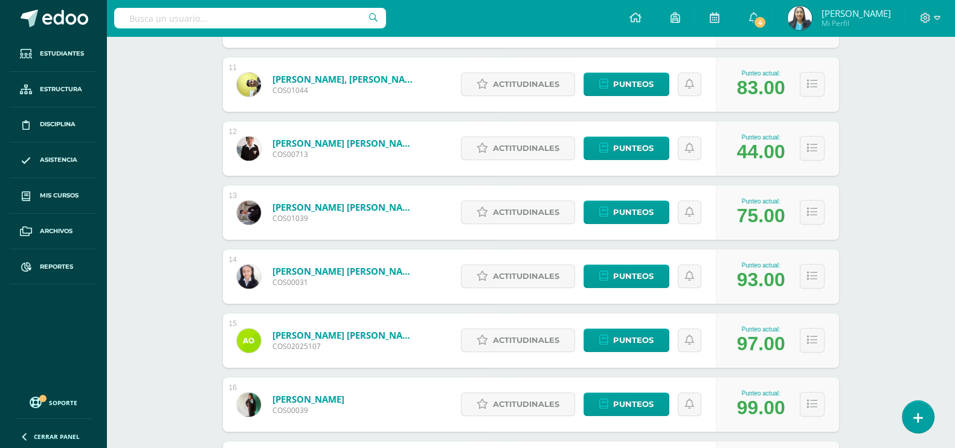
scroll to position [818, 0]
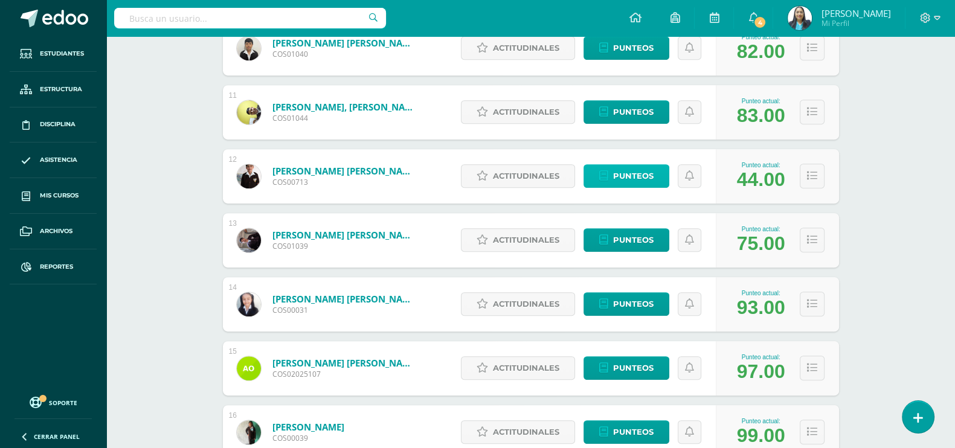
click at [639, 180] on span "Punteos" at bounding box center [633, 176] width 40 height 22
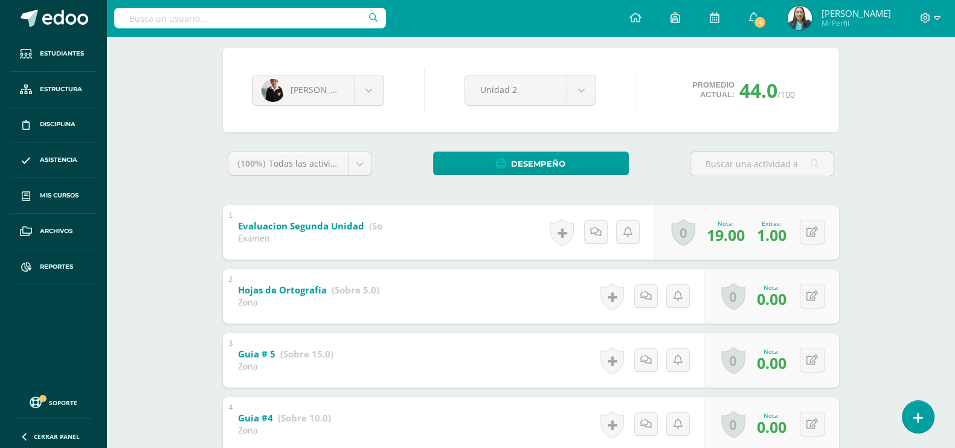
scroll to position [150, 0]
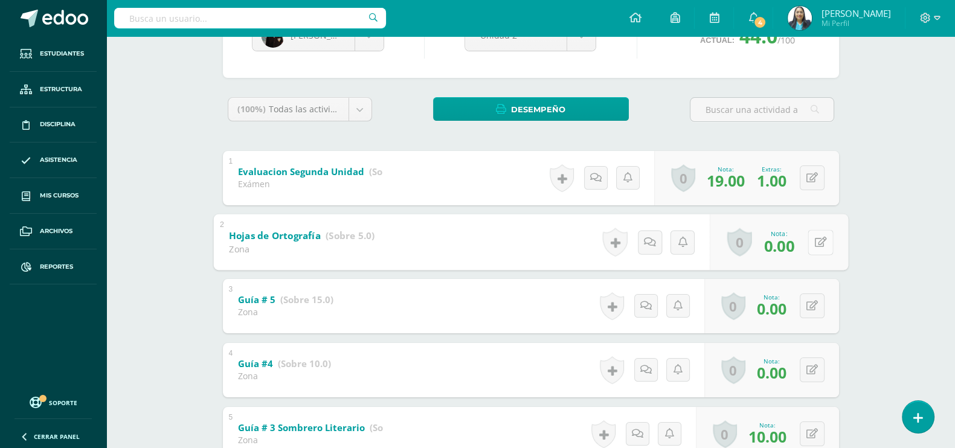
click at [811, 242] on button at bounding box center [819, 241] width 25 height 25
click at [815, 304] on icon at bounding box center [811, 306] width 11 height 10
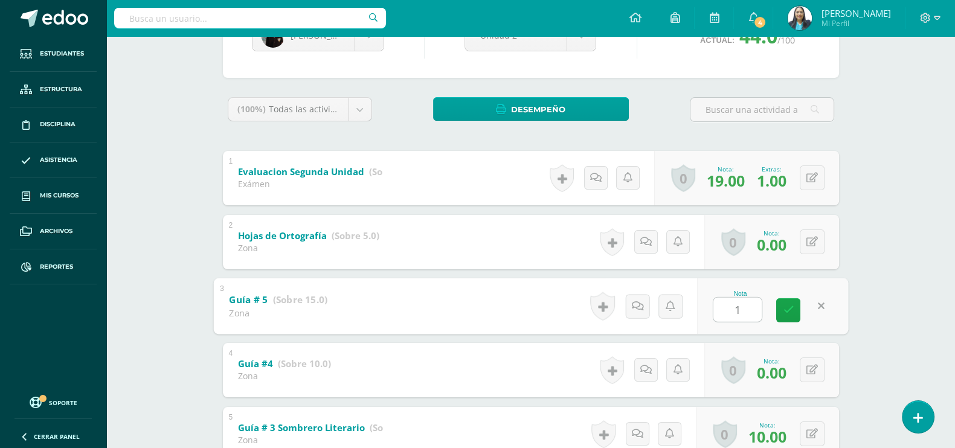
type input "15"
click at [797, 307] on link at bounding box center [788, 310] width 24 height 24
click at [817, 245] on button at bounding box center [811, 241] width 25 height 25
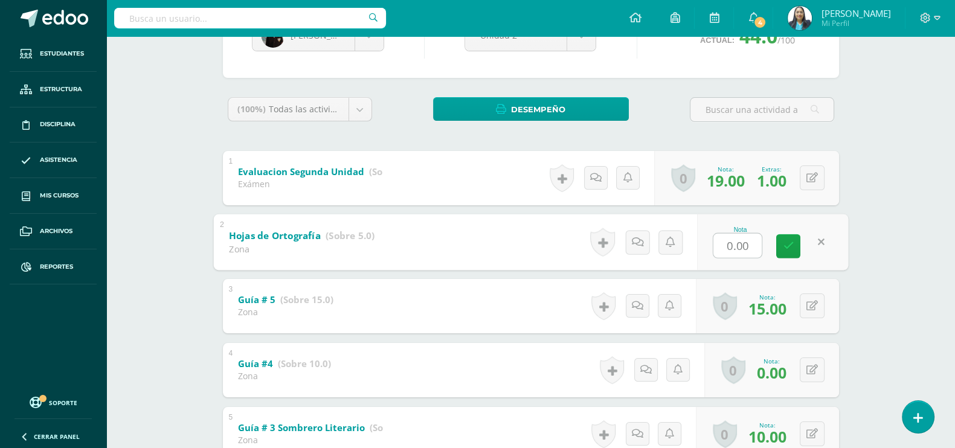
type input "1"
click at [792, 247] on link at bounding box center [788, 246] width 24 height 24
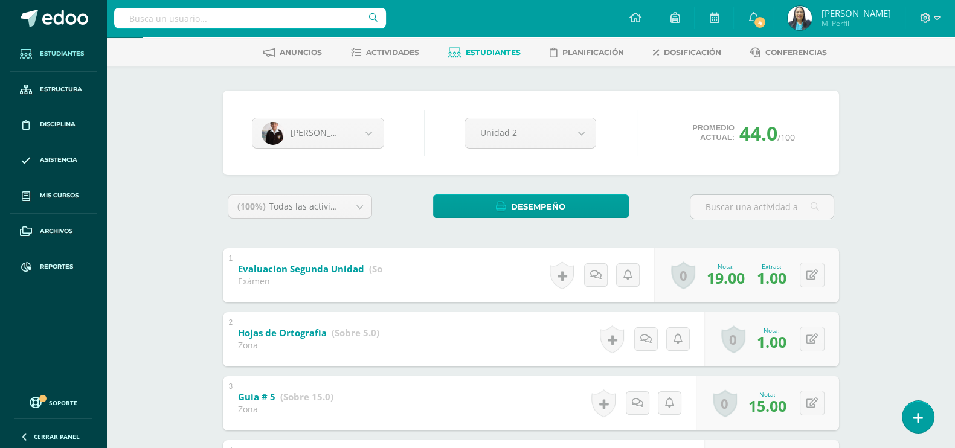
scroll to position [0, 0]
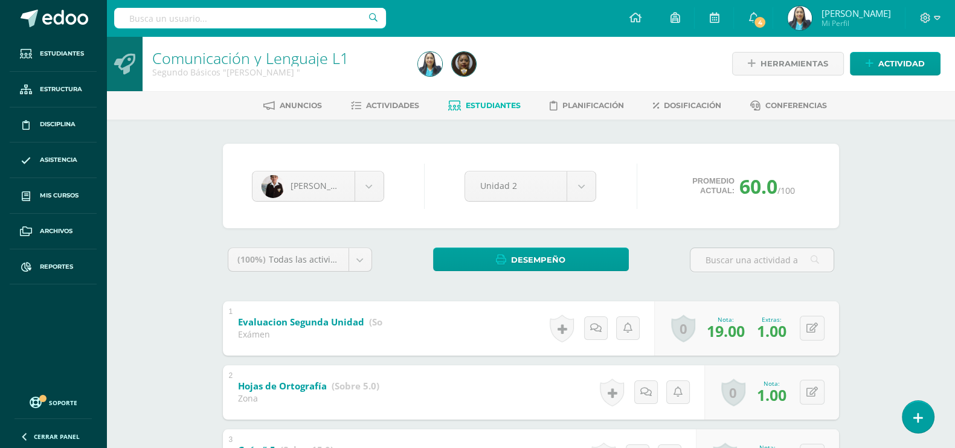
click at [199, 18] on input "text" at bounding box center [250, 18] width 272 height 21
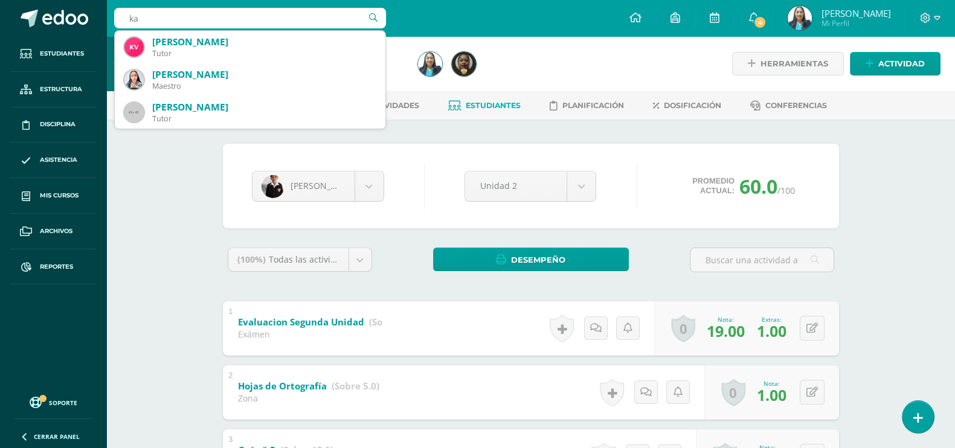
type input "k"
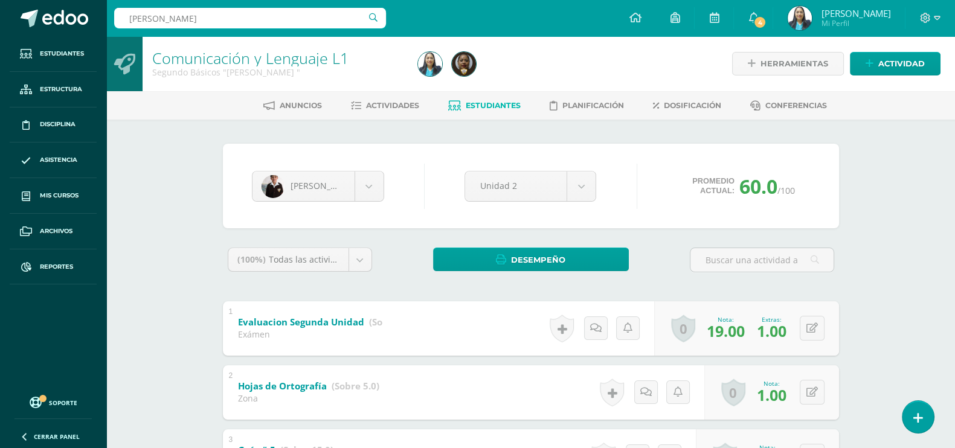
type input "sucely"
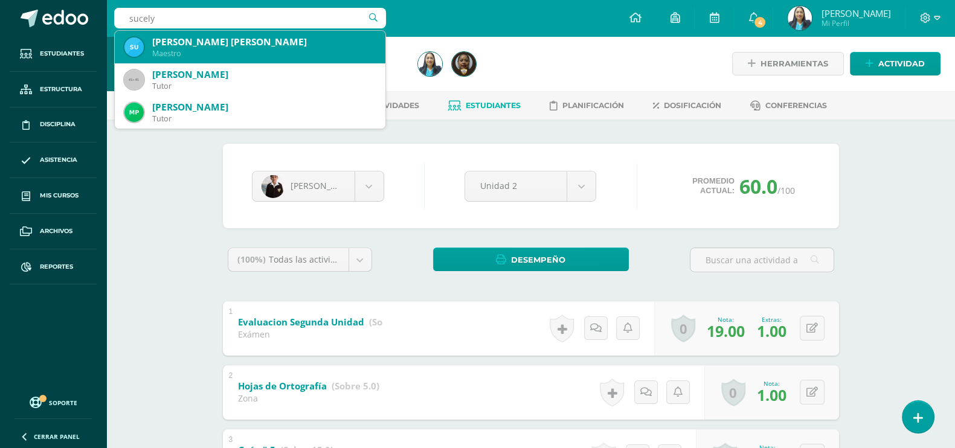
click at [195, 42] on div "[PERSON_NAME] [PERSON_NAME]" at bounding box center [263, 42] width 223 height 13
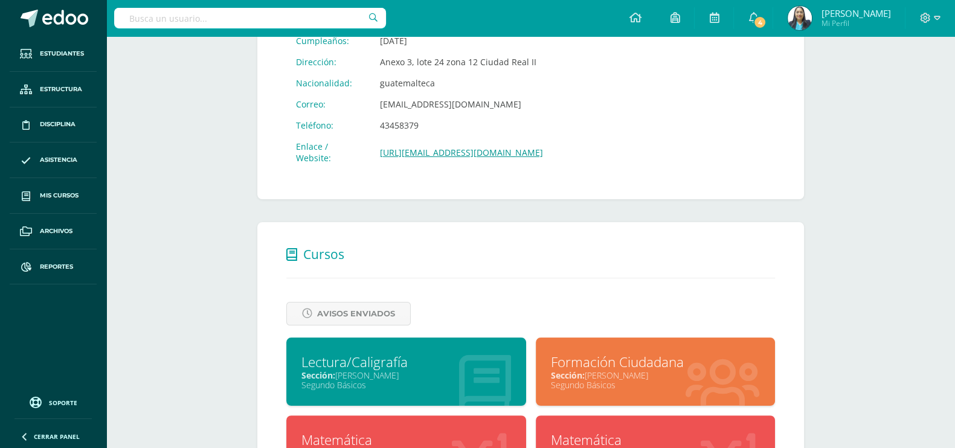
scroll to position [528, 0]
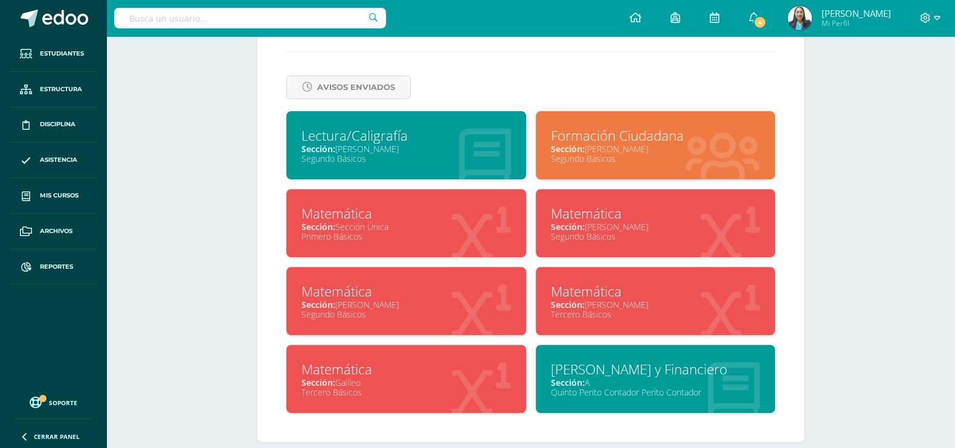
click at [639, 240] on div "Segundo Básicos" at bounding box center [656, 236] width 210 height 11
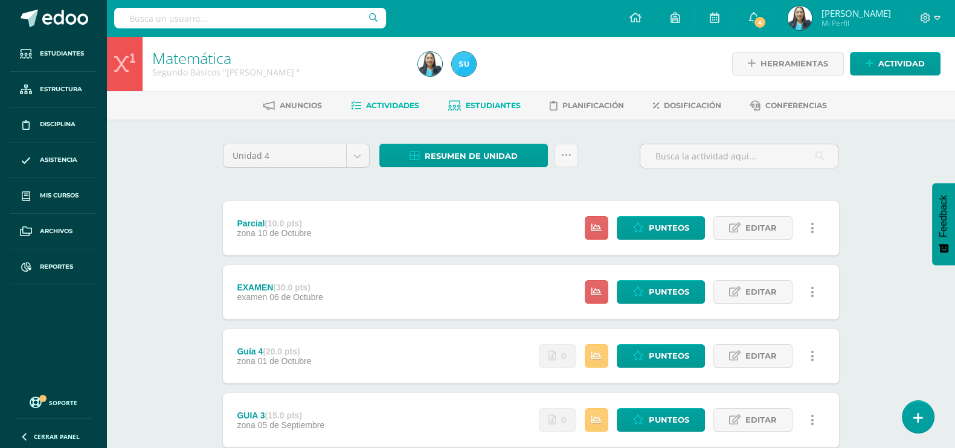
click at [507, 102] on span "Estudiantes" at bounding box center [493, 105] width 55 height 9
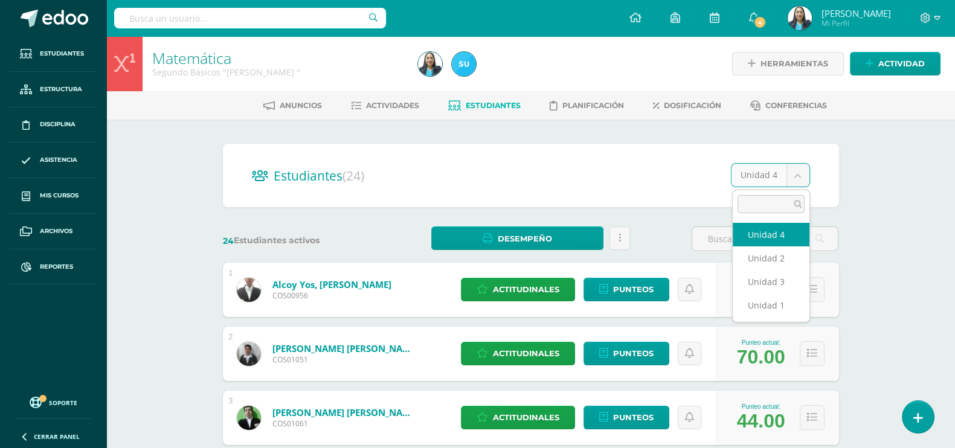
select select "/dashboard/teacher/section/2669/students/?unit=113322"
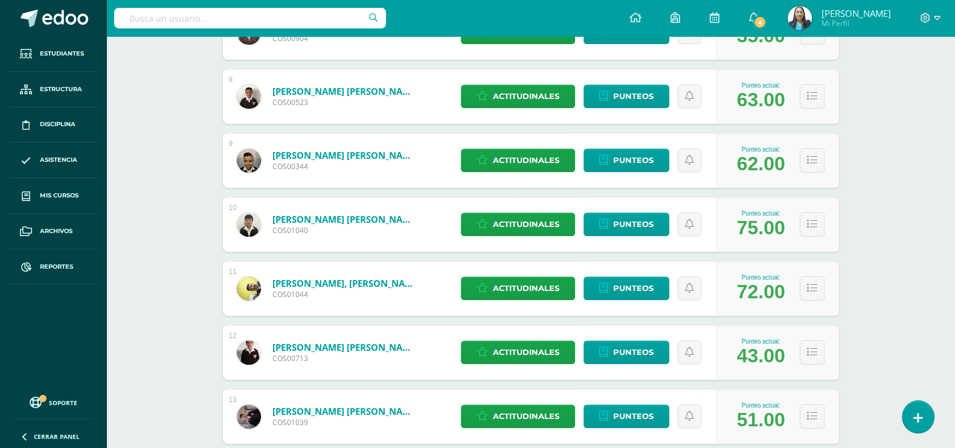
scroll to position [671, 0]
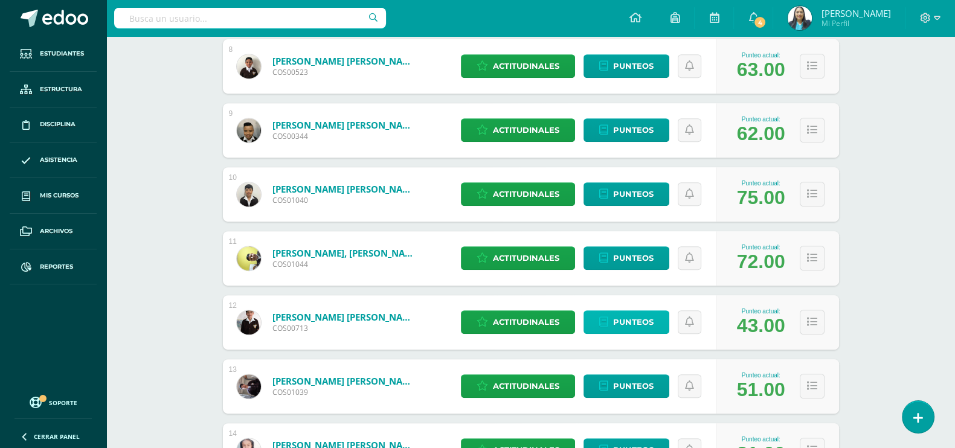
click at [623, 315] on span "Punteos" at bounding box center [633, 322] width 40 height 22
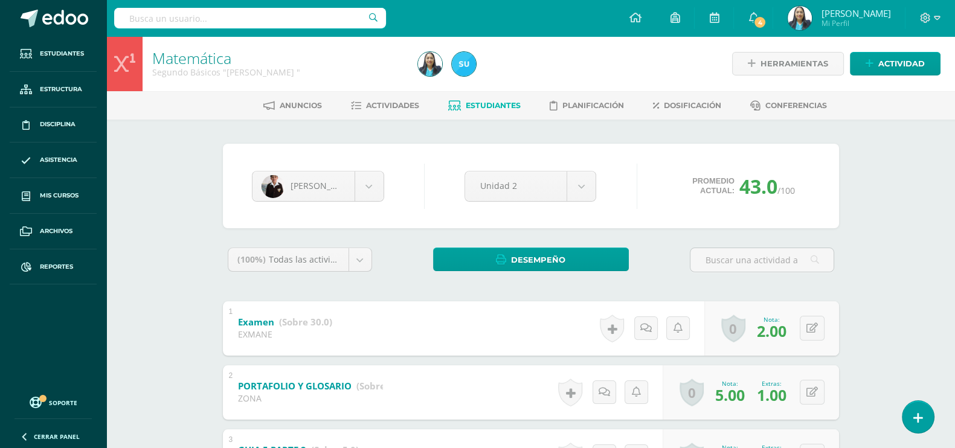
scroll to position [226, 0]
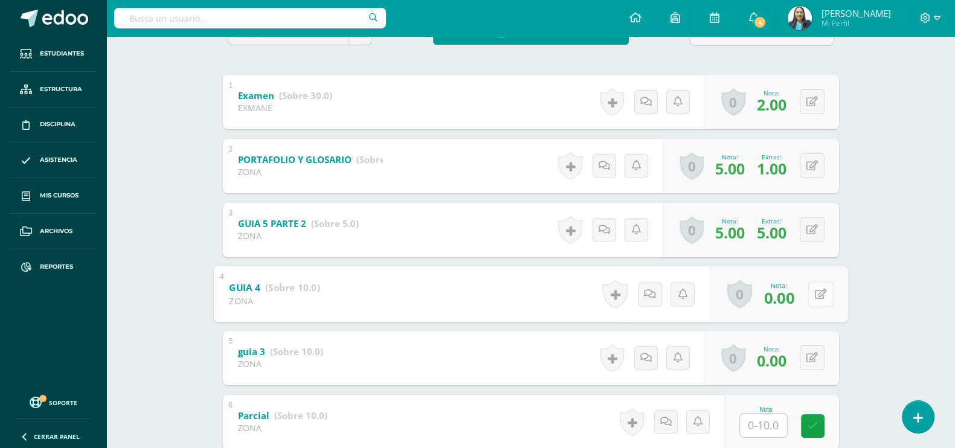
click at [809, 295] on button at bounding box center [819, 293] width 25 height 25
type input "10"
click at [790, 300] on icon at bounding box center [788, 298] width 11 height 10
click at [815, 359] on icon at bounding box center [811, 358] width 11 height 10
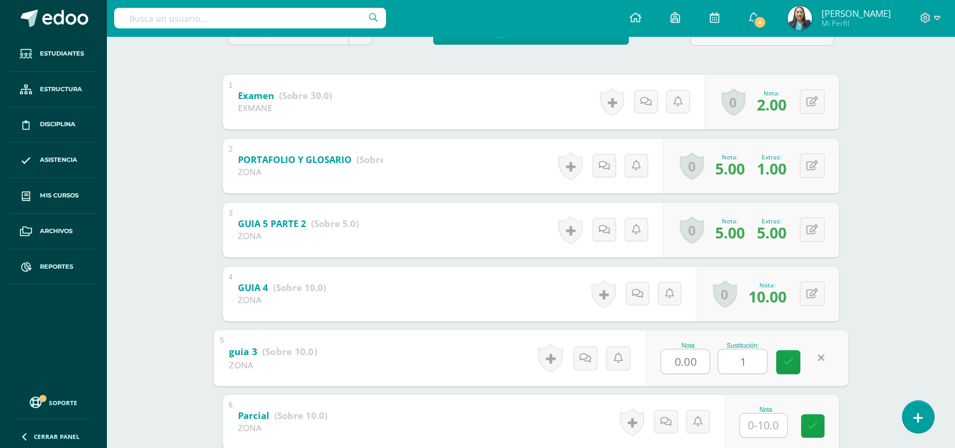
type input "10"
click at [783, 362] on icon at bounding box center [788, 362] width 11 height 10
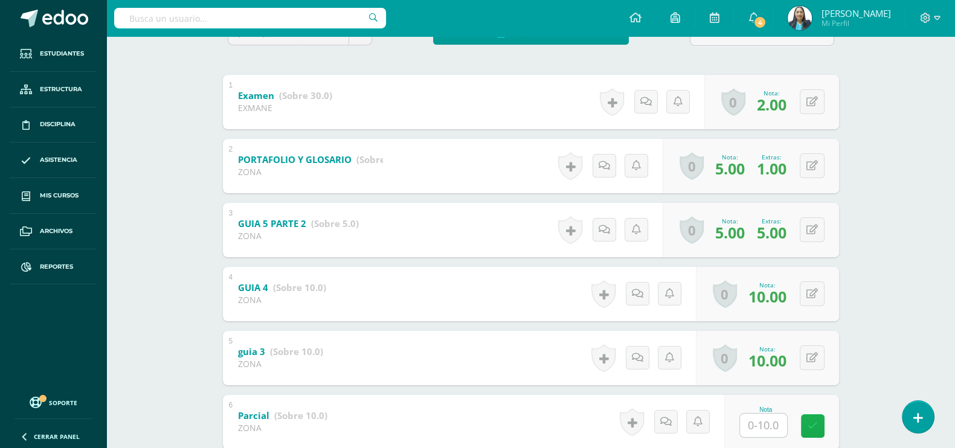
click at [819, 426] on link at bounding box center [813, 426] width 24 height 24
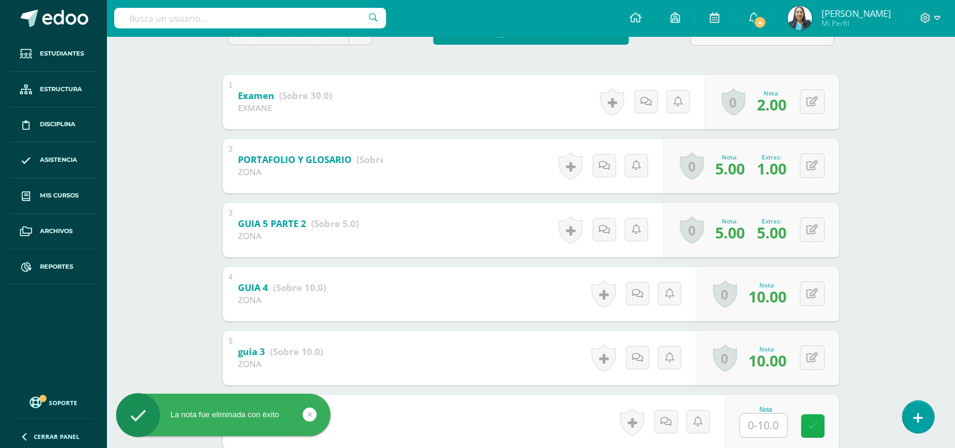
click at [813, 426] on icon at bounding box center [812, 426] width 10 height 10
click at [310, 411] on icon at bounding box center [309, 415] width 5 height 14
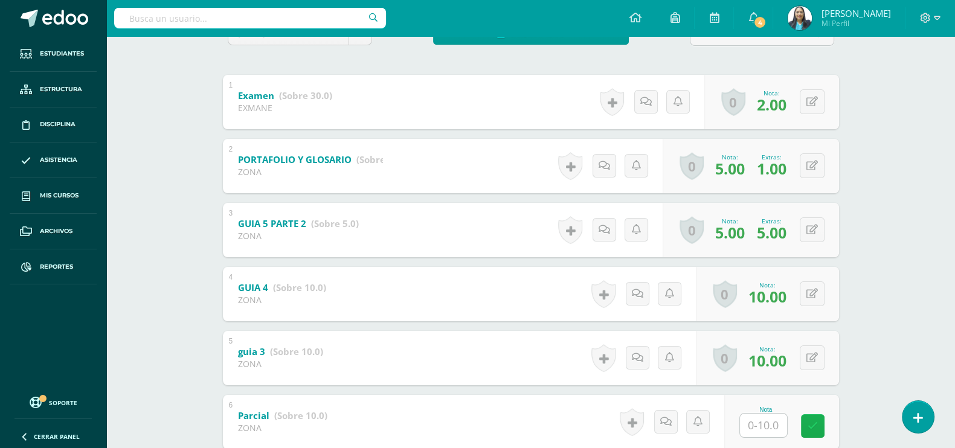
click at [807, 429] on icon at bounding box center [812, 426] width 10 height 10
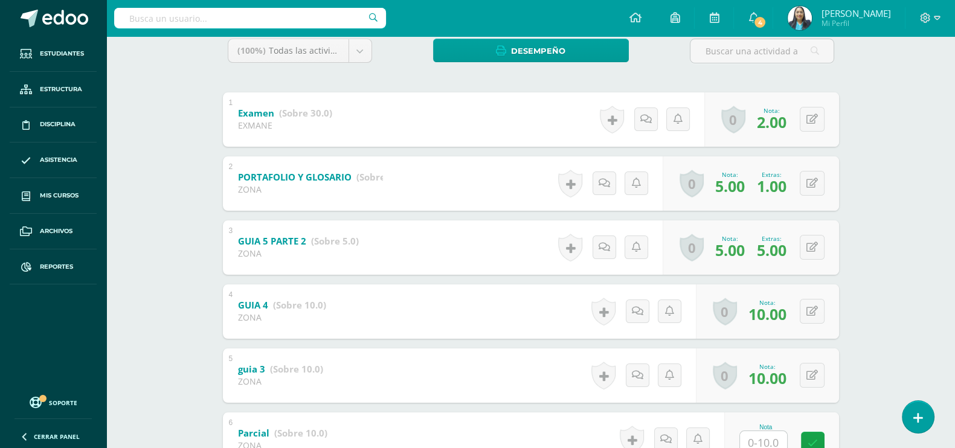
scroll to position [0, 0]
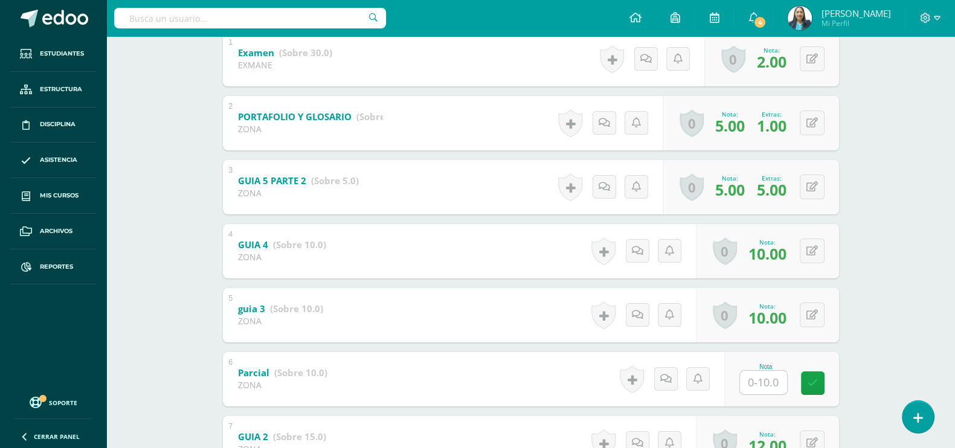
scroll to position [301, 0]
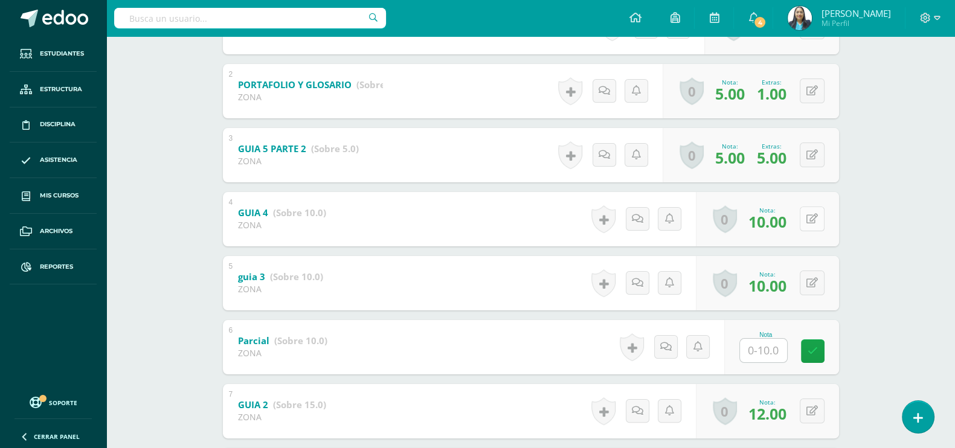
click at [811, 222] on icon at bounding box center [811, 219] width 11 height 10
type input "7"
click at [794, 219] on link at bounding box center [788, 223] width 24 height 24
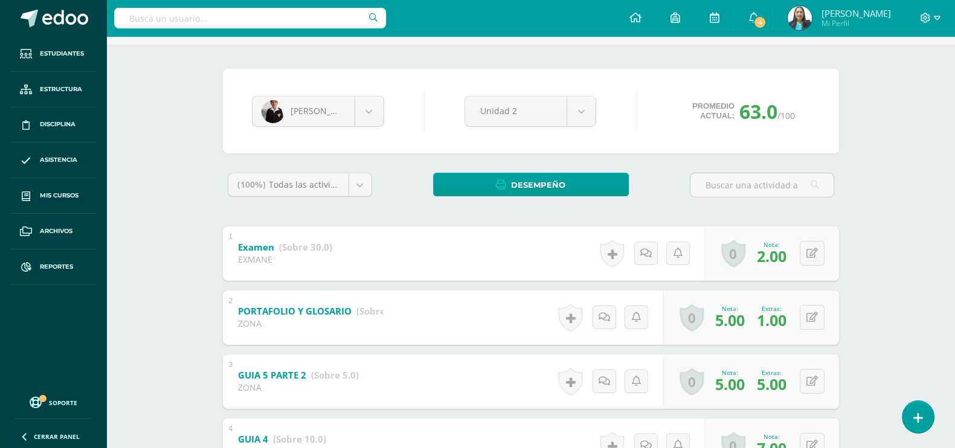
scroll to position [0, 0]
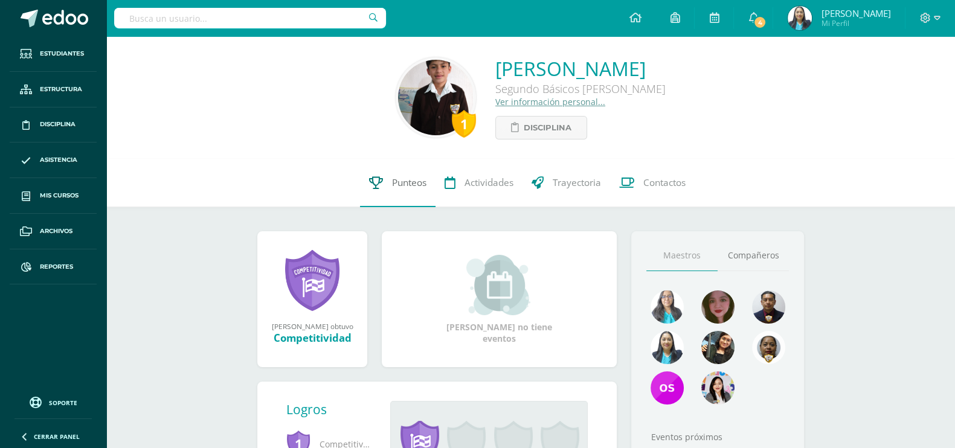
click at [408, 181] on span "Punteos" at bounding box center [409, 182] width 34 height 13
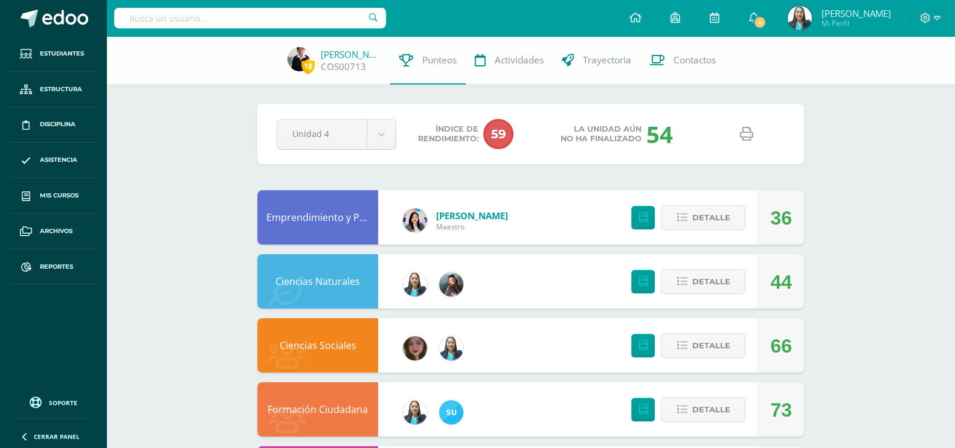
click at [746, 134] on icon at bounding box center [746, 133] width 13 height 13
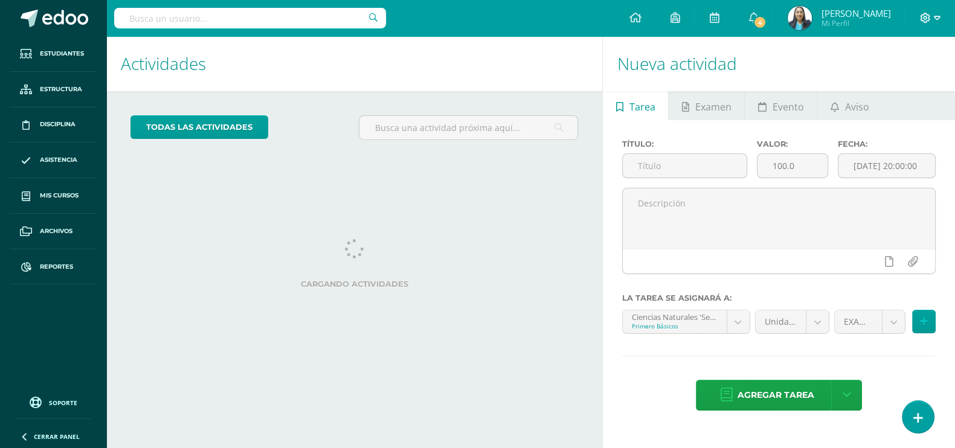
click at [949, 18] on div at bounding box center [930, 18] width 50 height 36
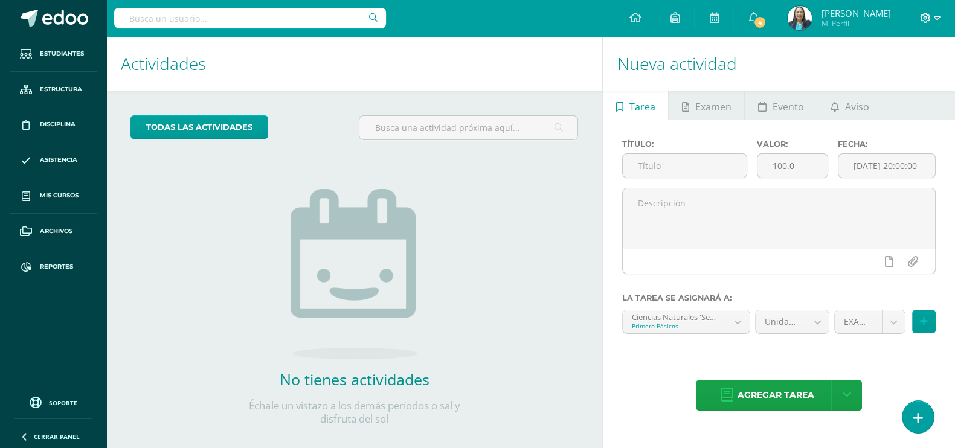
click at [938, 15] on icon at bounding box center [936, 18] width 7 height 11
click at [885, 85] on span "Cerrar sesión" at bounding box center [898, 82] width 54 height 11
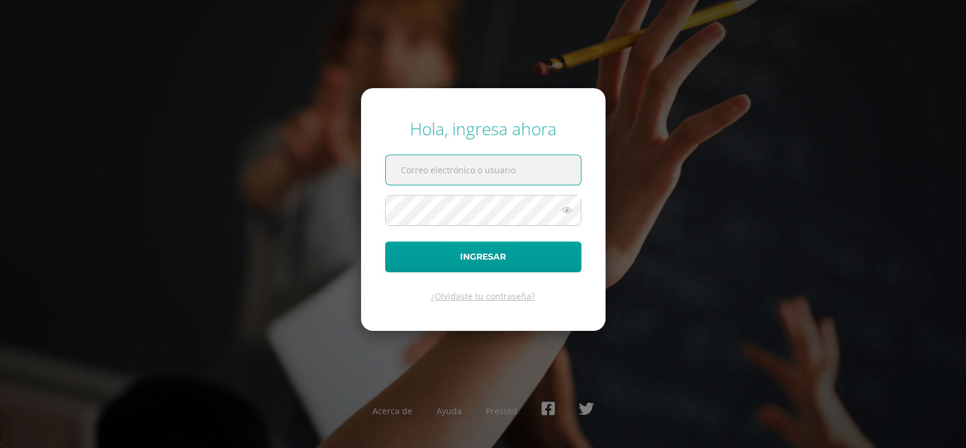
click at [476, 174] on input "text" at bounding box center [483, 170] width 195 height 30
type input "[EMAIL_ADDRESS][DOMAIN_NAME]"
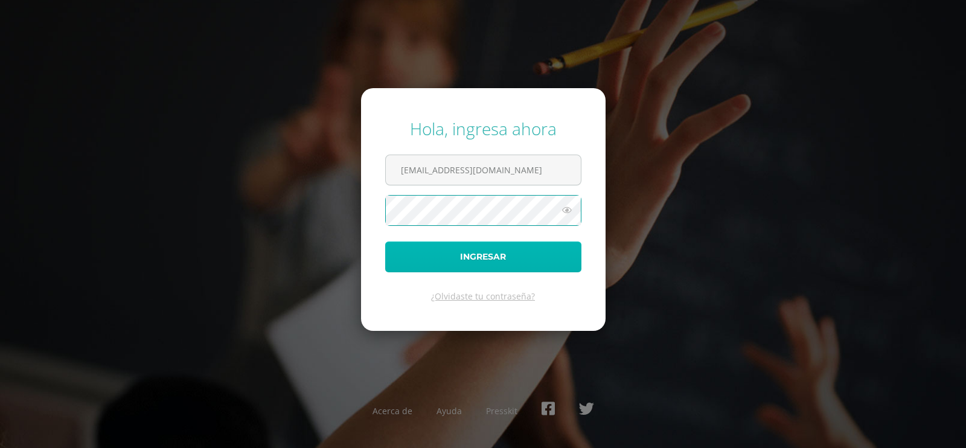
click at [439, 258] on button "Ingresar" at bounding box center [483, 257] width 196 height 31
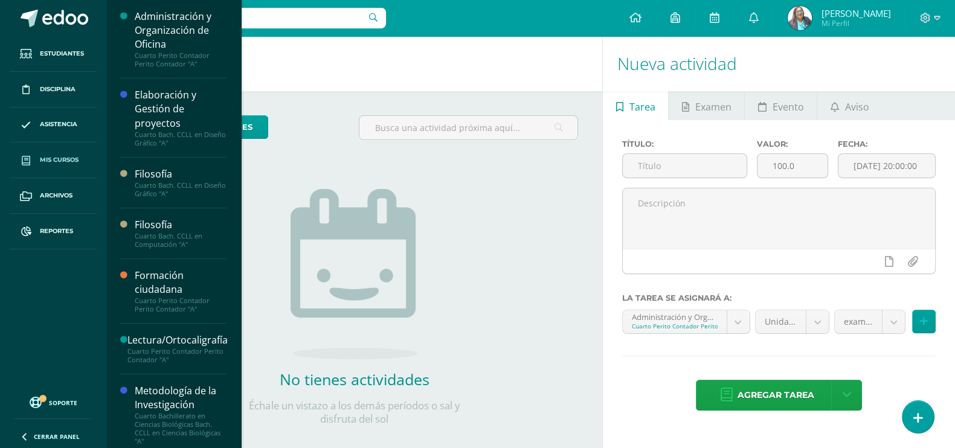
click at [66, 157] on span "Mis cursos" at bounding box center [59, 160] width 39 height 10
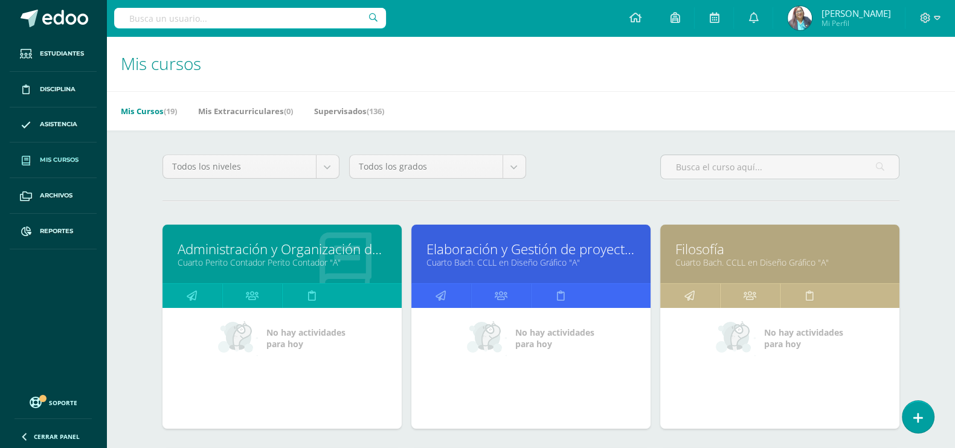
click at [284, 251] on link "Administración y Organización de Oficina" at bounding box center [282, 249] width 209 height 19
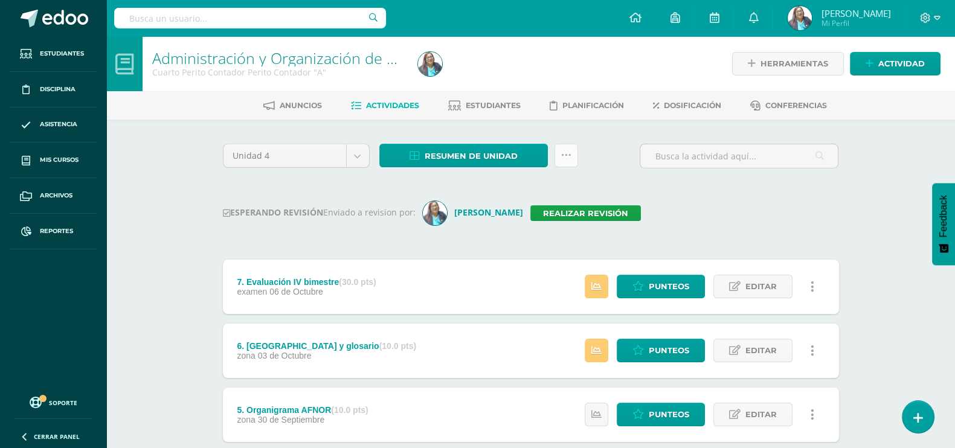
click at [568, 158] on icon at bounding box center [566, 155] width 10 height 10
click at [451, 147] on span "Resumen de unidad" at bounding box center [470, 156] width 93 height 22
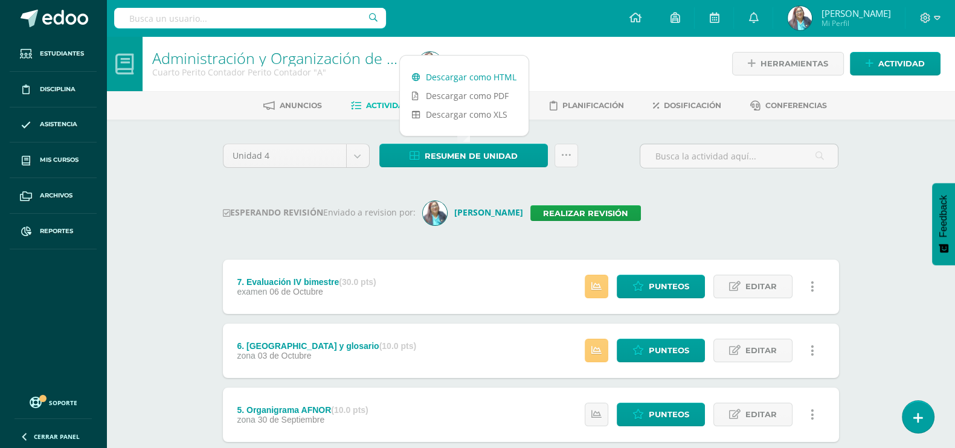
click at [464, 74] on link "Descargar como HTML" at bounding box center [464, 77] width 129 height 19
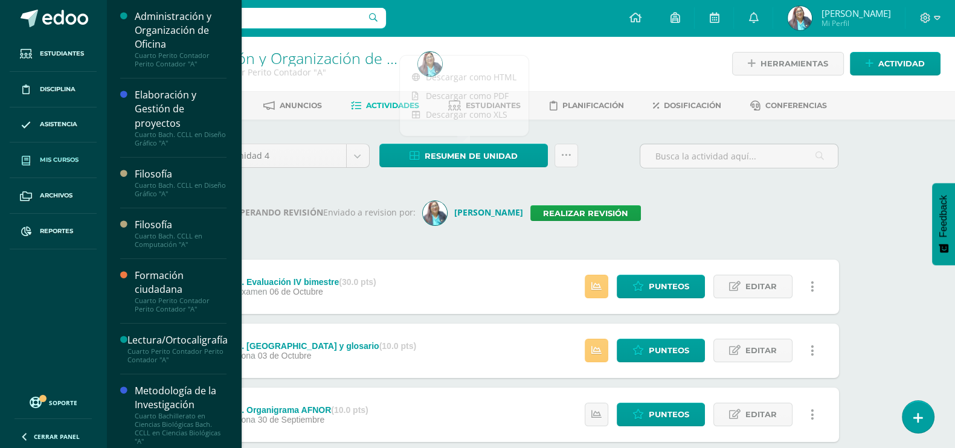
click at [57, 157] on span "Mis cursos" at bounding box center [59, 160] width 39 height 10
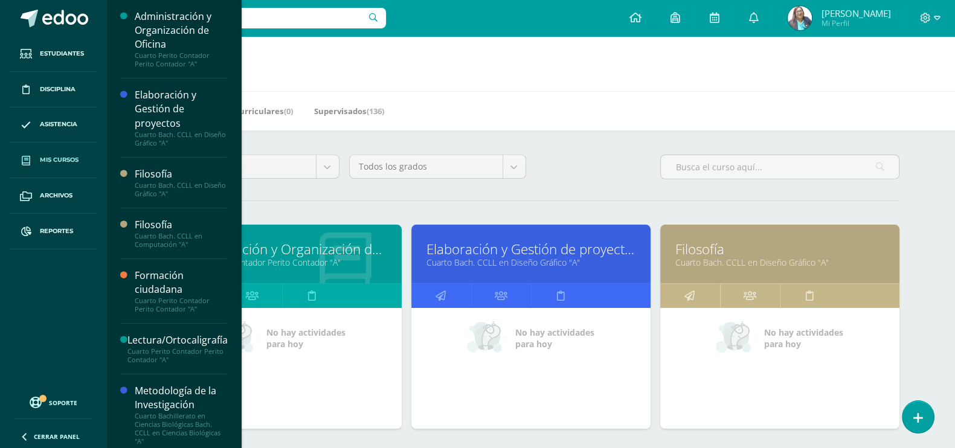
click at [527, 249] on link "Elaboración y Gestión de proyectos" at bounding box center [530, 249] width 209 height 19
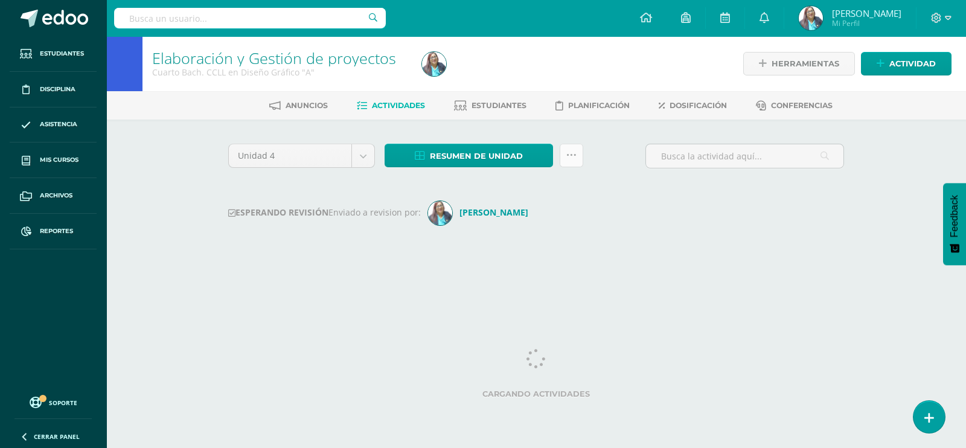
click at [567, 158] on icon at bounding box center [571, 155] width 10 height 10
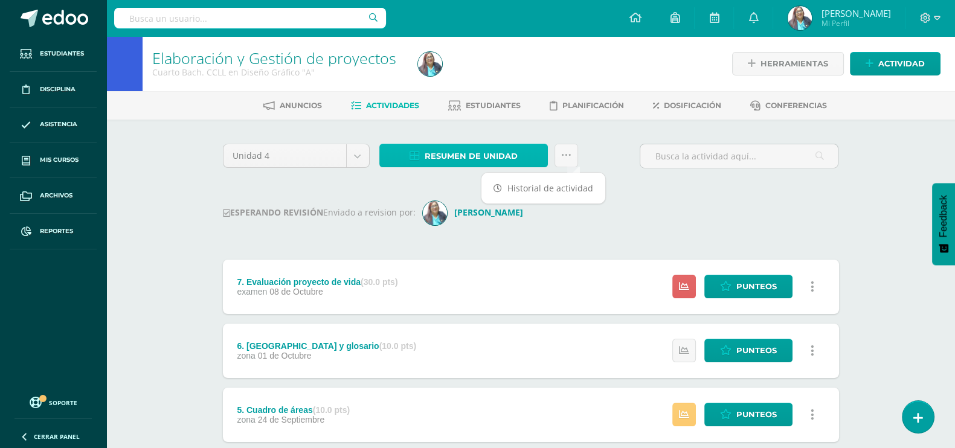
click at [491, 155] on span "Resumen de unidad" at bounding box center [470, 156] width 93 height 22
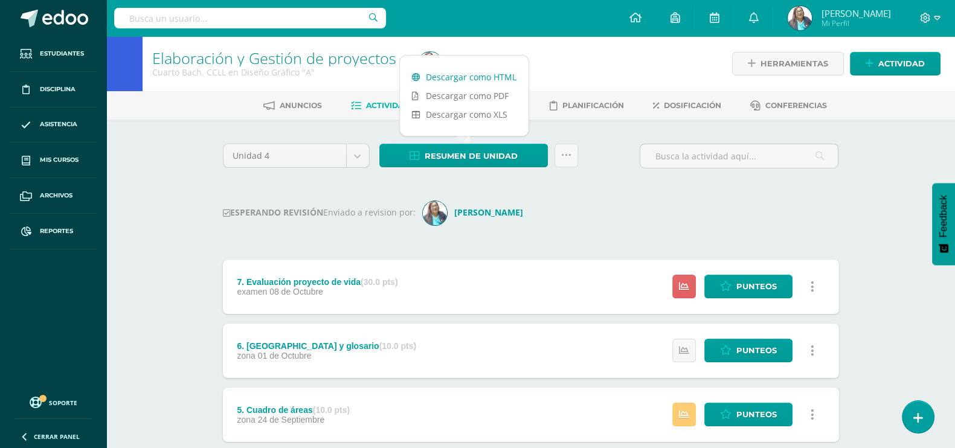
click at [490, 74] on link "Descargar como HTML" at bounding box center [464, 77] width 129 height 19
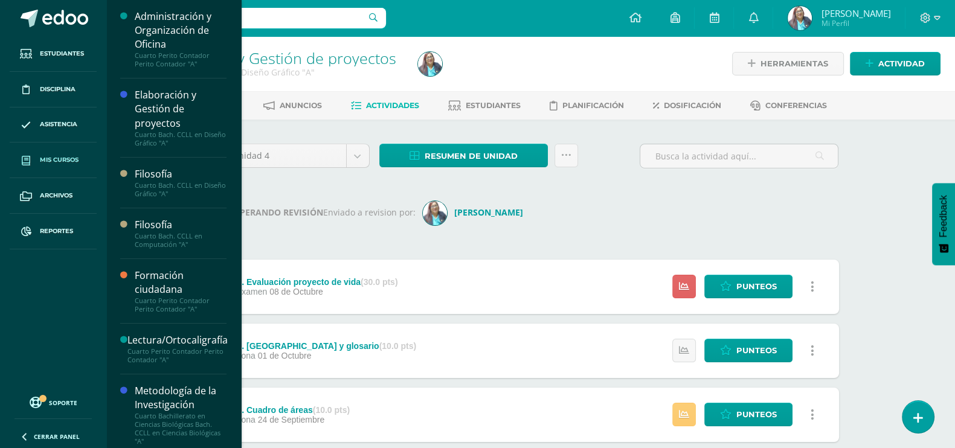
click at [52, 157] on span "Mis cursos" at bounding box center [59, 160] width 39 height 10
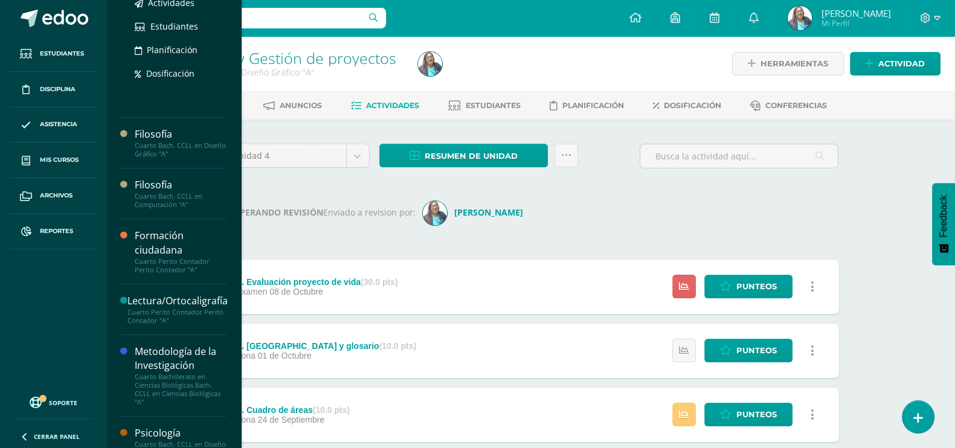
scroll to position [226, 0]
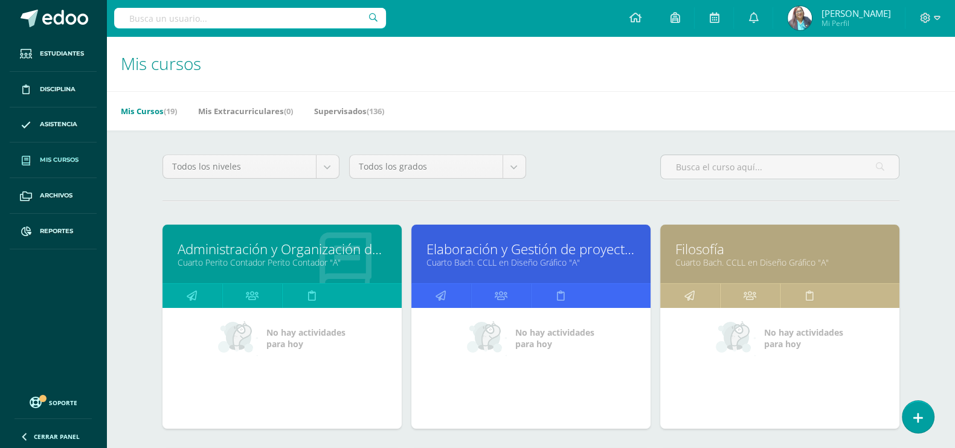
click at [716, 263] on link "Cuarto Bach. CCLL en Diseño Gráfico "A"" at bounding box center [779, 262] width 209 height 11
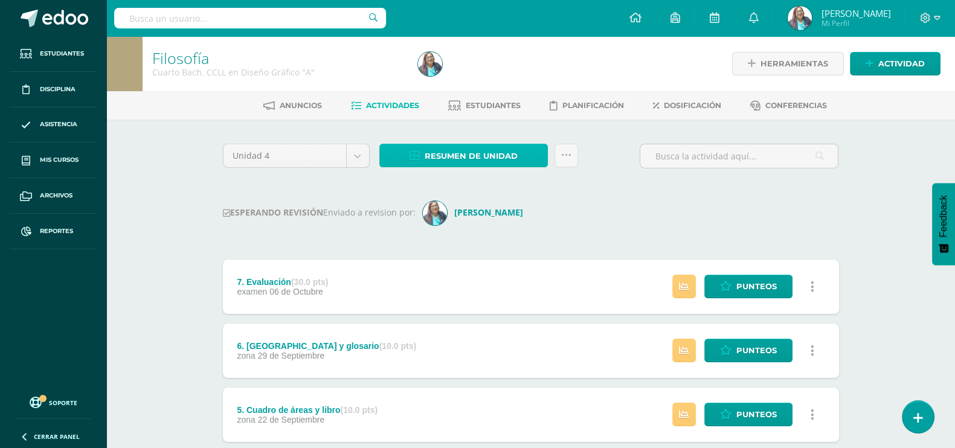
click at [493, 160] on span "Resumen de unidad" at bounding box center [470, 156] width 93 height 22
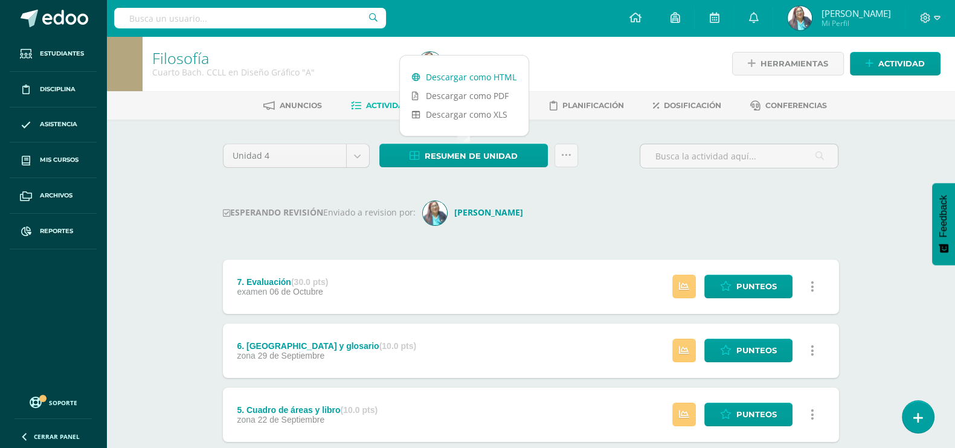
click at [481, 77] on link "Descargar como HTML" at bounding box center [464, 77] width 129 height 19
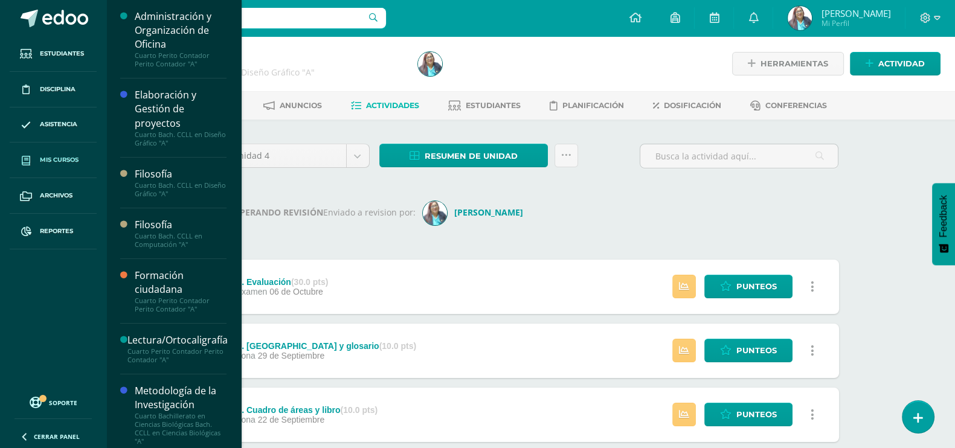
click at [48, 158] on span "Mis cursos" at bounding box center [59, 160] width 39 height 10
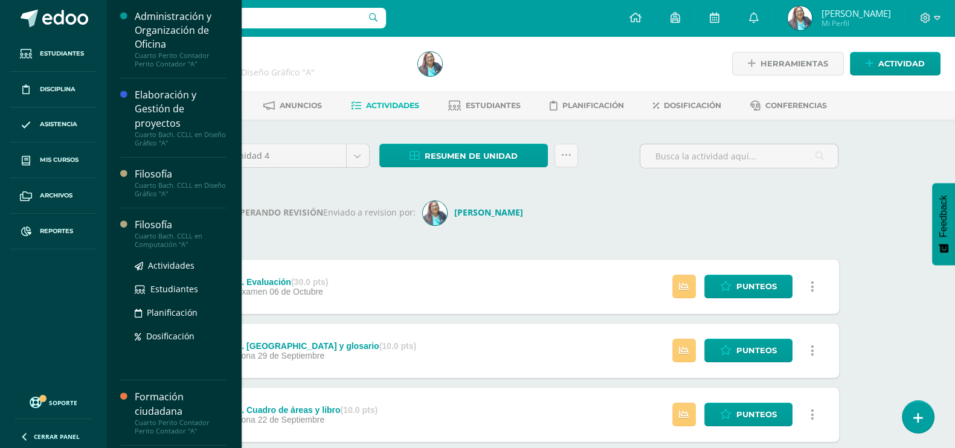
scroll to position [75, 0]
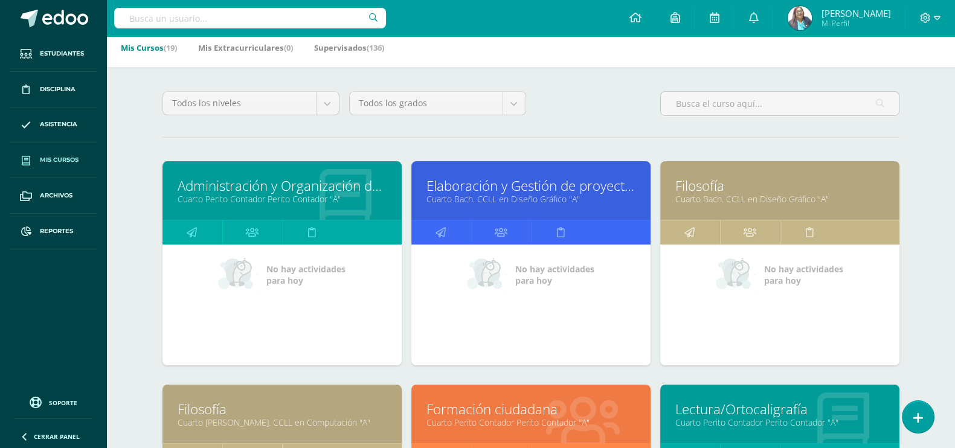
scroll to position [301, 0]
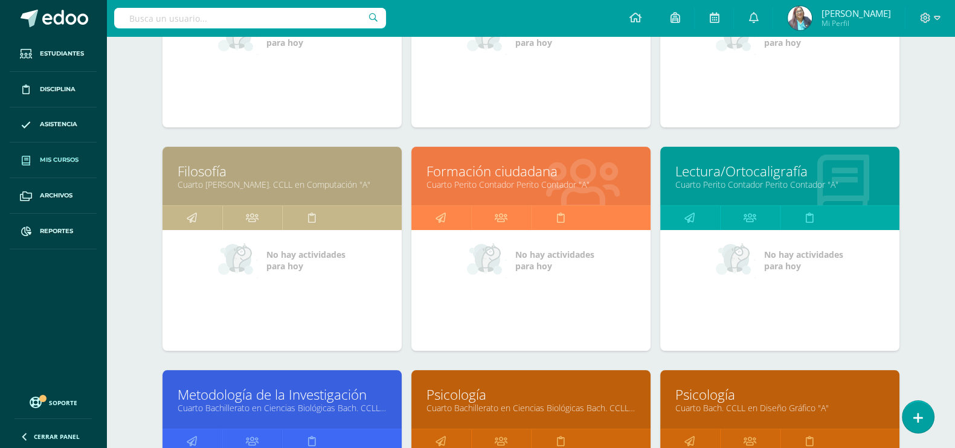
click at [206, 164] on link "Filosofía" at bounding box center [282, 171] width 209 height 19
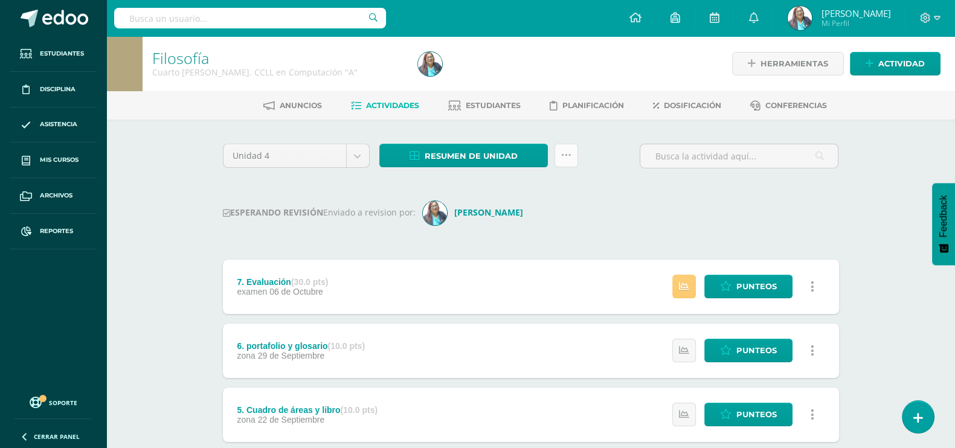
click at [566, 152] on icon at bounding box center [566, 155] width 10 height 10
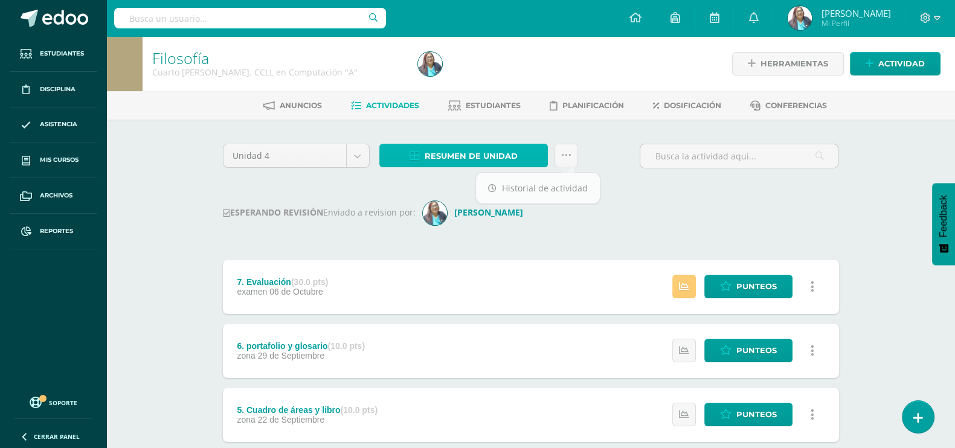
click at [482, 157] on span "Resumen de unidad" at bounding box center [470, 156] width 93 height 22
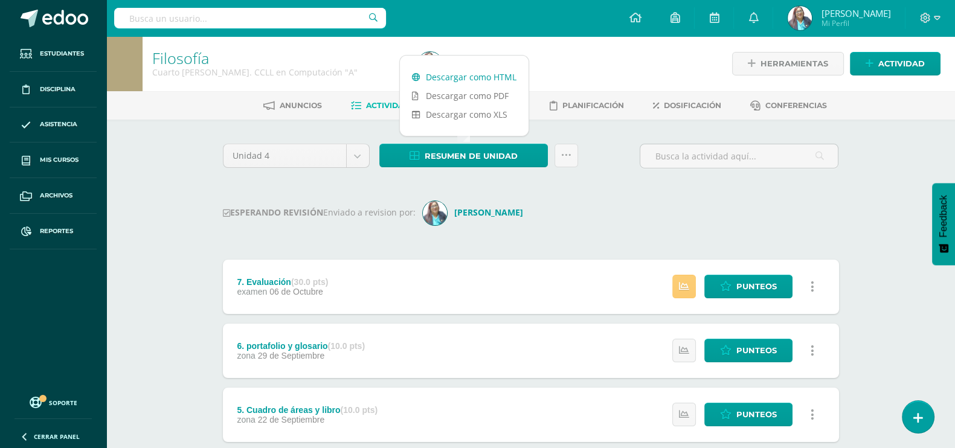
click at [469, 72] on link "Descargar como HTML" at bounding box center [464, 77] width 129 height 19
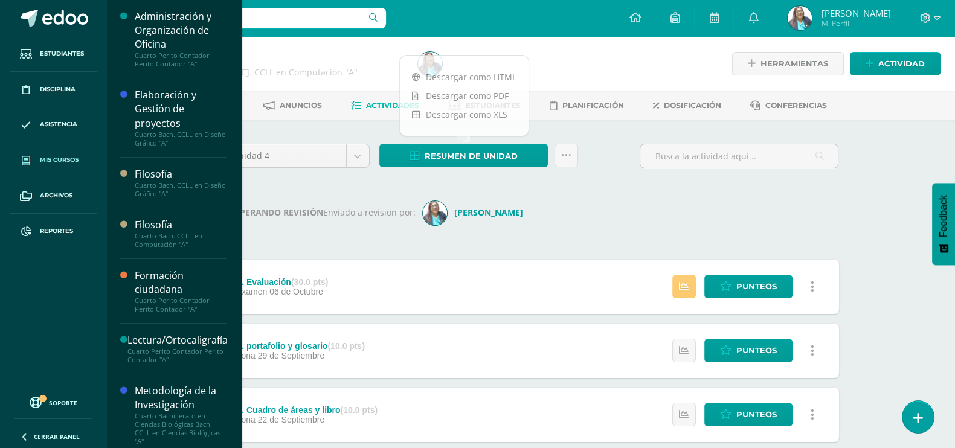
click at [63, 158] on span "Mis cursos" at bounding box center [59, 160] width 39 height 10
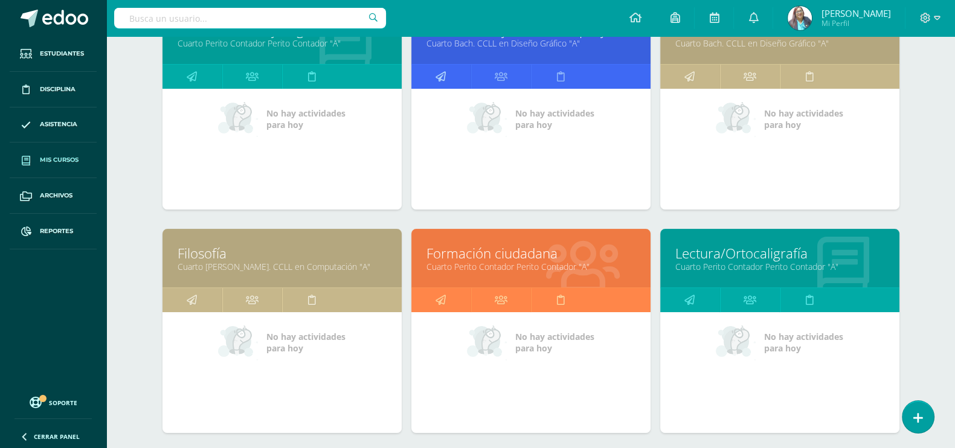
scroll to position [226, 0]
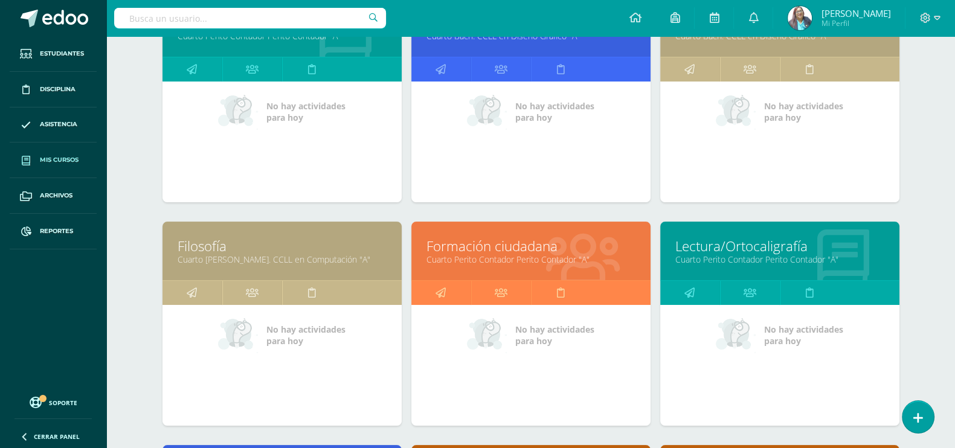
click at [493, 246] on link "Formación ciudadana" at bounding box center [530, 246] width 209 height 19
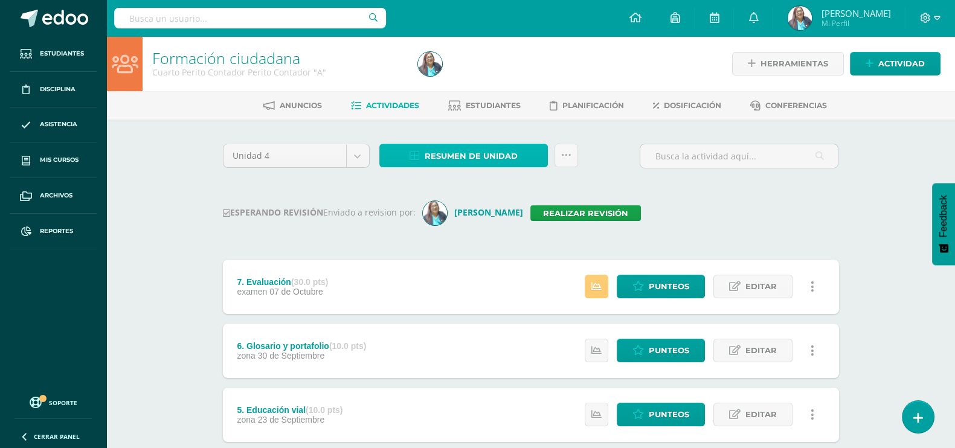
click at [483, 152] on span "Resumen de unidad" at bounding box center [470, 156] width 93 height 22
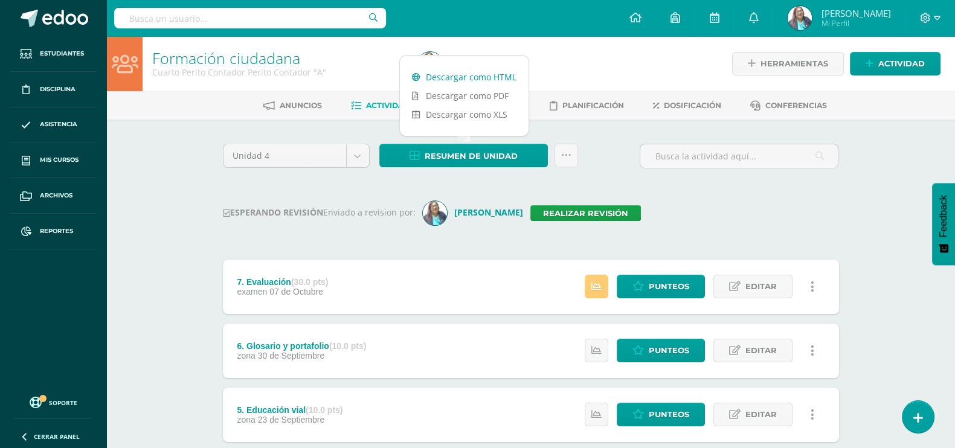
click at [484, 78] on link "Descargar como HTML" at bounding box center [464, 77] width 129 height 19
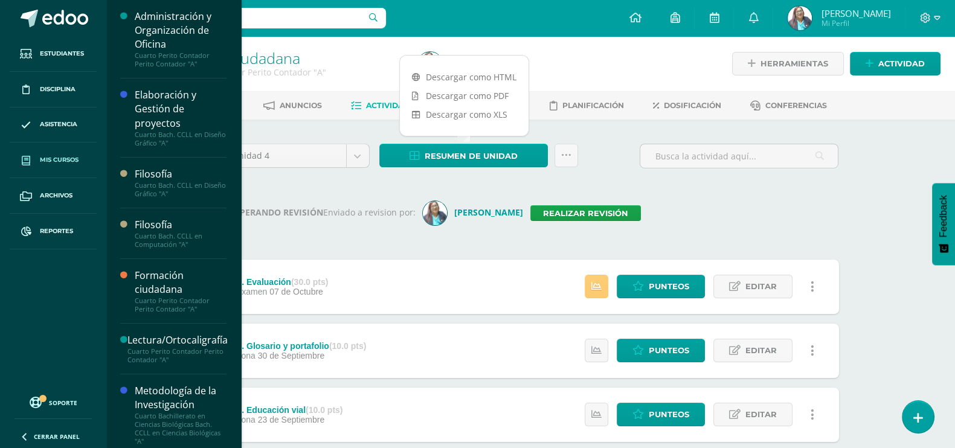
click at [48, 158] on span "Mis cursos" at bounding box center [59, 160] width 39 height 10
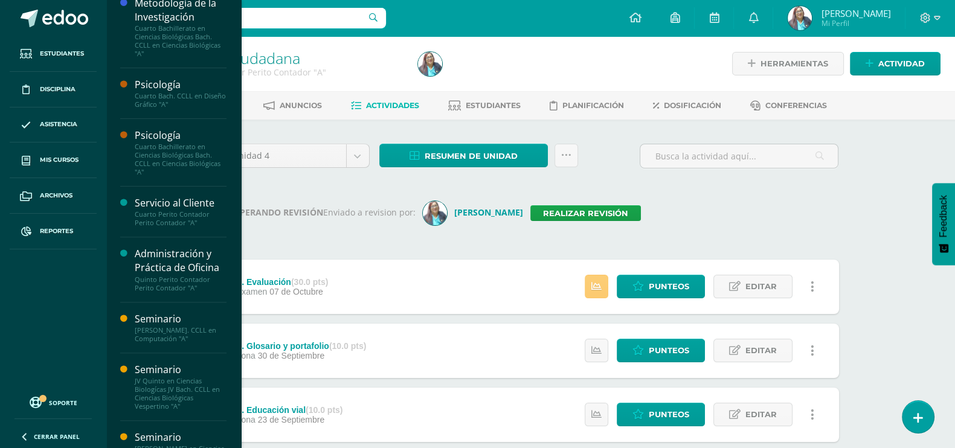
scroll to position [560, 0]
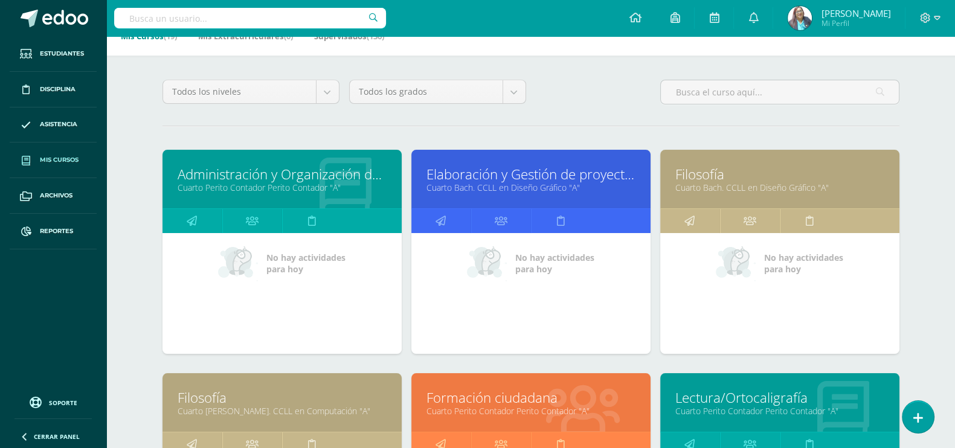
scroll to position [226, 0]
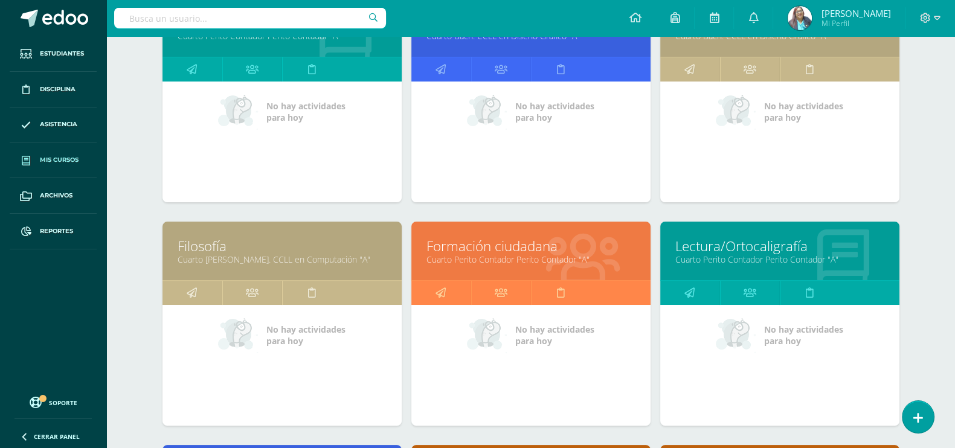
click at [714, 254] on link "Cuarto Perito Contador Perito Contador "A"" at bounding box center [779, 259] width 209 height 11
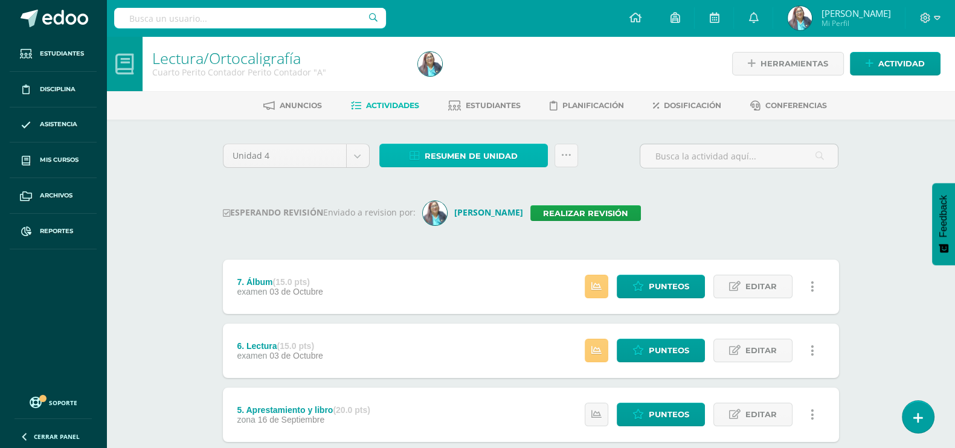
click at [447, 151] on span "Resumen de unidad" at bounding box center [470, 156] width 93 height 22
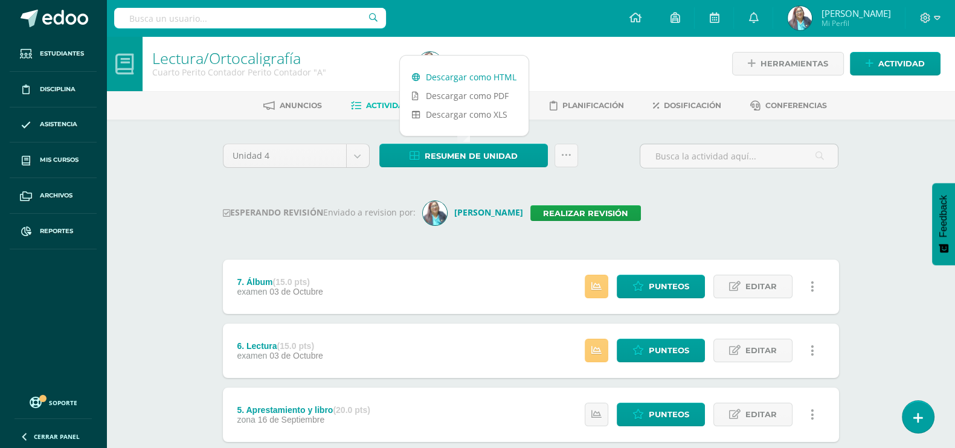
click at [487, 76] on link "Descargar como HTML" at bounding box center [464, 77] width 129 height 19
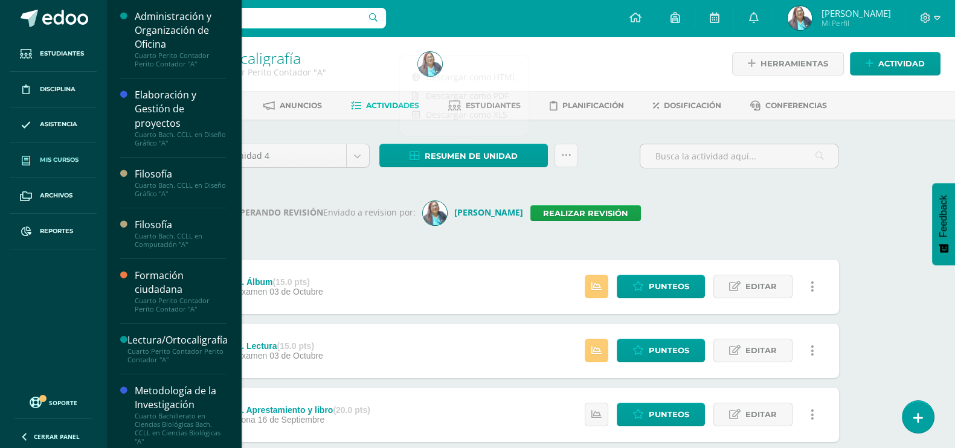
click at [47, 155] on span "Mis cursos" at bounding box center [59, 160] width 39 height 10
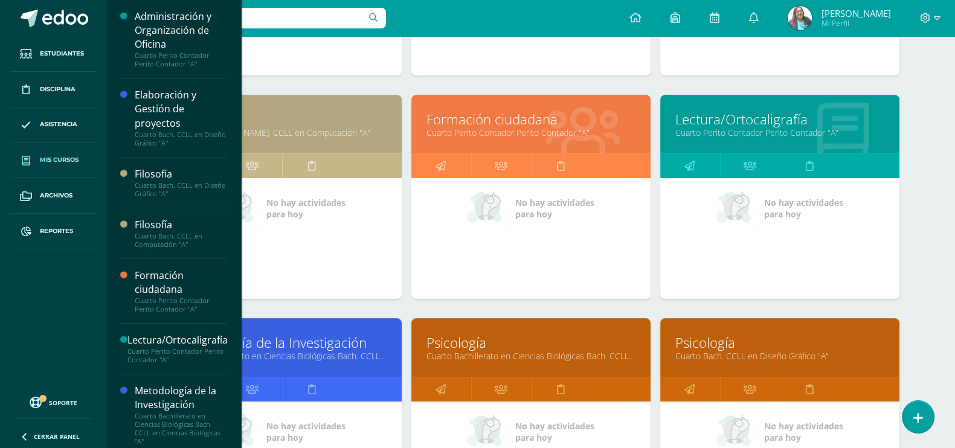
scroll to position [377, 0]
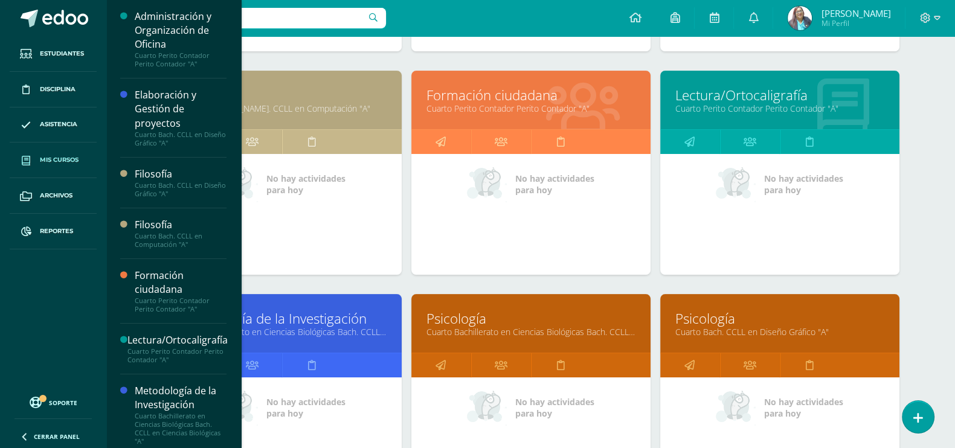
click at [282, 316] on link "Metodología de la Investigación" at bounding box center [282, 318] width 209 height 19
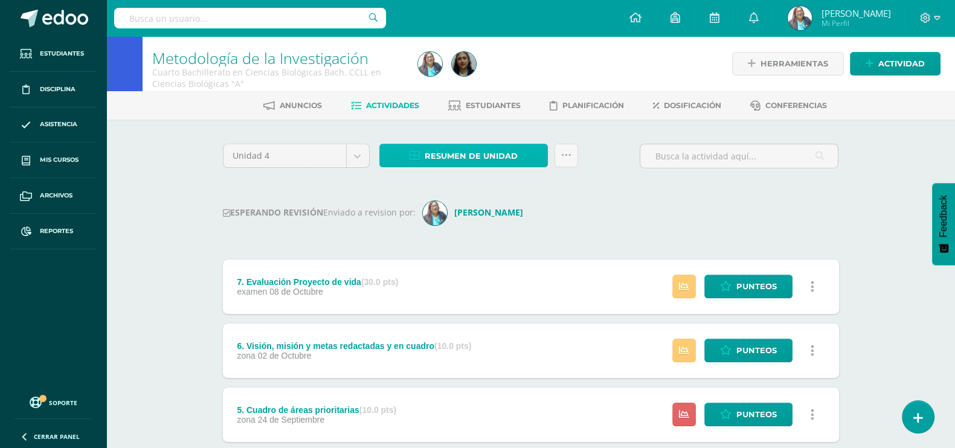
click at [501, 157] on span "Resumen de unidad" at bounding box center [470, 156] width 93 height 22
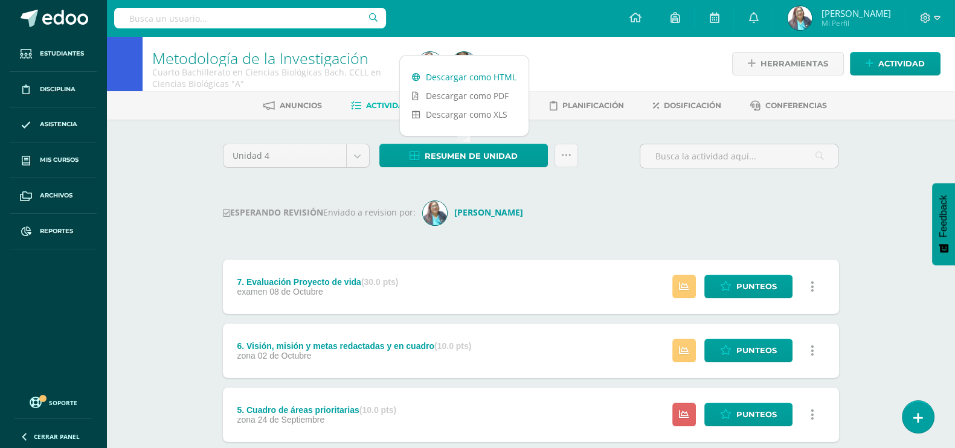
click at [498, 77] on link "Descargar como HTML" at bounding box center [464, 77] width 129 height 19
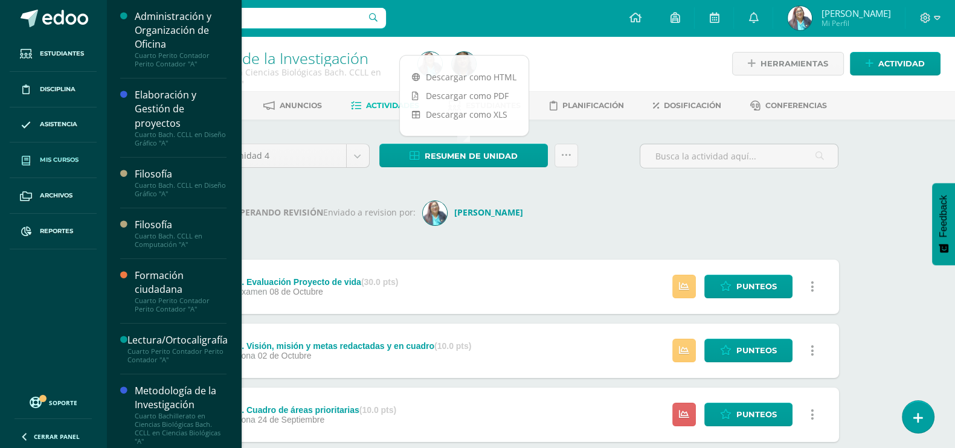
click at [60, 158] on span "Mis cursos" at bounding box center [59, 160] width 39 height 10
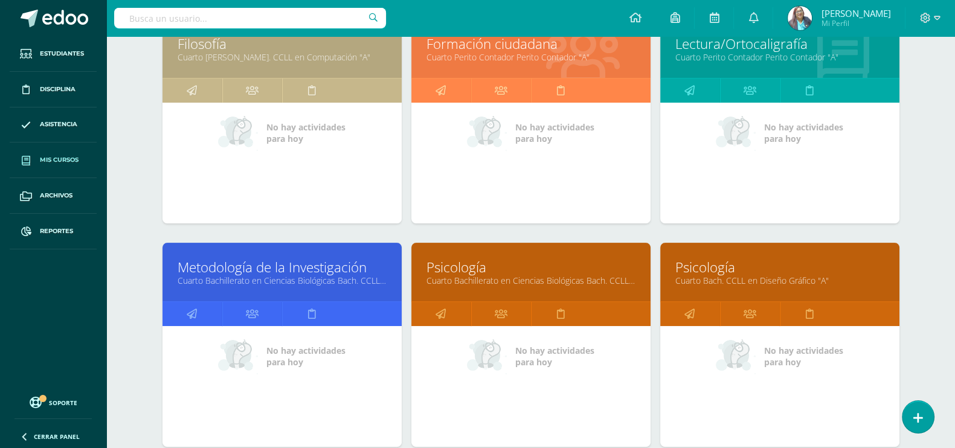
scroll to position [453, 0]
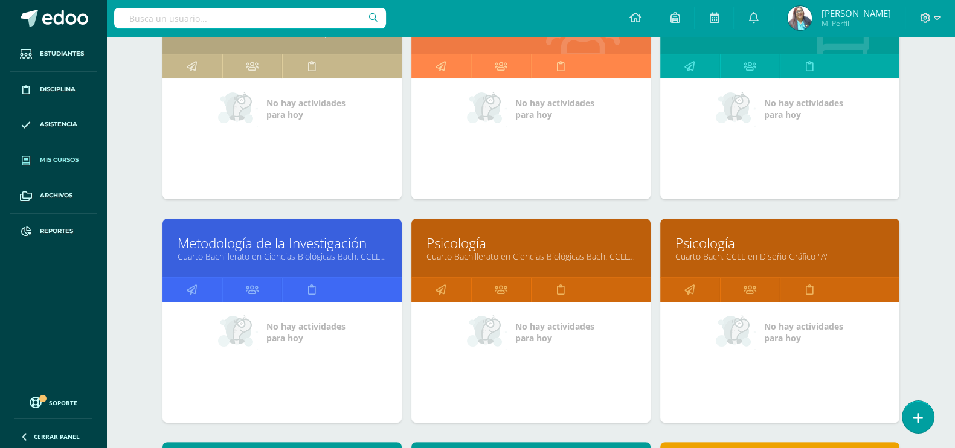
click at [473, 246] on link "Psicología" at bounding box center [530, 243] width 209 height 19
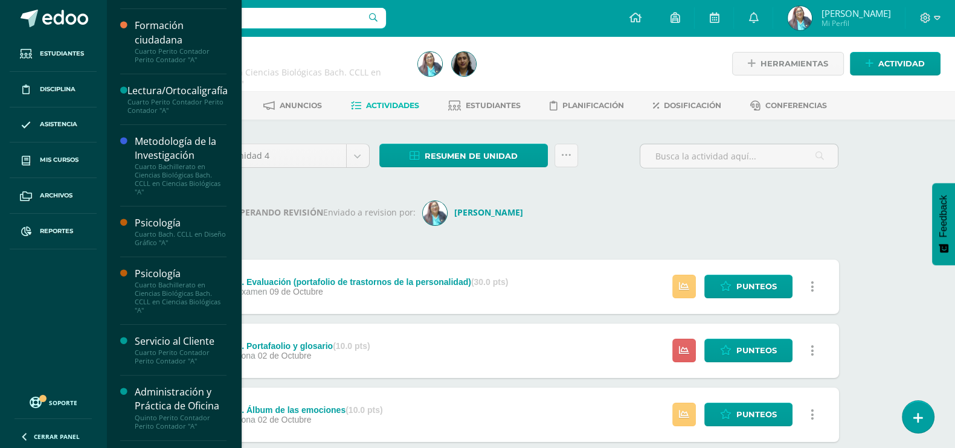
scroll to position [348, 0]
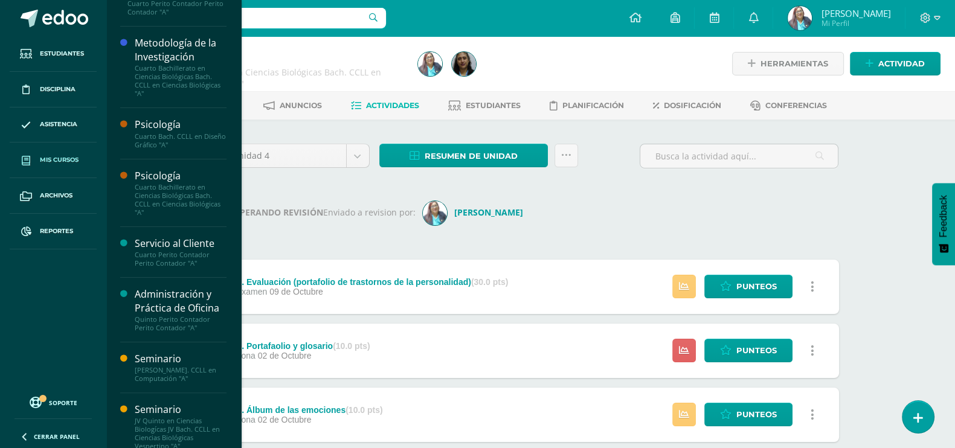
click at [56, 159] on span "Mis cursos" at bounding box center [59, 160] width 39 height 10
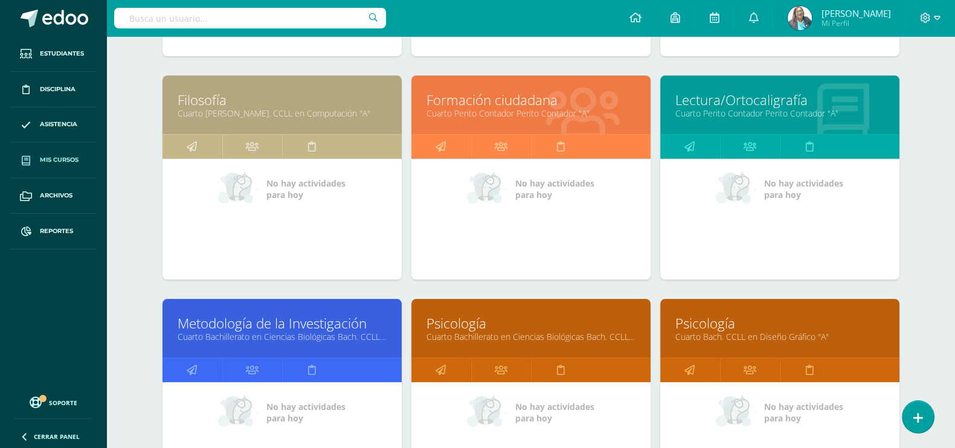
scroll to position [453, 0]
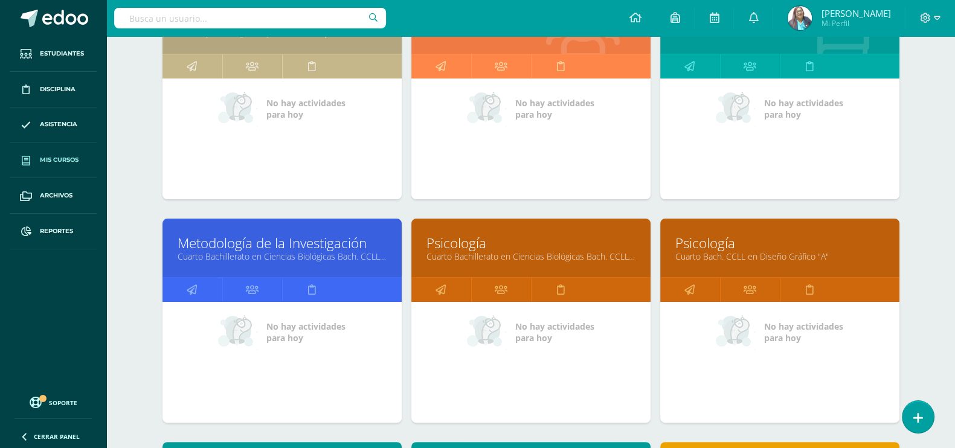
click at [453, 240] on link "Psicología" at bounding box center [530, 243] width 209 height 19
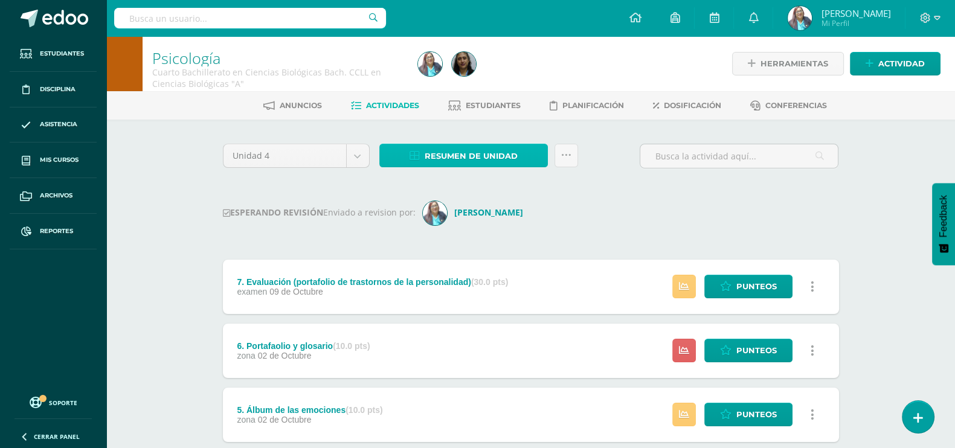
click at [479, 155] on span "Resumen de unidad" at bounding box center [470, 156] width 93 height 22
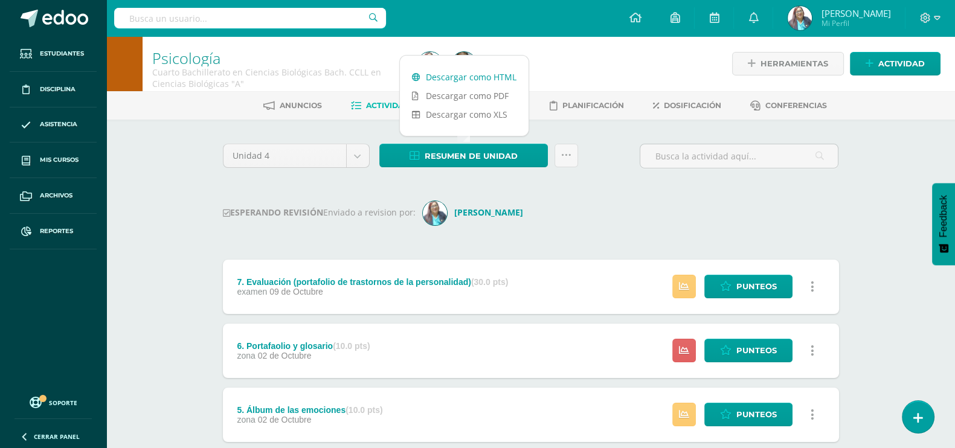
click at [491, 80] on link "Descargar como HTML" at bounding box center [464, 77] width 129 height 19
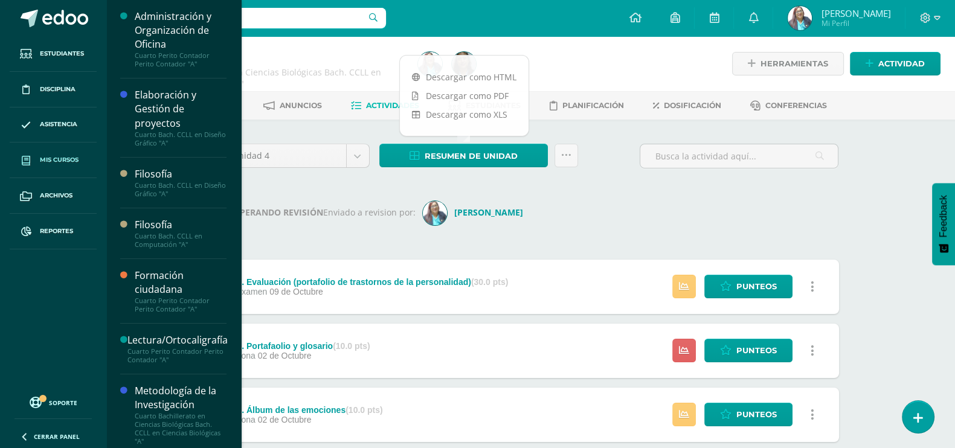
click at [45, 160] on span "Mis cursos" at bounding box center [59, 160] width 39 height 10
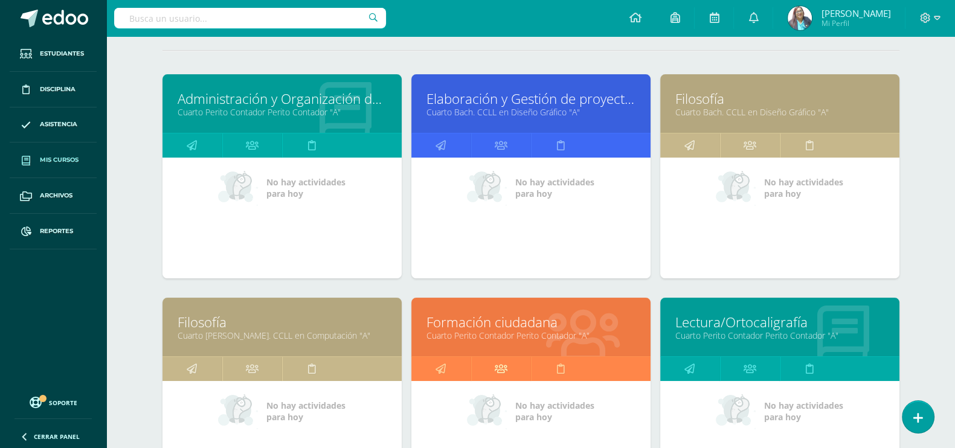
scroll to position [453, 0]
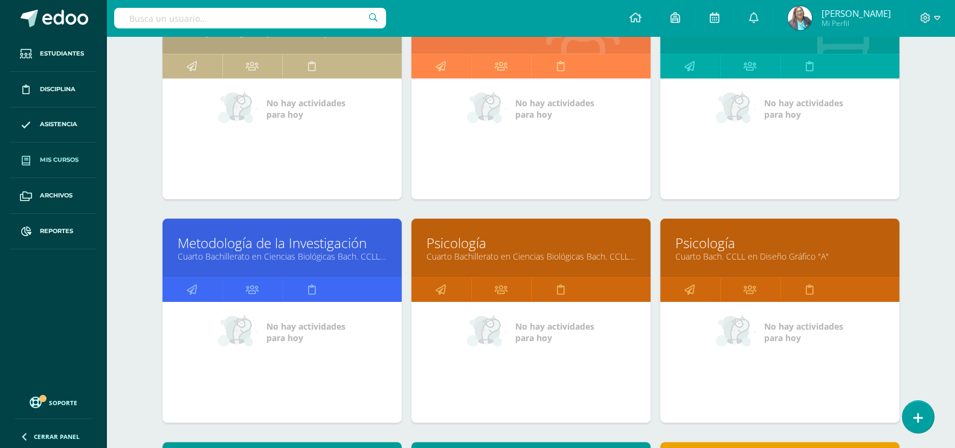
click at [722, 249] on link "Psicología" at bounding box center [779, 243] width 209 height 19
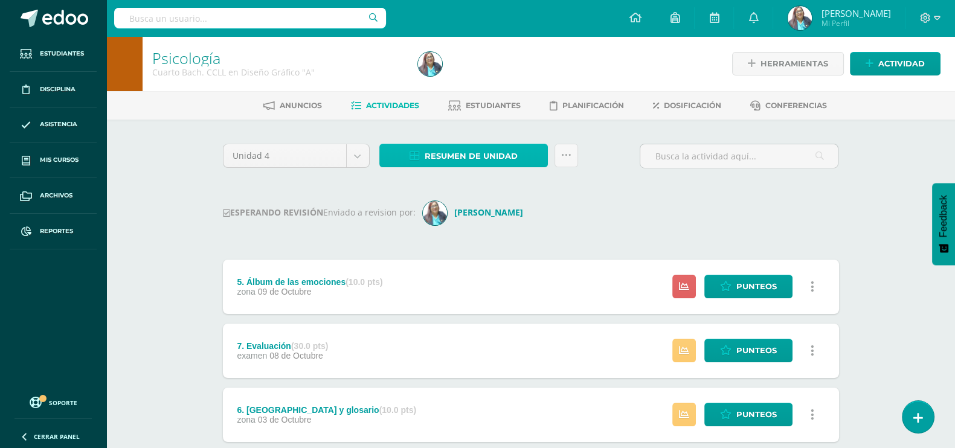
click at [486, 151] on span "Resumen de unidad" at bounding box center [470, 156] width 93 height 22
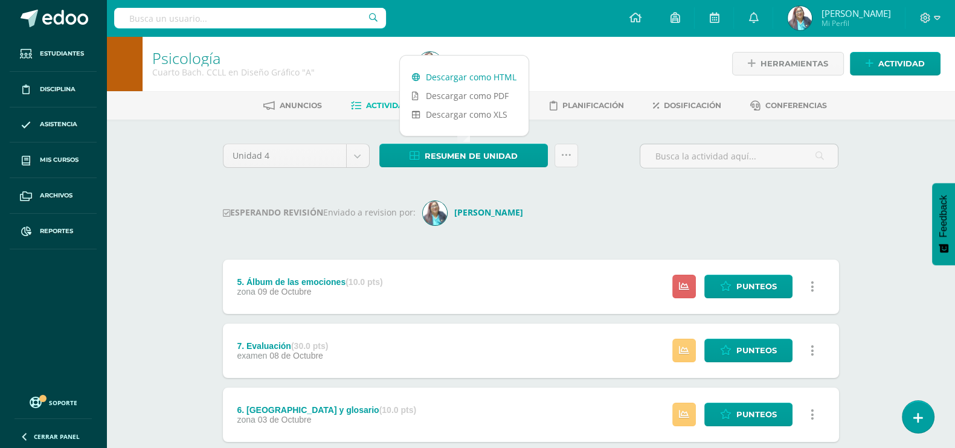
click at [490, 77] on link "Descargar como HTML" at bounding box center [464, 77] width 129 height 19
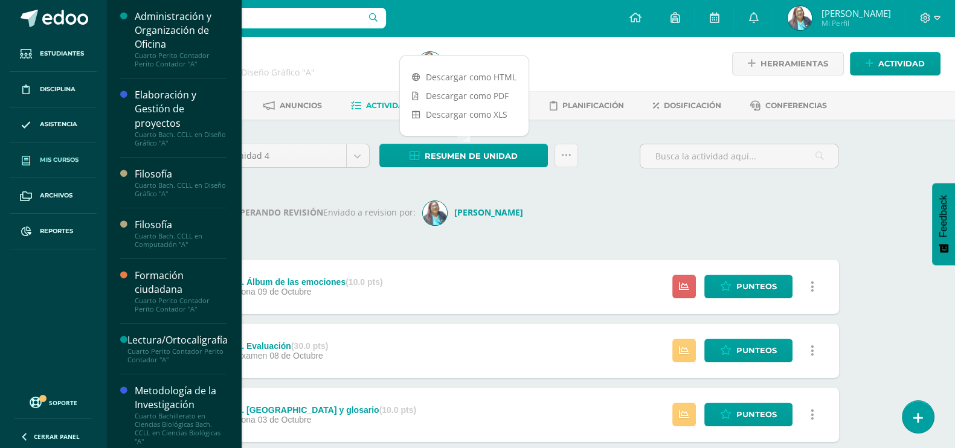
click at [65, 161] on span "Mis cursos" at bounding box center [59, 160] width 39 height 10
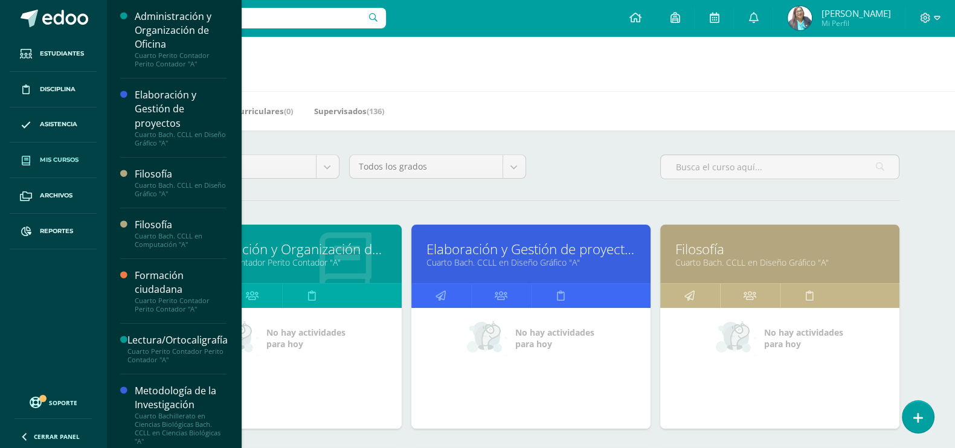
click at [529, 246] on link "Elaboración y Gestión de proyectos" at bounding box center [530, 249] width 209 height 19
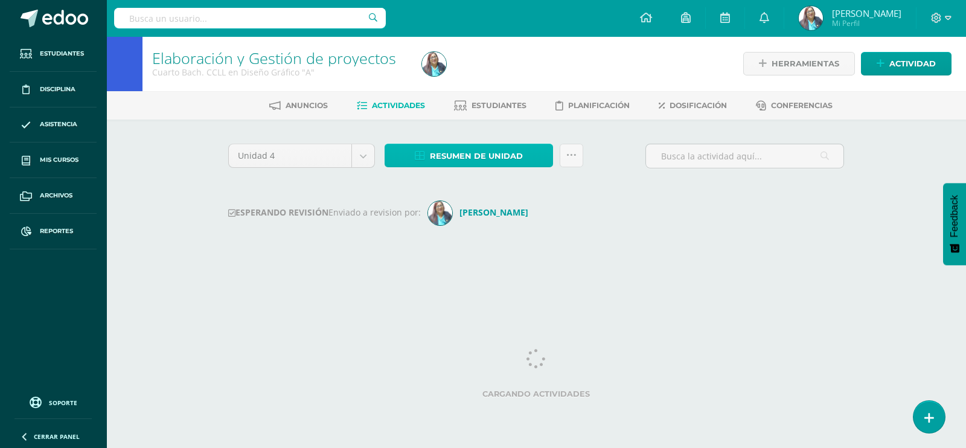
click at [436, 150] on span "Resumen de unidad" at bounding box center [476, 156] width 93 height 22
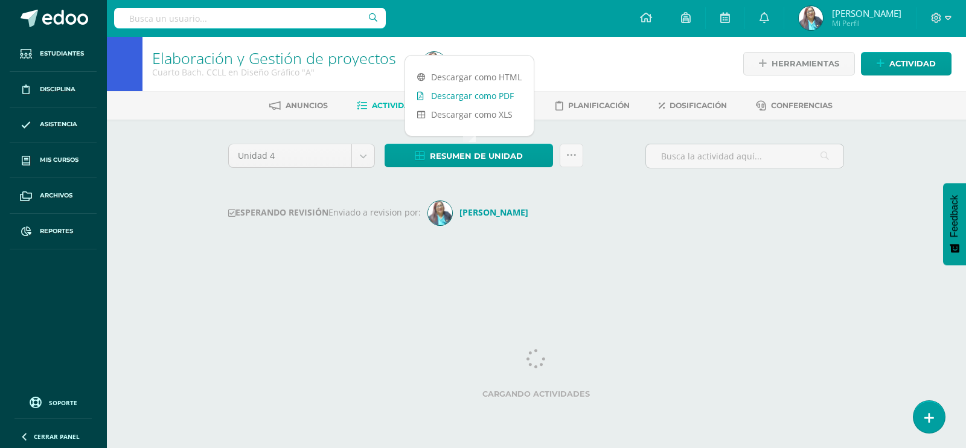
click at [488, 92] on link "Descargar como PDF" at bounding box center [469, 95] width 129 height 19
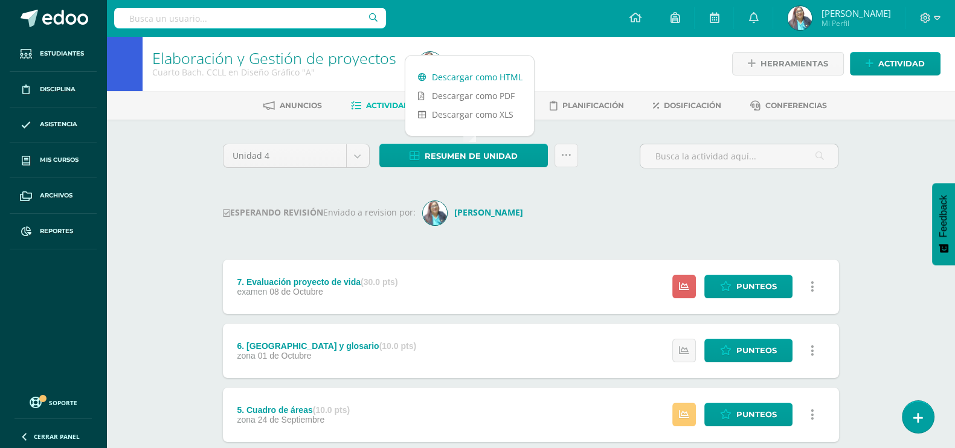
click at [486, 74] on link "Descargar como HTML" at bounding box center [469, 77] width 129 height 19
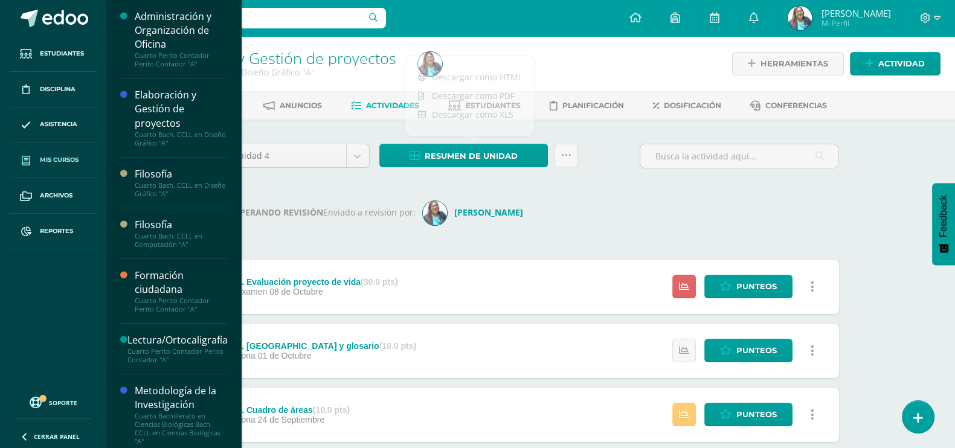
click at [62, 156] on span "Mis cursos" at bounding box center [59, 160] width 39 height 10
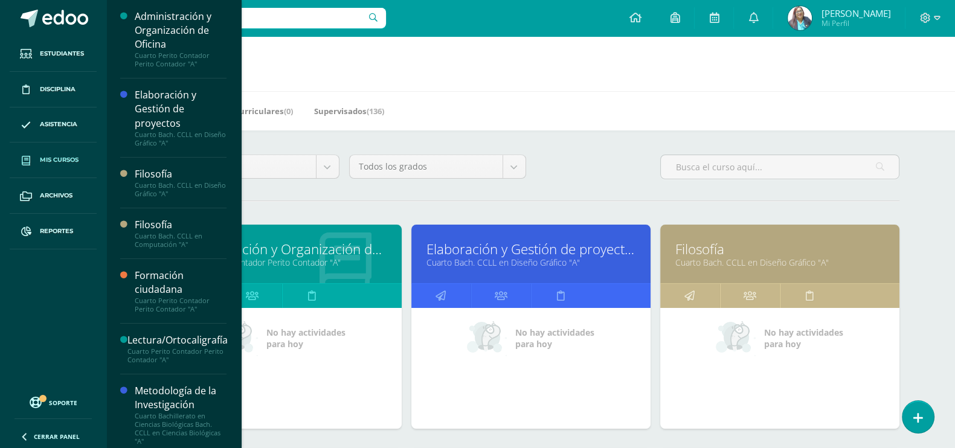
click at [715, 251] on link "Filosofía" at bounding box center [779, 249] width 209 height 19
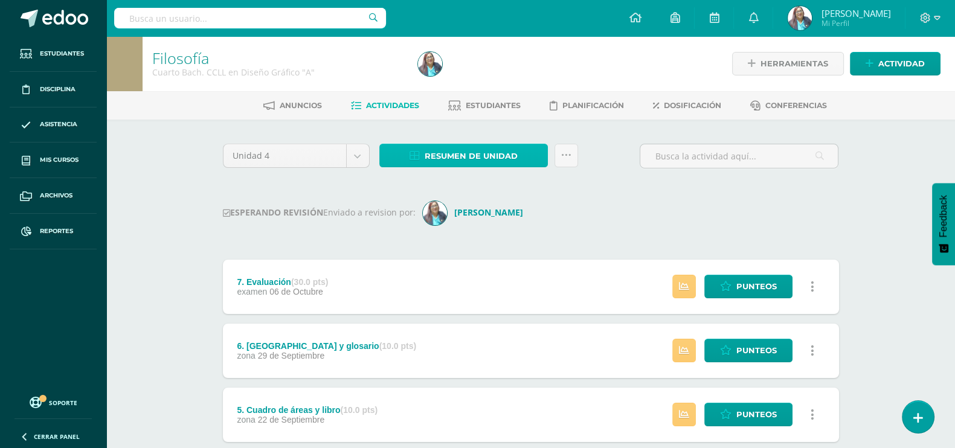
click at [513, 156] on span "Resumen de unidad" at bounding box center [470, 156] width 93 height 22
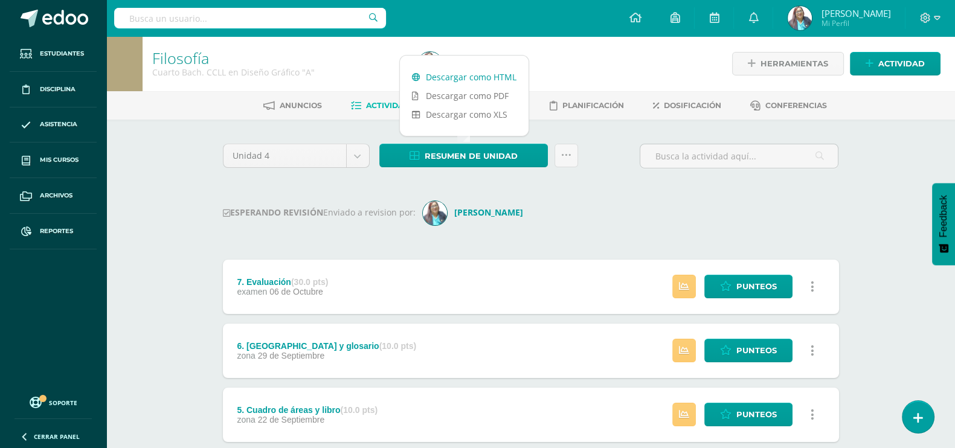
click at [484, 75] on link "Descargar como HTML" at bounding box center [464, 77] width 129 height 19
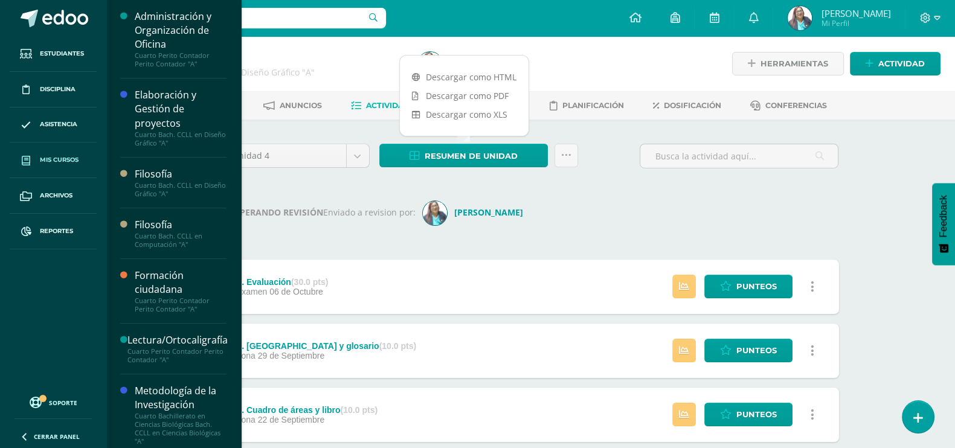
click at [60, 159] on span "Mis cursos" at bounding box center [59, 160] width 39 height 10
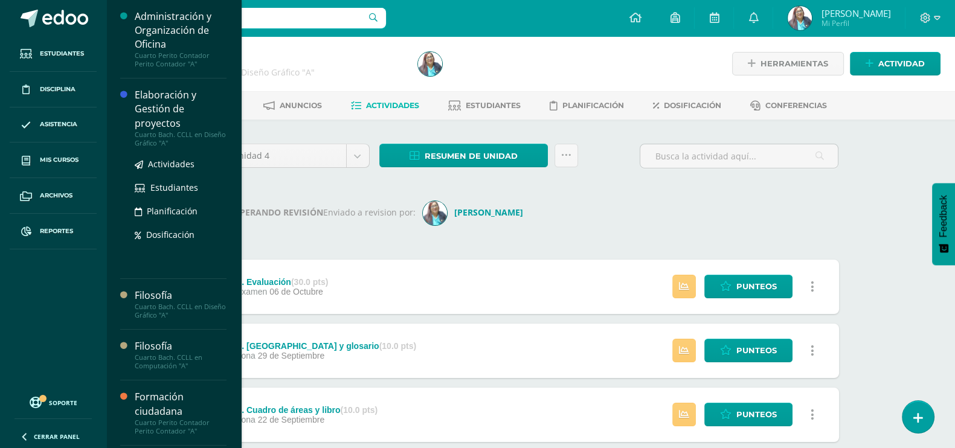
scroll to position [150, 0]
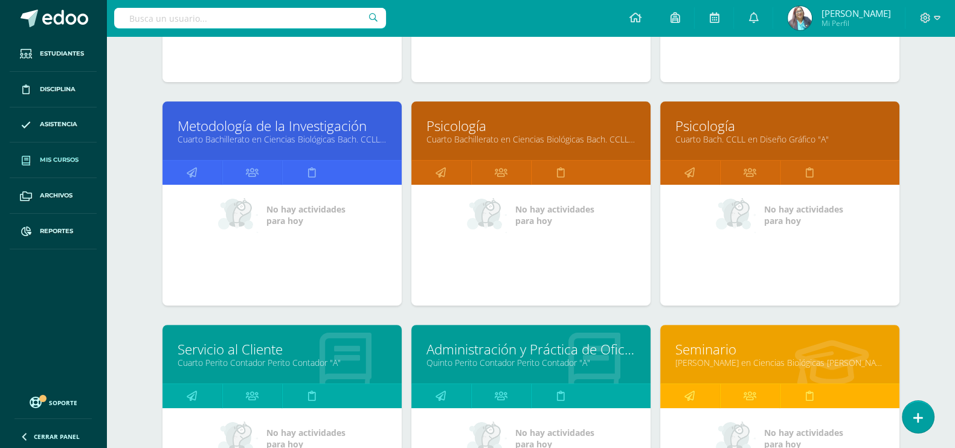
scroll to position [603, 0]
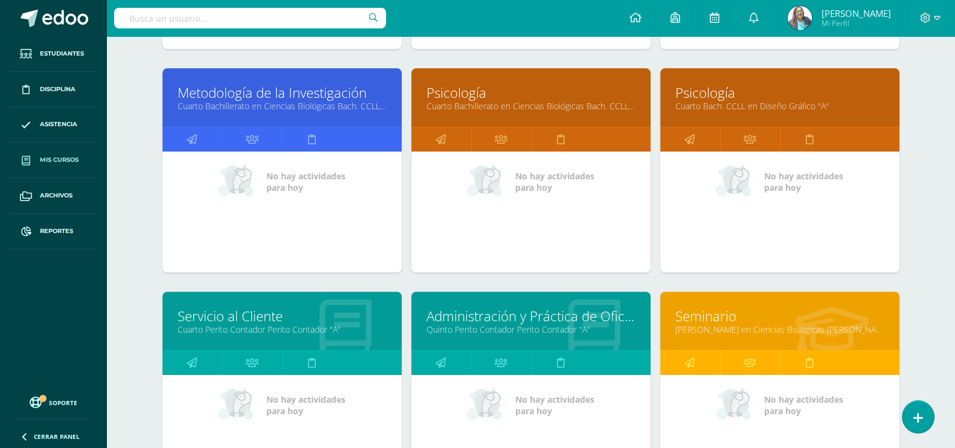
click at [246, 317] on link "Servicio al Cliente" at bounding box center [282, 316] width 209 height 19
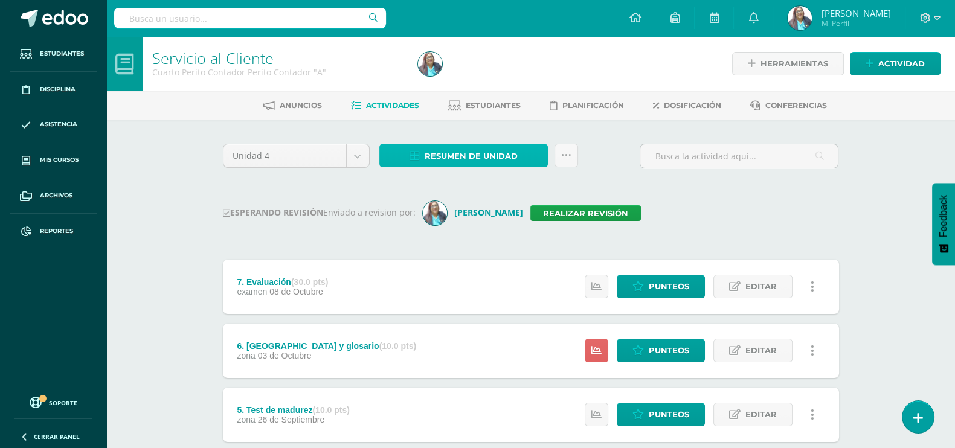
click at [479, 156] on span "Resumen de unidad" at bounding box center [470, 156] width 93 height 22
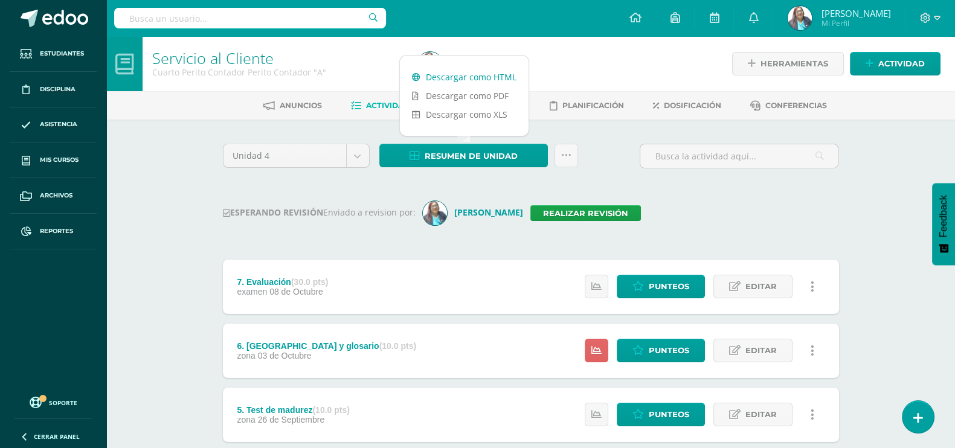
click at [486, 73] on link "Descargar como HTML" at bounding box center [464, 77] width 129 height 19
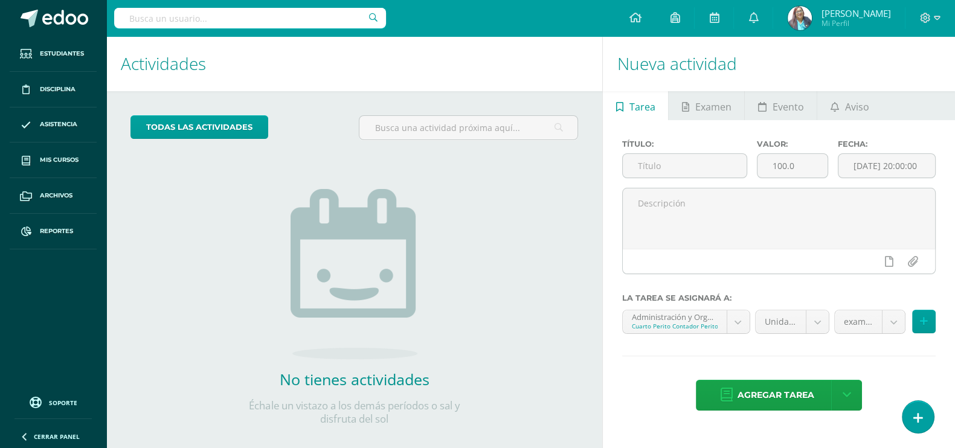
click at [244, 15] on input "text" at bounding box center [250, 18] width 272 height 21
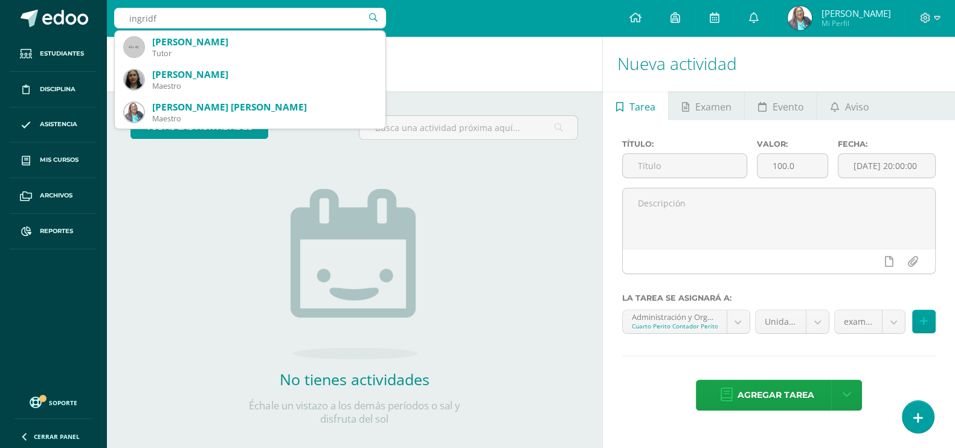
type input "ingrid"
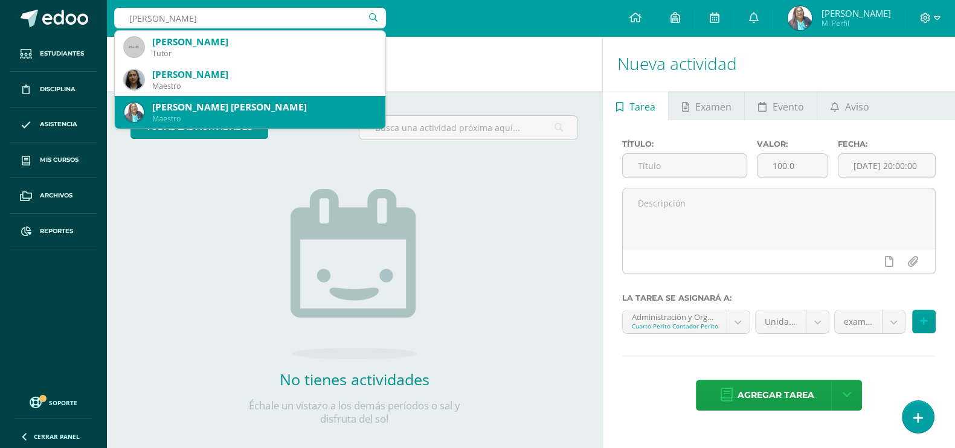
click at [244, 109] on div "[PERSON_NAME] [PERSON_NAME]" at bounding box center [263, 107] width 223 height 13
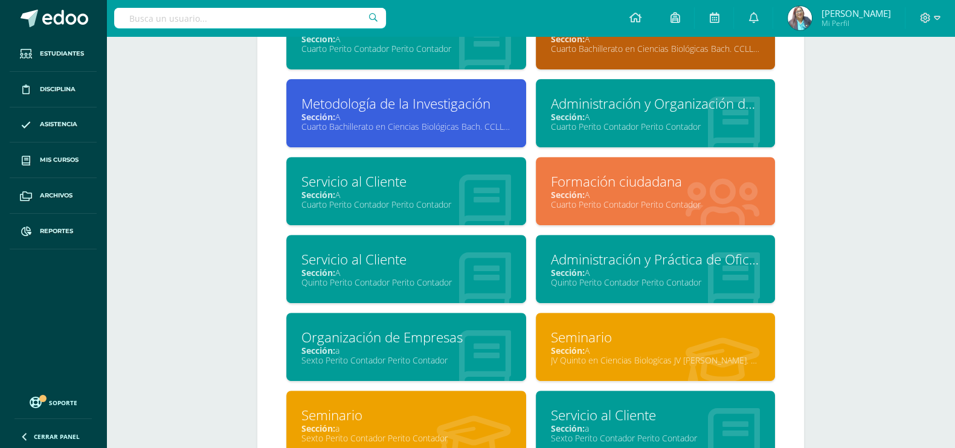
scroll to position [830, 0]
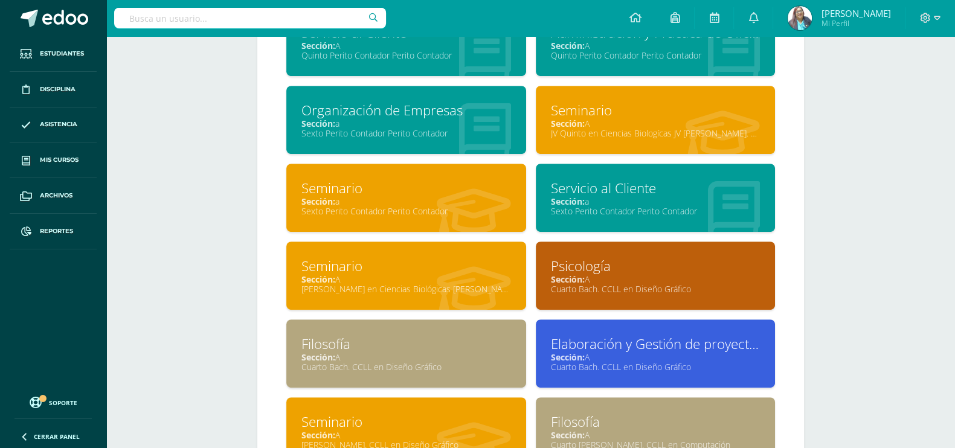
click at [412, 373] on div "Cuarto Bach. CCLL en Diseño Gráfico" at bounding box center [406, 366] width 210 height 11
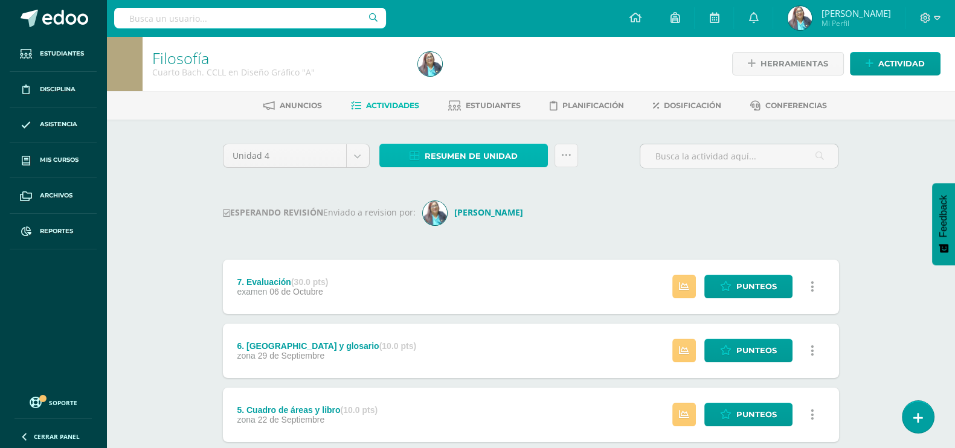
click at [453, 153] on span "Resumen de unidad" at bounding box center [470, 156] width 93 height 22
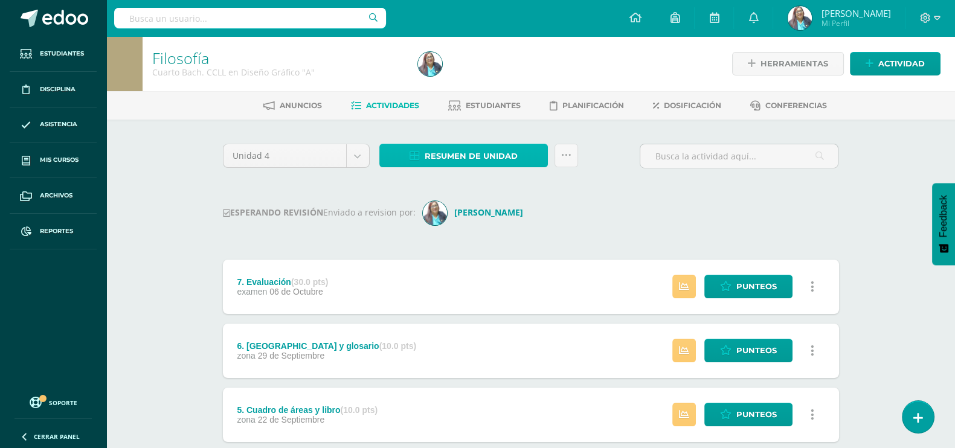
click at [499, 155] on span "Resumen de unidad" at bounding box center [470, 156] width 93 height 22
click at [483, 210] on strong "[PERSON_NAME]" at bounding box center [488, 211] width 69 height 11
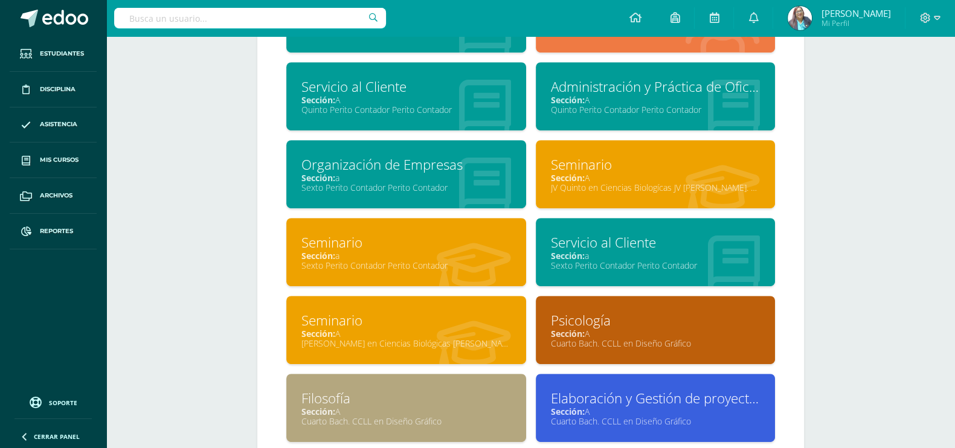
scroll to position [906, 0]
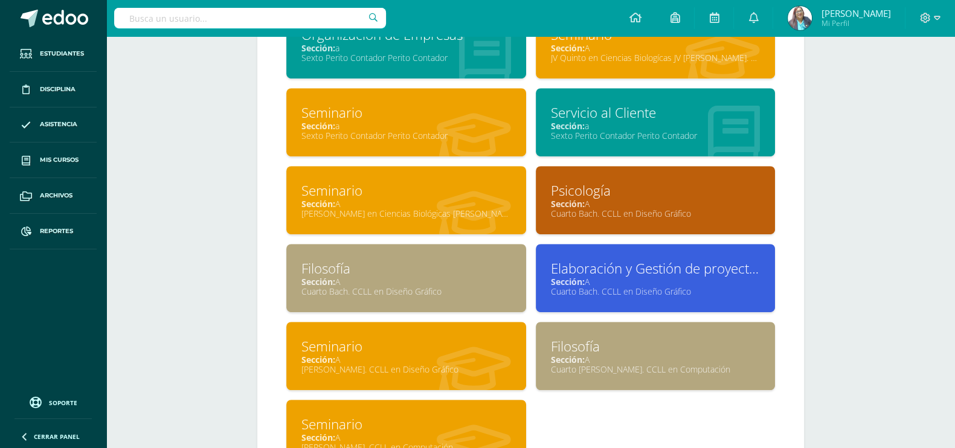
click at [479, 293] on div "Cuarto Bach. CCLL en Diseño Gráfico" at bounding box center [406, 291] width 210 height 11
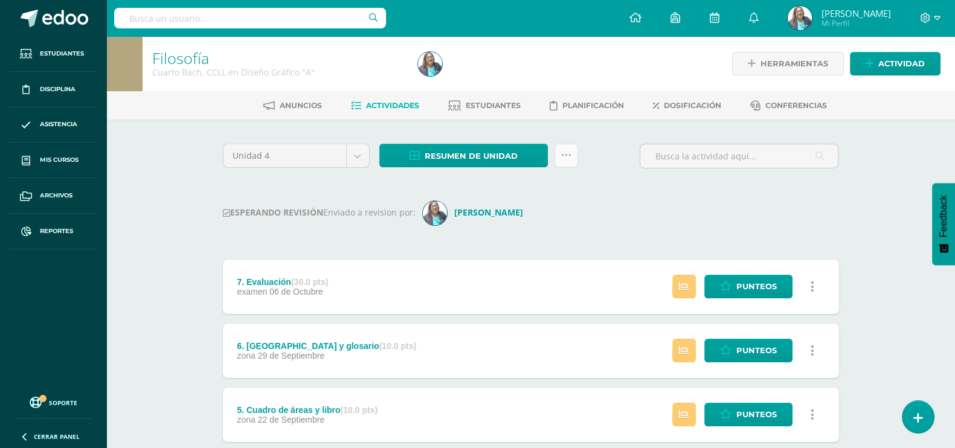
click at [561, 158] on icon at bounding box center [566, 155] width 10 height 10
click at [565, 158] on icon at bounding box center [566, 155] width 10 height 10
click at [438, 215] on img at bounding box center [435, 213] width 24 height 24
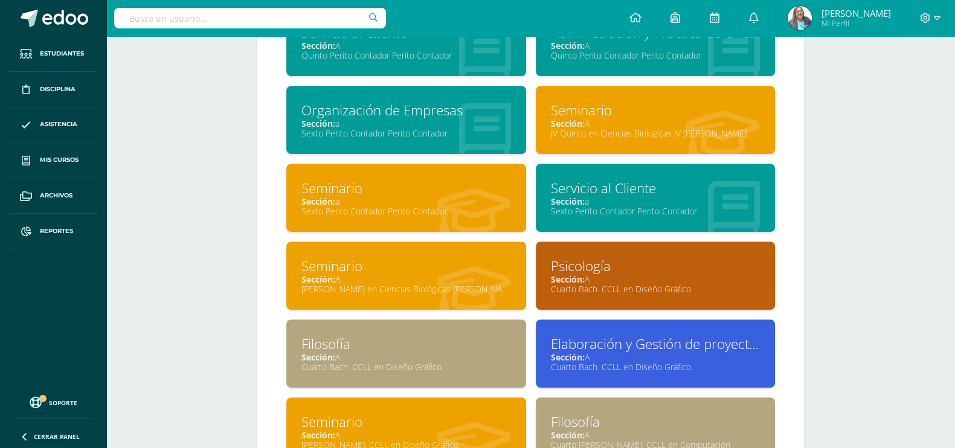
scroll to position [981, 0]
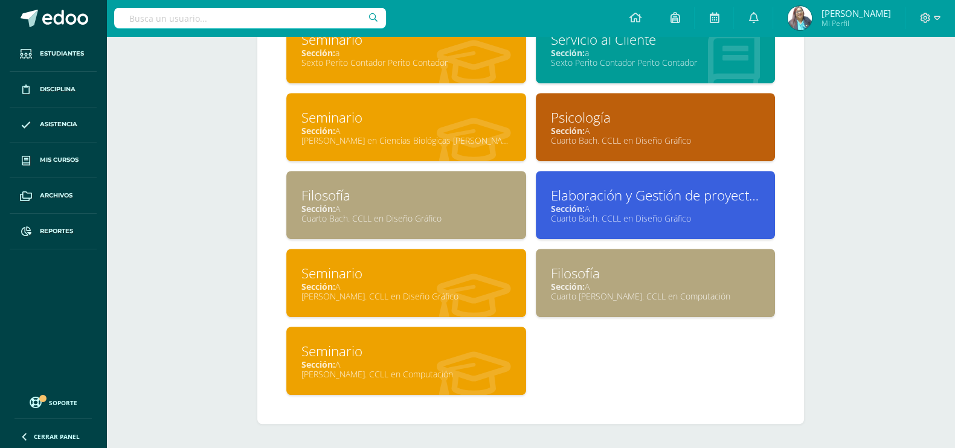
click at [479, 211] on div "Sección: A" at bounding box center [406, 208] width 210 height 11
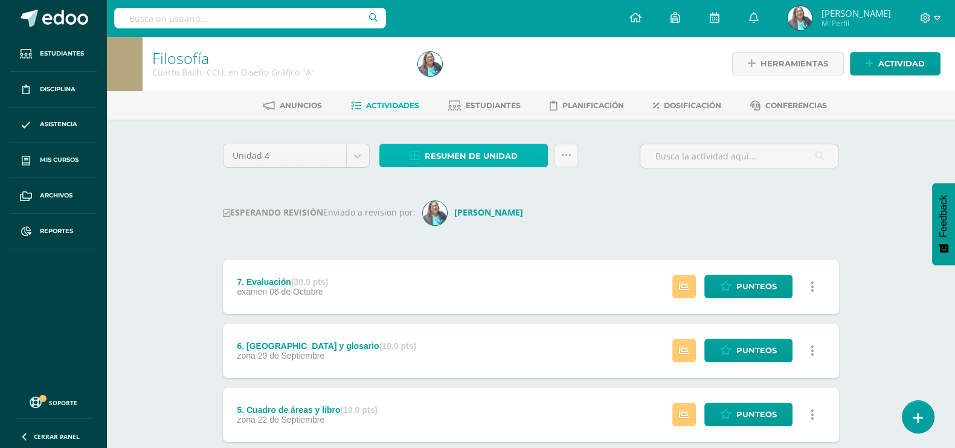
click at [461, 154] on span "Resumen de unidad" at bounding box center [470, 156] width 93 height 22
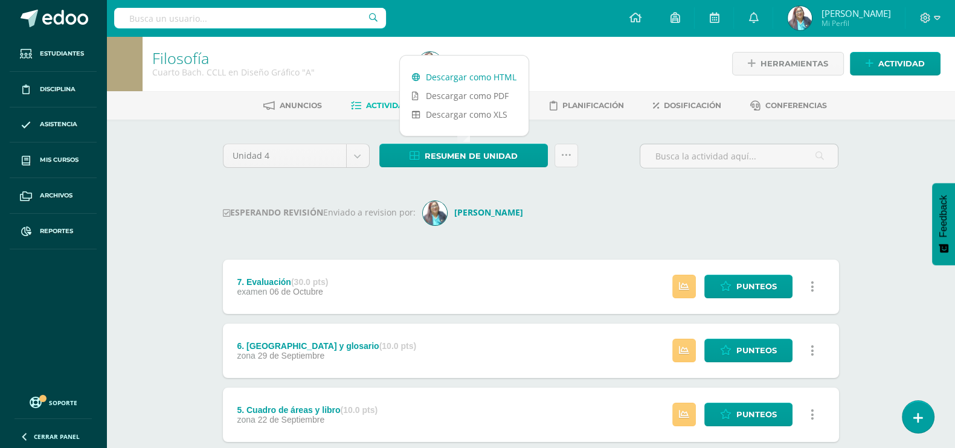
click at [459, 74] on link "Descargar como HTML" at bounding box center [464, 77] width 129 height 19
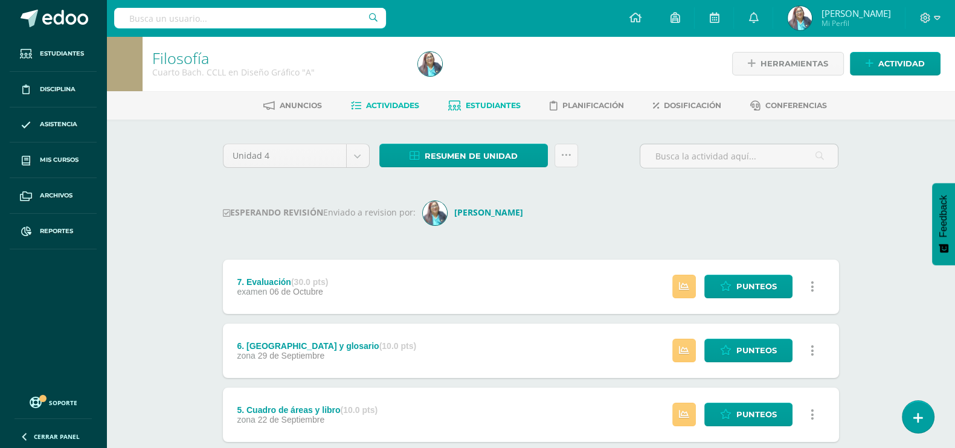
click at [475, 101] on span "Estudiantes" at bounding box center [493, 105] width 55 height 9
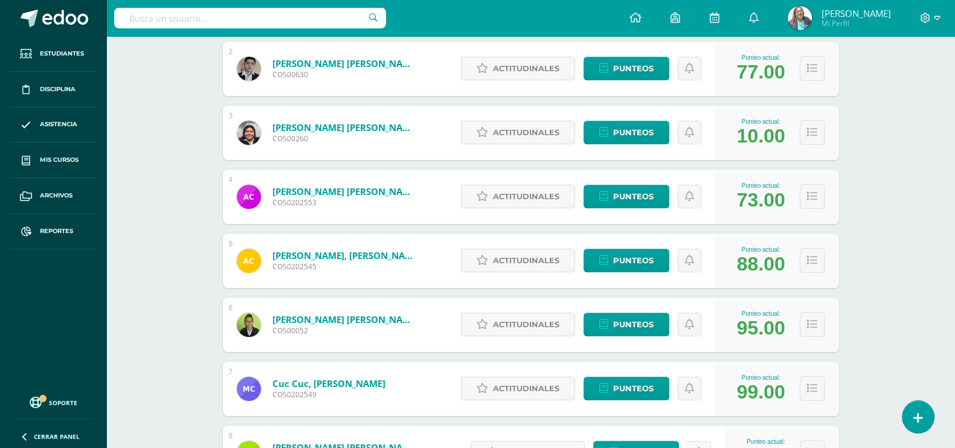
scroll to position [226, 0]
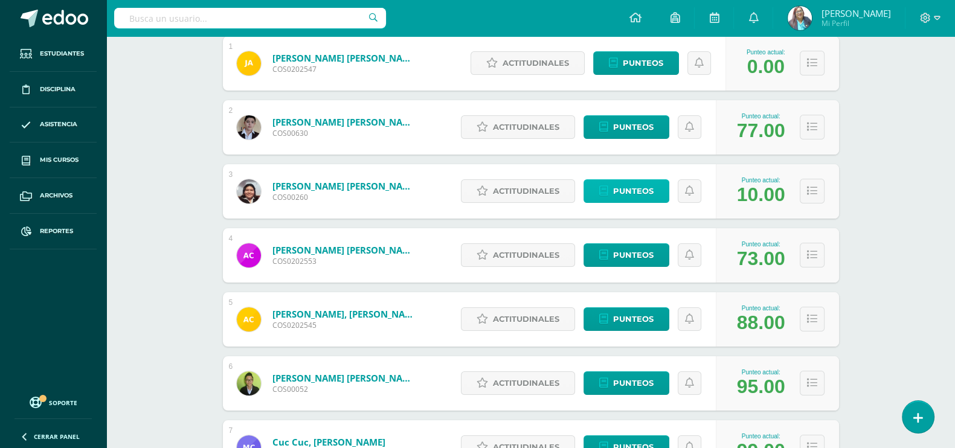
click at [633, 191] on span "Punteos" at bounding box center [633, 191] width 40 height 22
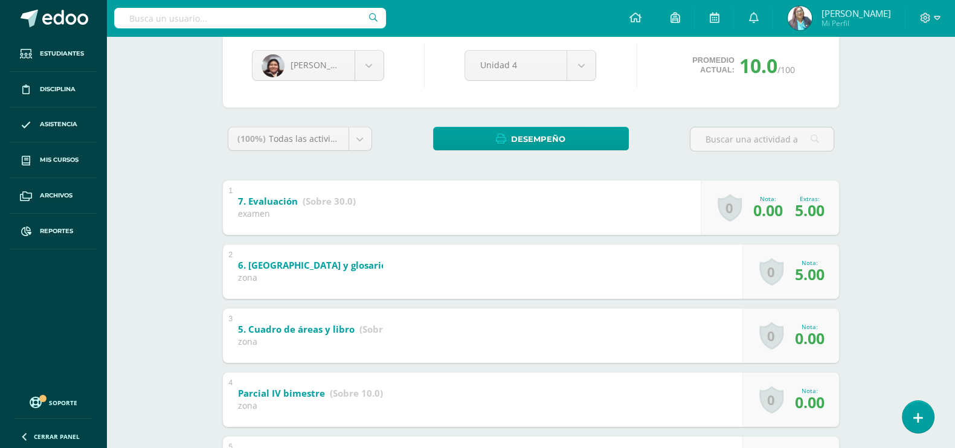
scroll to position [150, 0]
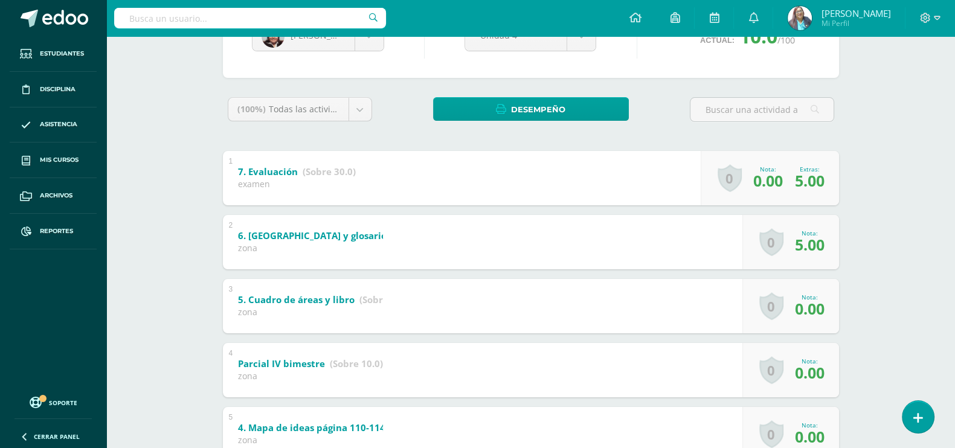
click at [757, 179] on span "0.00" at bounding box center [768, 180] width 30 height 21
click at [773, 184] on span "0.00" at bounding box center [768, 180] width 30 height 21
click at [732, 176] on link "0" at bounding box center [729, 178] width 24 height 28
click at [769, 182] on span "0.00" at bounding box center [768, 180] width 30 height 21
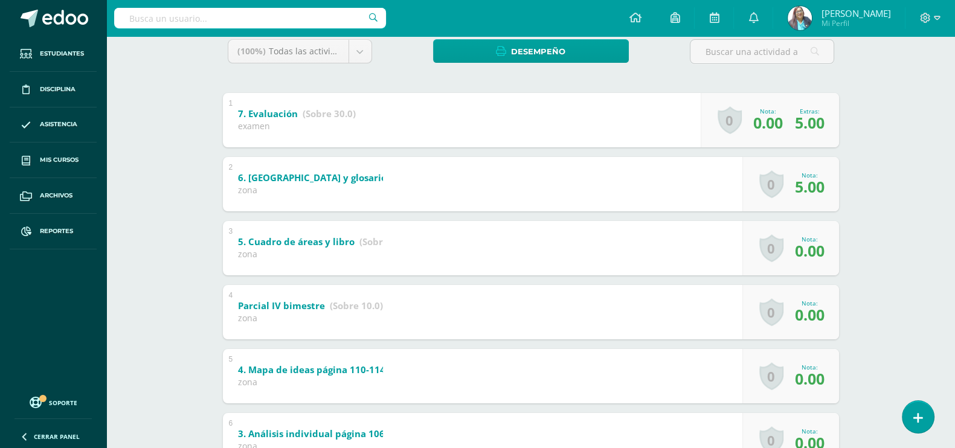
scroll to position [75, 0]
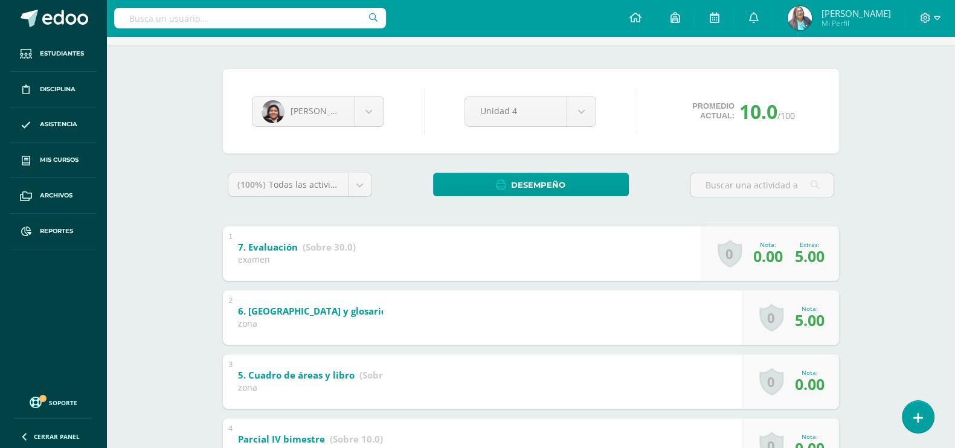
click at [797, 316] on span "5.00" at bounding box center [810, 320] width 30 height 21
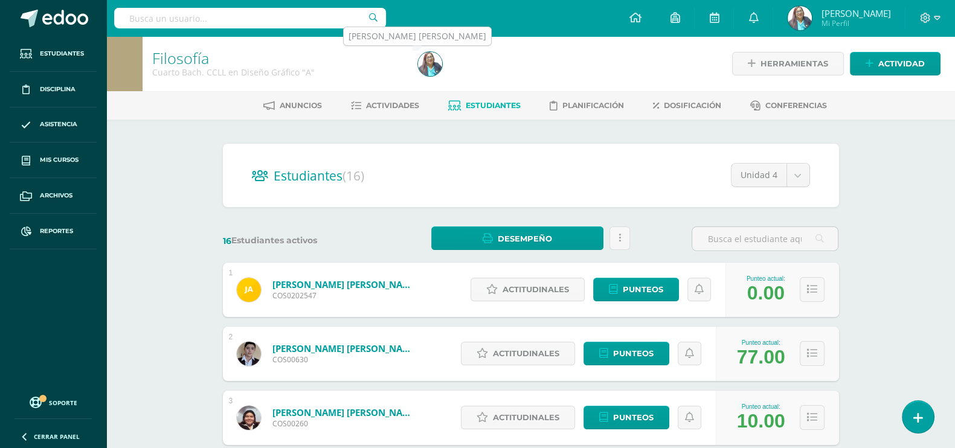
click at [435, 68] on img at bounding box center [430, 64] width 24 height 24
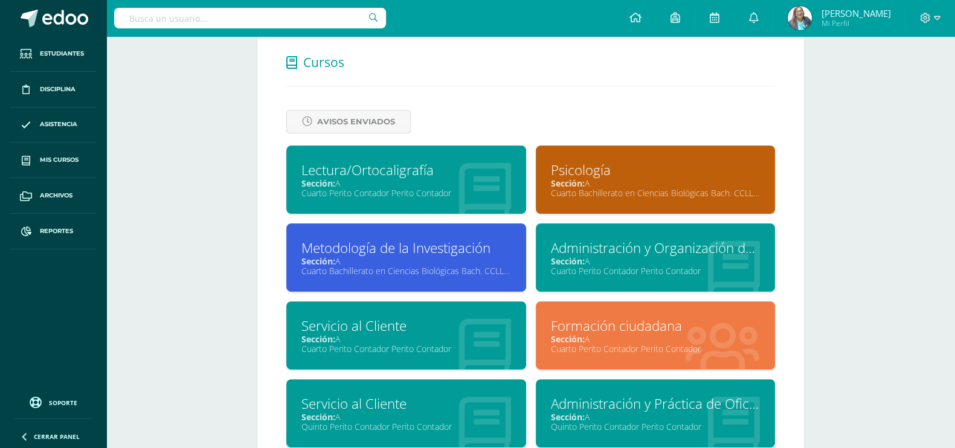
scroll to position [528, 0]
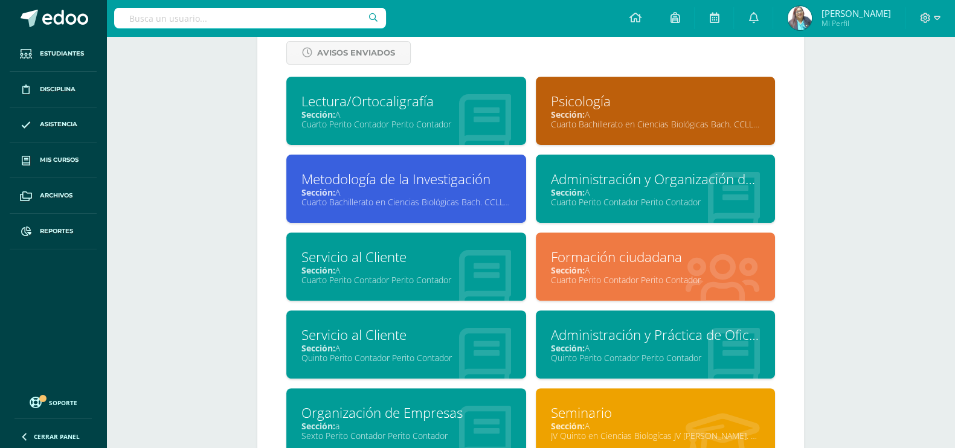
click at [636, 266] on div "Formación ciudadana" at bounding box center [656, 257] width 210 height 19
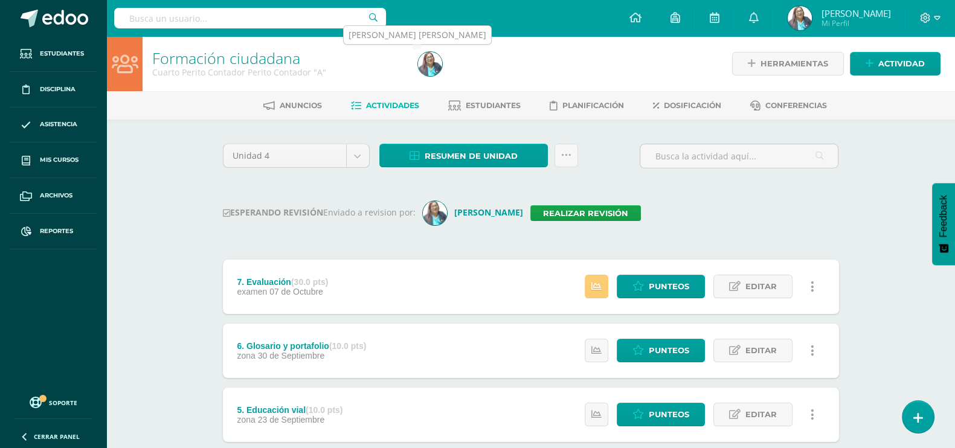
click at [429, 65] on img at bounding box center [430, 64] width 24 height 24
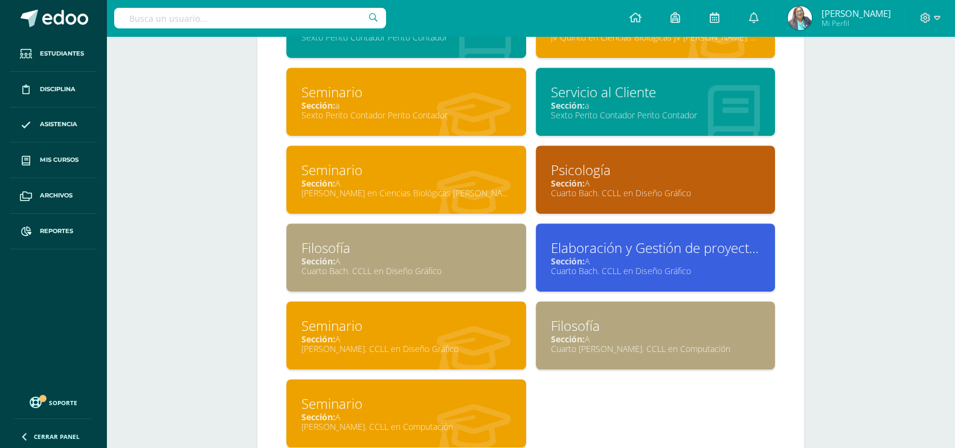
scroll to position [981, 0]
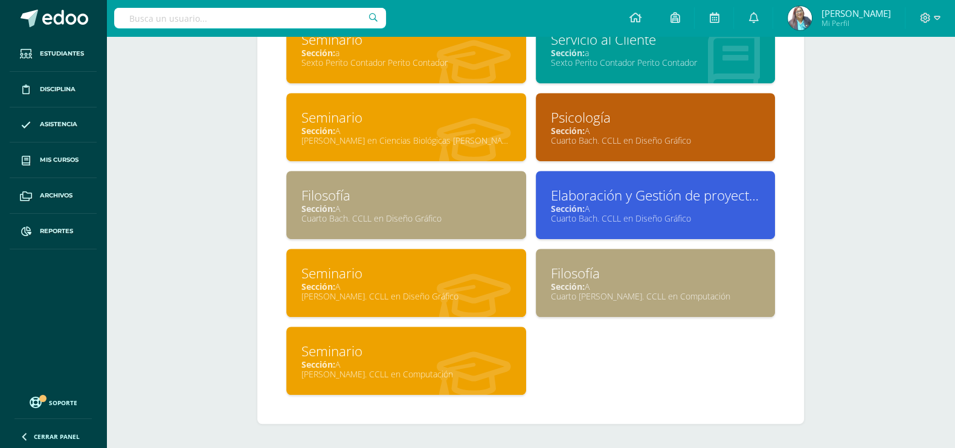
click at [451, 217] on div "Cuarto Bach. CCLL en Diseño Gráfico" at bounding box center [406, 218] width 210 height 11
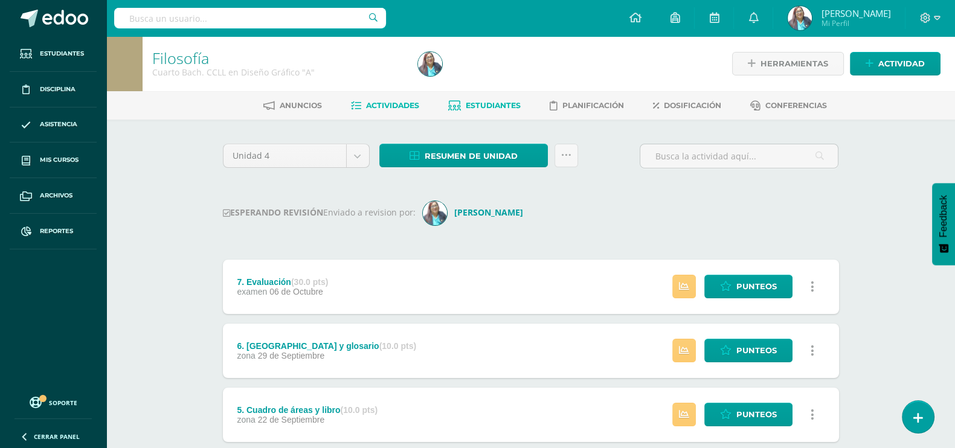
click at [511, 110] on link "Estudiantes" at bounding box center [484, 105] width 72 height 19
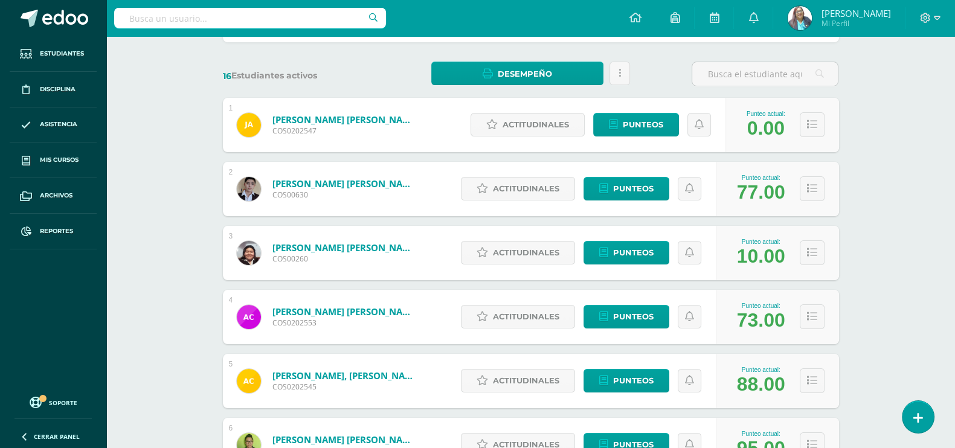
scroll to position [150, 0]
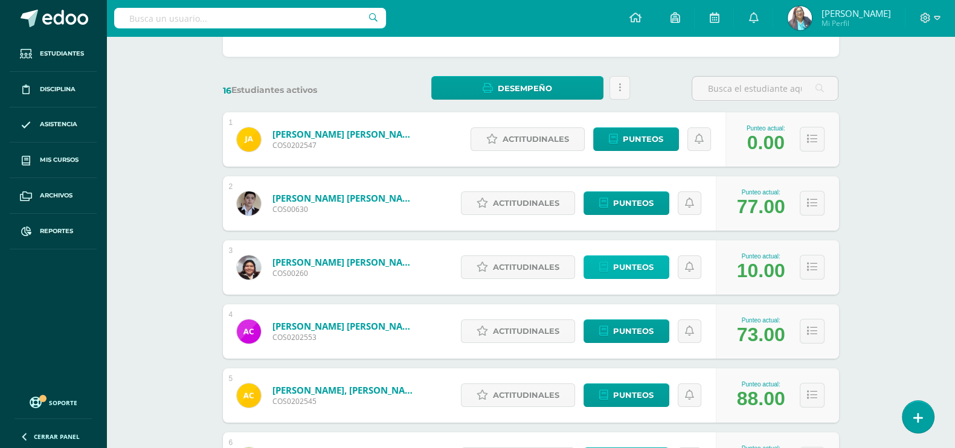
click at [633, 266] on span "Punteos" at bounding box center [633, 267] width 40 height 22
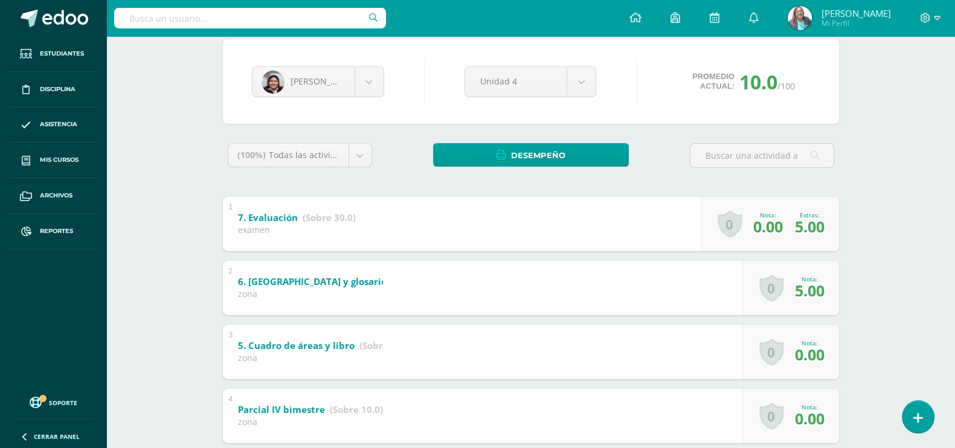
scroll to position [150, 0]
